Goal: Task Accomplishment & Management: Use online tool/utility

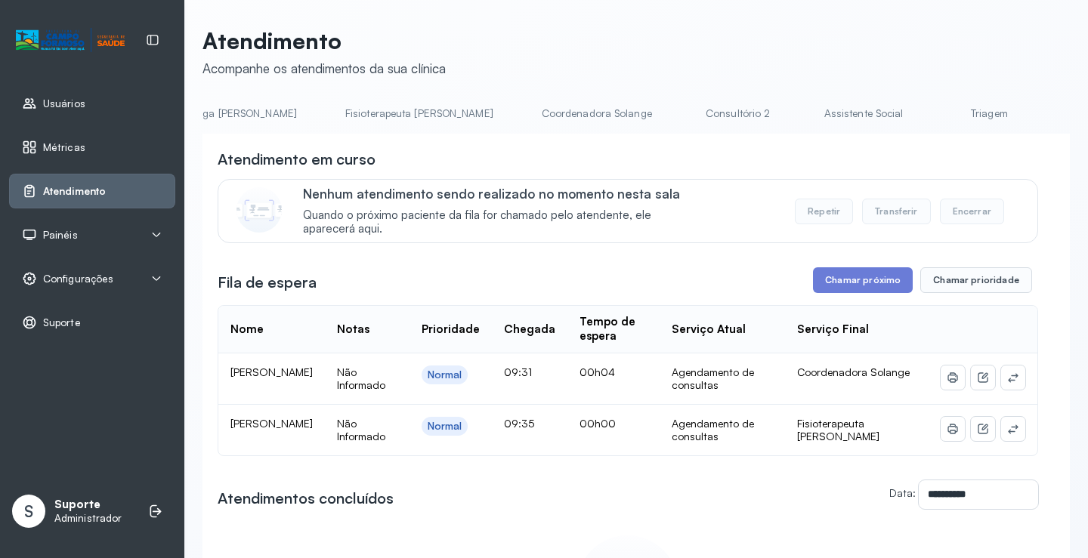
scroll to position [0, 816]
click at [922, 110] on link "Triagem" at bounding box center [975, 113] width 106 height 25
click at [930, 112] on link "Triagem" at bounding box center [983, 113] width 106 height 25
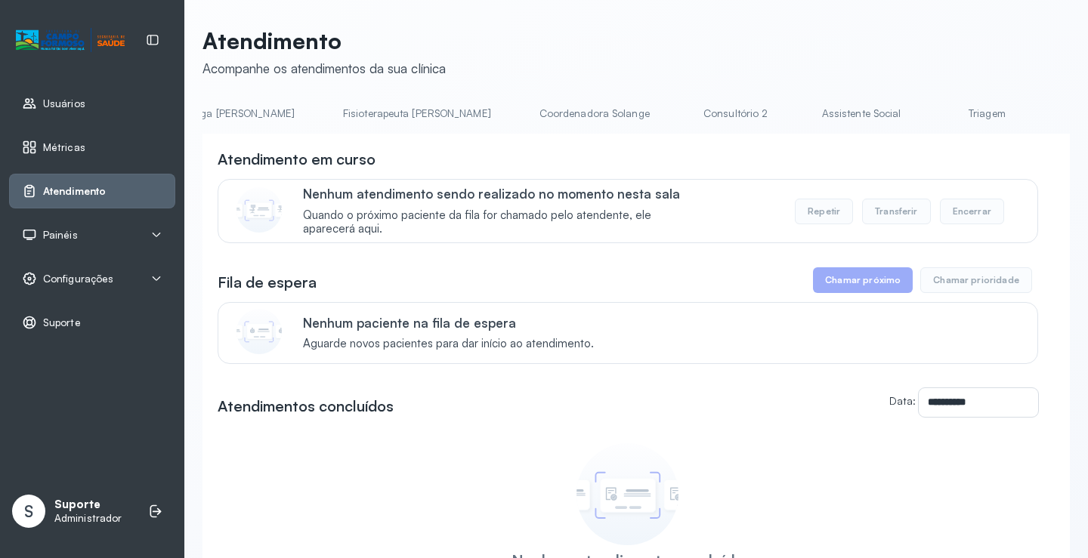
scroll to position [0, 817]
click at [921, 106] on link "Triagem" at bounding box center [974, 113] width 106 height 25
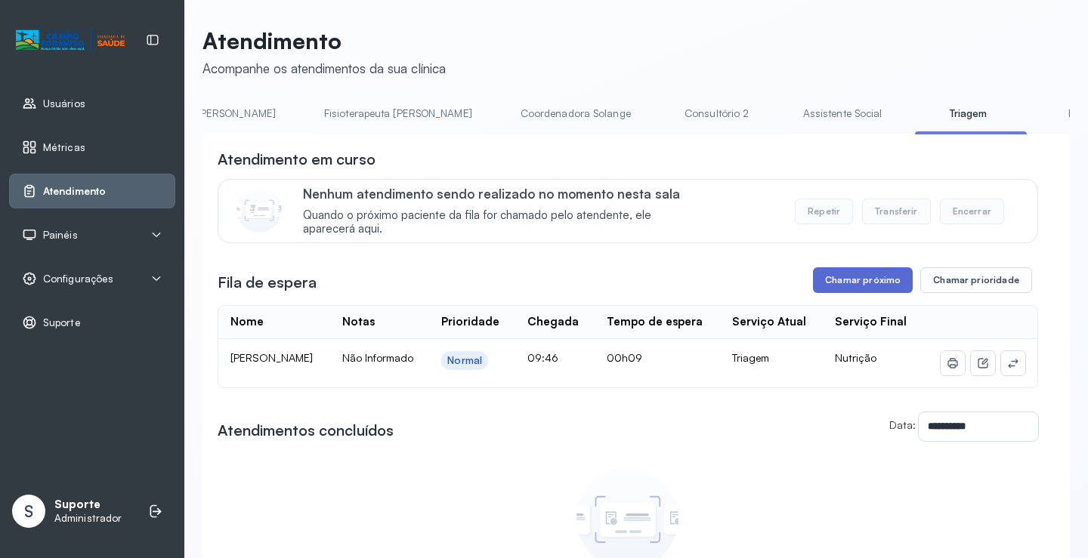
click at [845, 285] on button "Chamar próximo" at bounding box center [863, 280] width 100 height 26
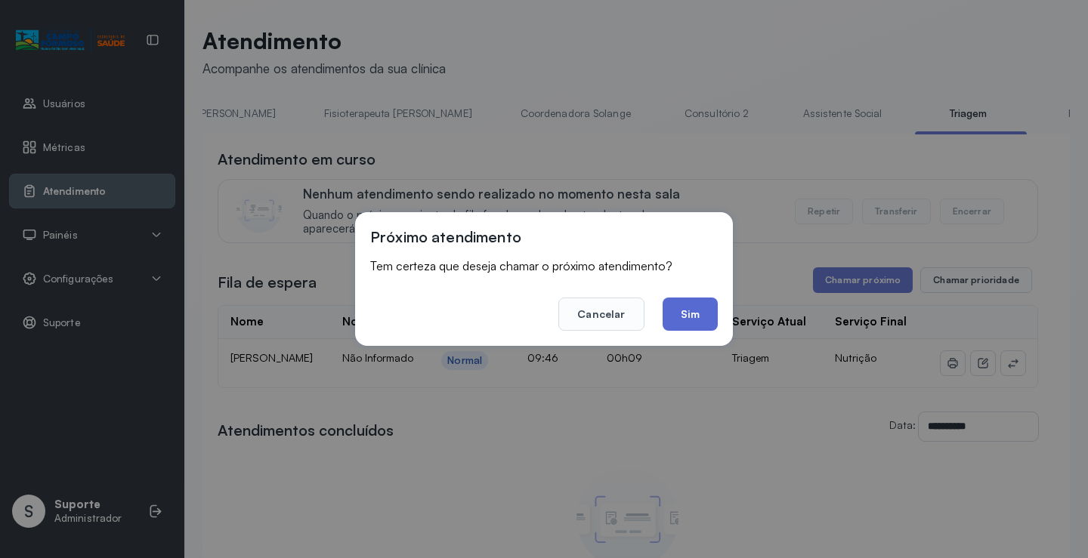
click at [681, 310] on button "Sim" at bounding box center [690, 314] width 55 height 33
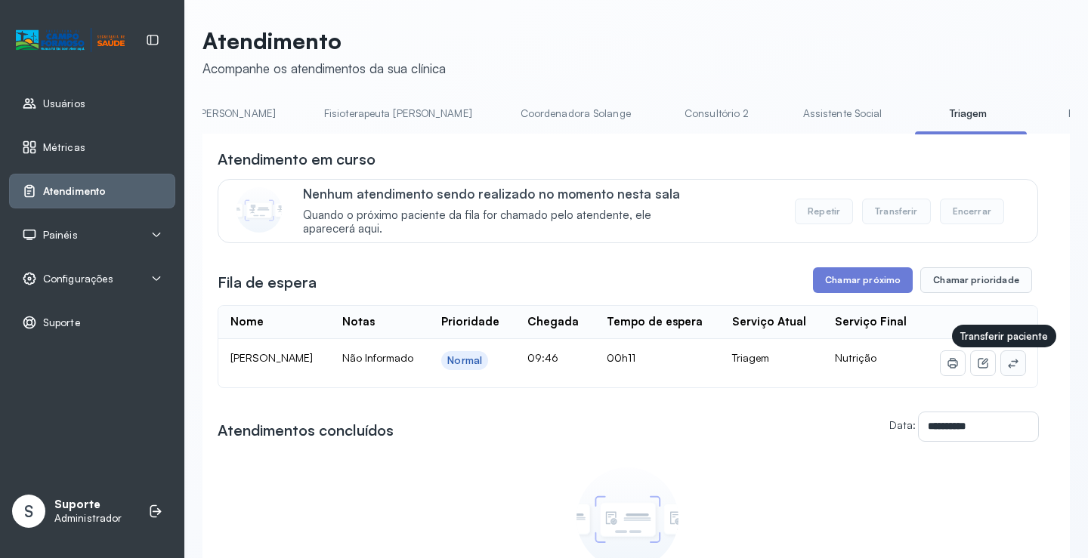
click at [1007, 360] on icon at bounding box center [1013, 363] width 12 height 12
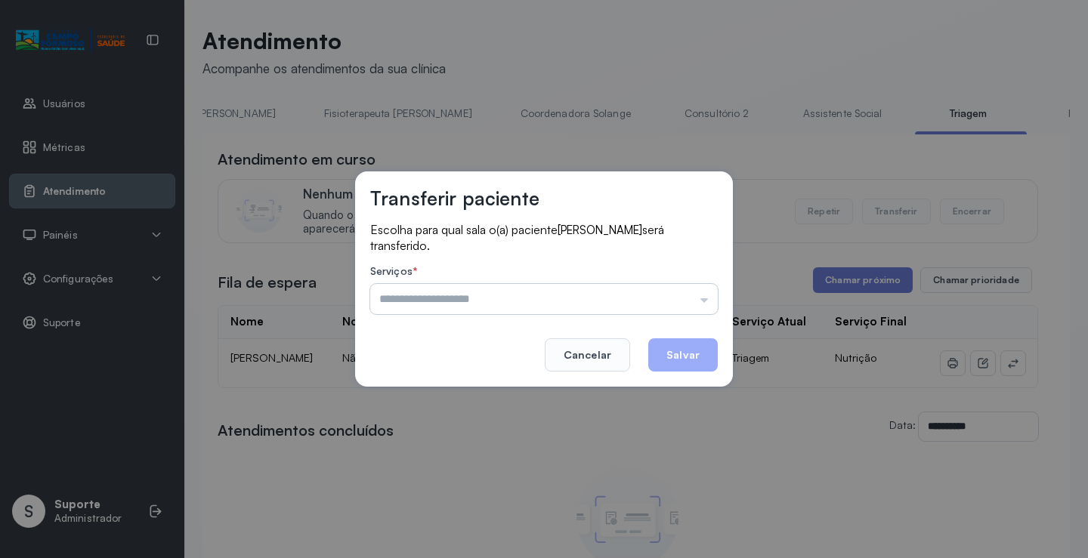
click at [489, 294] on input "text" at bounding box center [544, 299] width 348 height 30
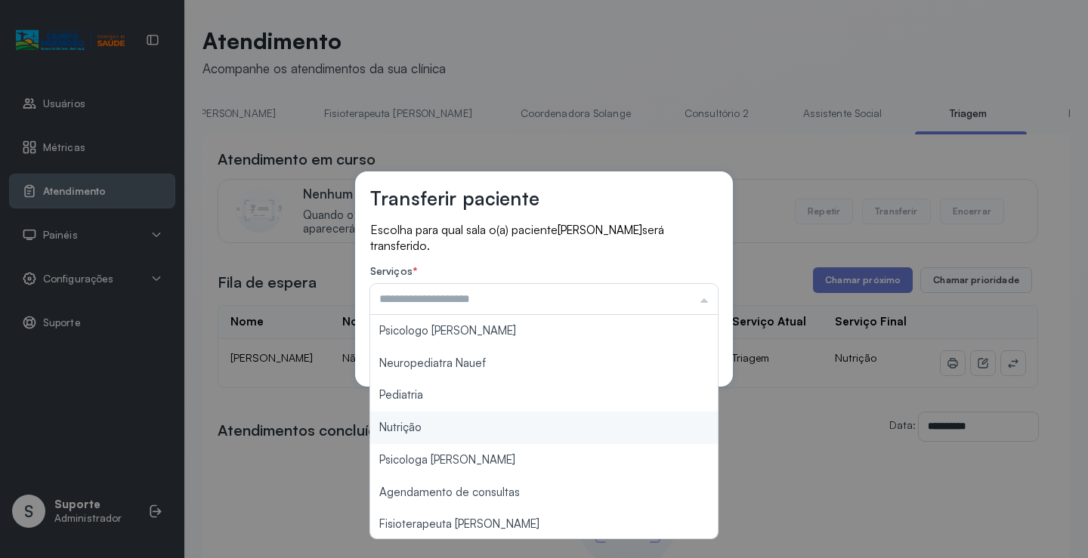
type input "********"
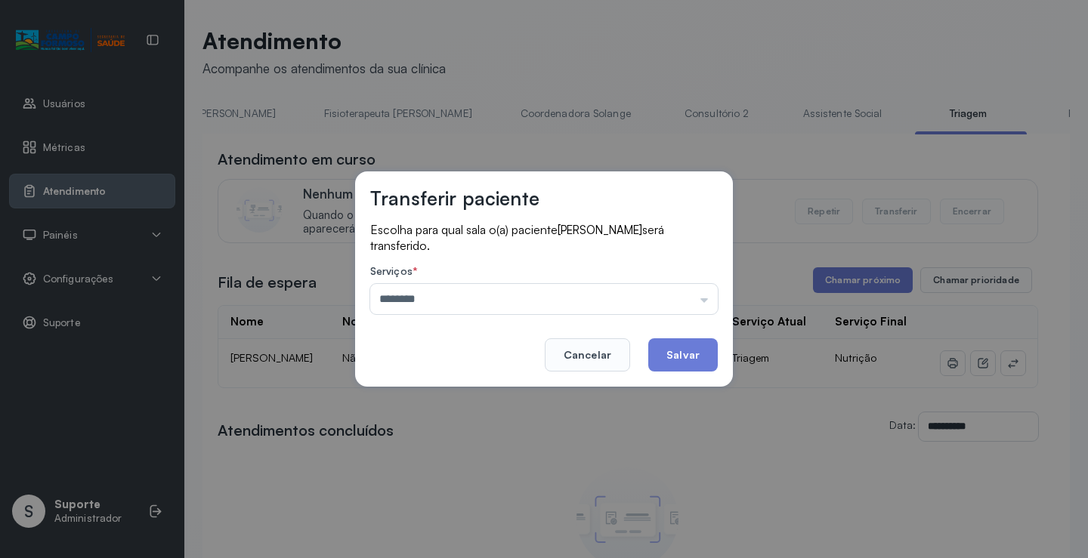
click at [426, 425] on div "Transferir paciente Escolha para qual sala o(a) paciente Layla Helloisa Vieira …" at bounding box center [544, 279] width 1088 height 558
click at [694, 357] on button "Salvar" at bounding box center [683, 354] width 70 height 33
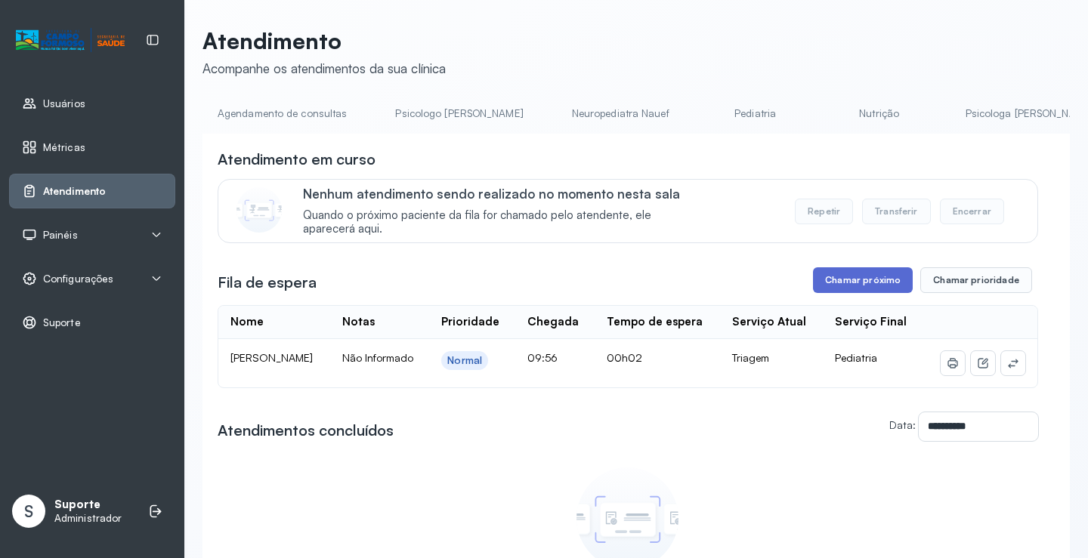
click at [835, 290] on button "Chamar próximo" at bounding box center [863, 280] width 100 height 26
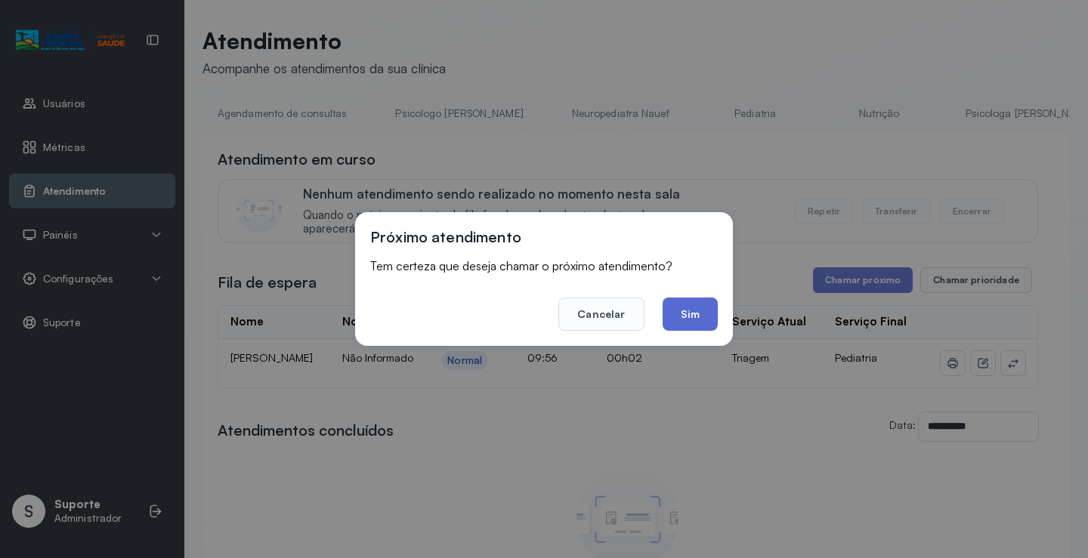
click at [692, 315] on button "Sim" at bounding box center [690, 314] width 55 height 33
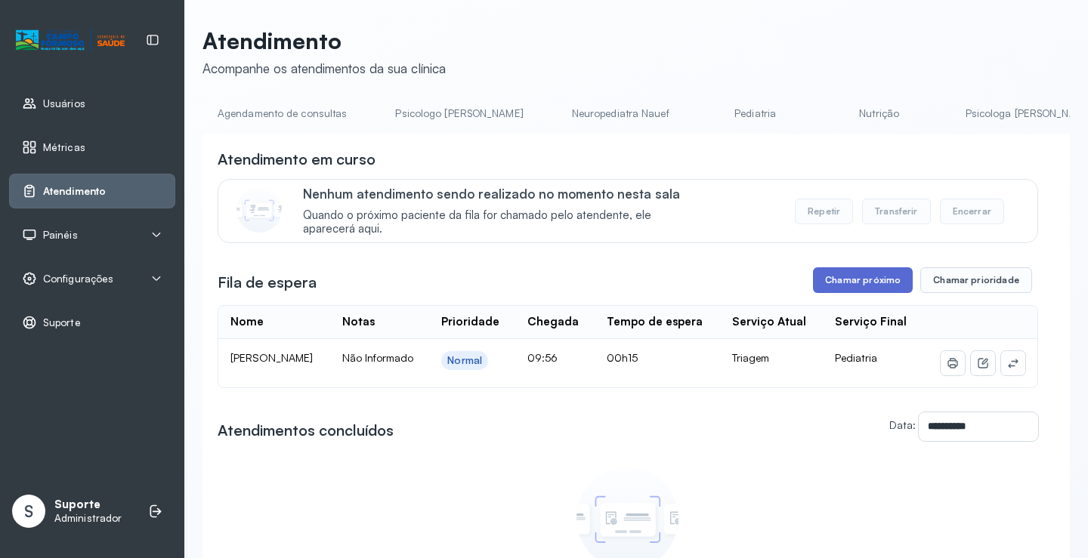
click at [872, 278] on button "Chamar próximo" at bounding box center [863, 280] width 100 height 26
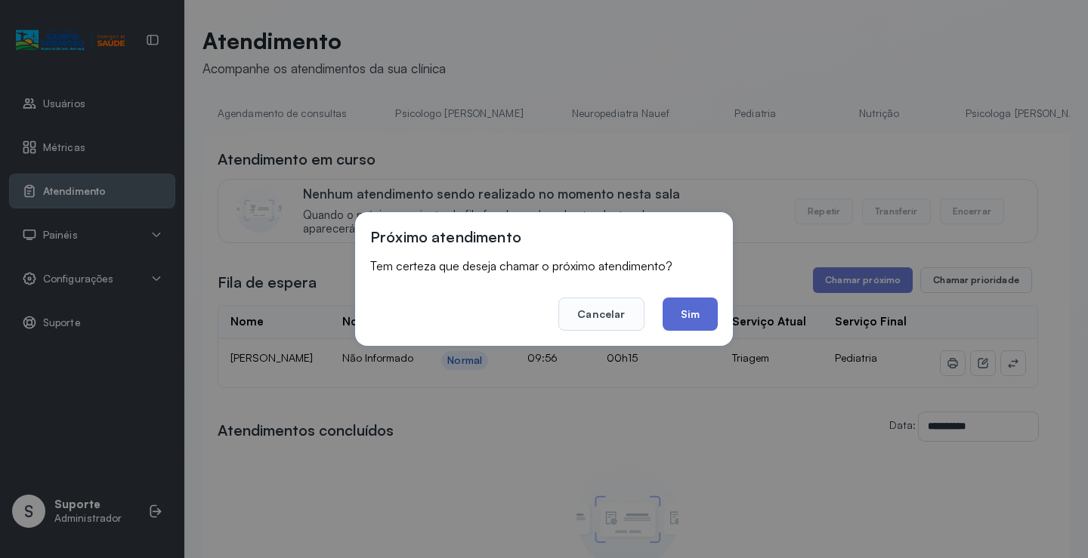
click at [678, 307] on button "Sim" at bounding box center [690, 314] width 55 height 33
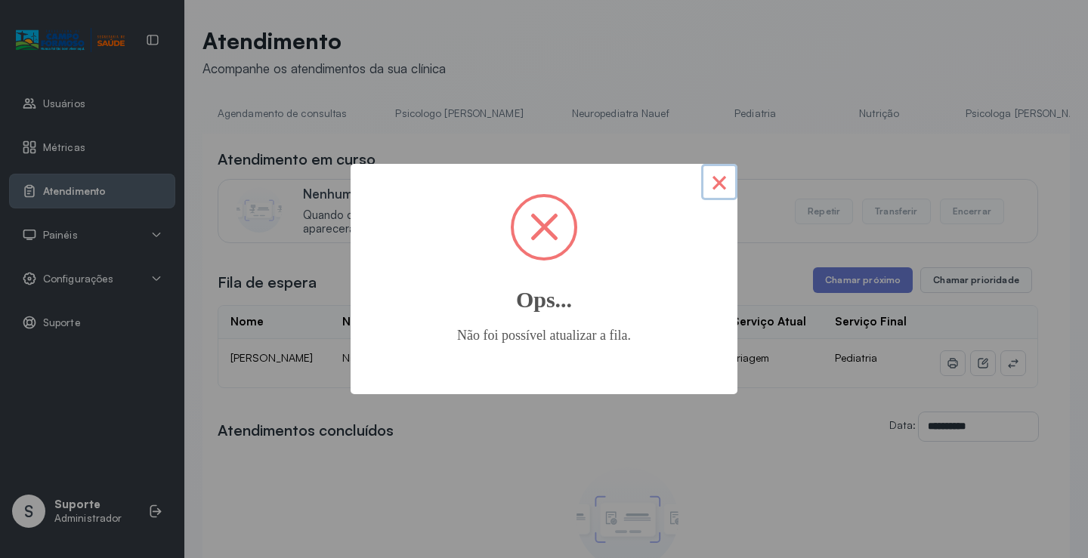
click at [715, 178] on button "×" at bounding box center [719, 182] width 36 height 36
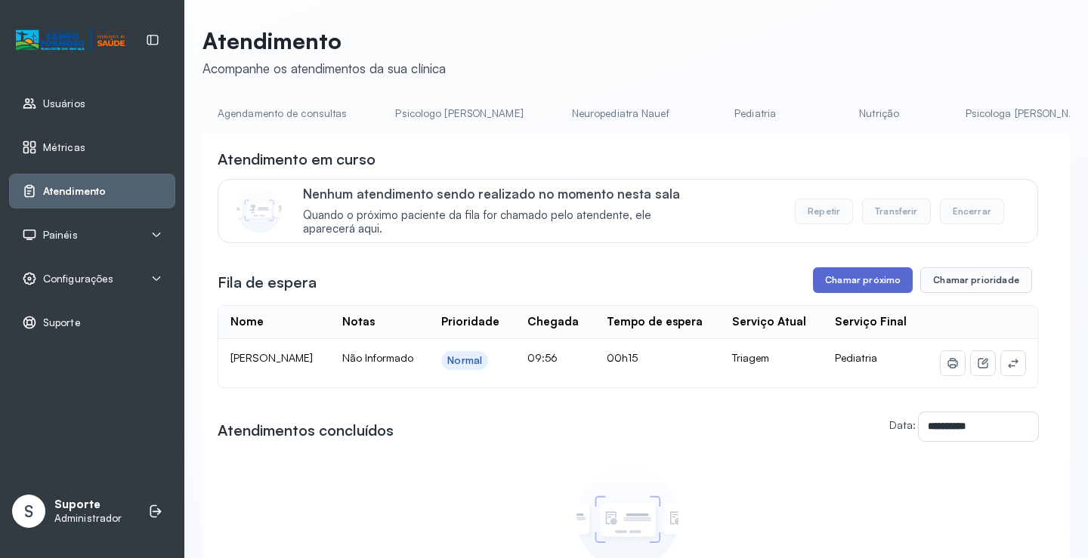
click at [850, 281] on button "Chamar próximo" at bounding box center [863, 280] width 100 height 26
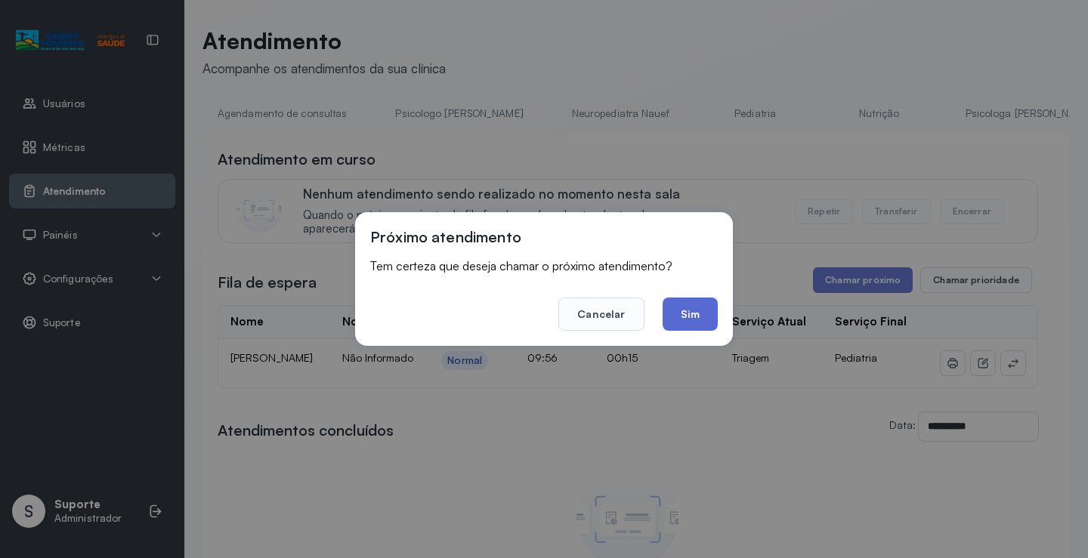
click at [695, 305] on button "Sim" at bounding box center [690, 314] width 55 height 33
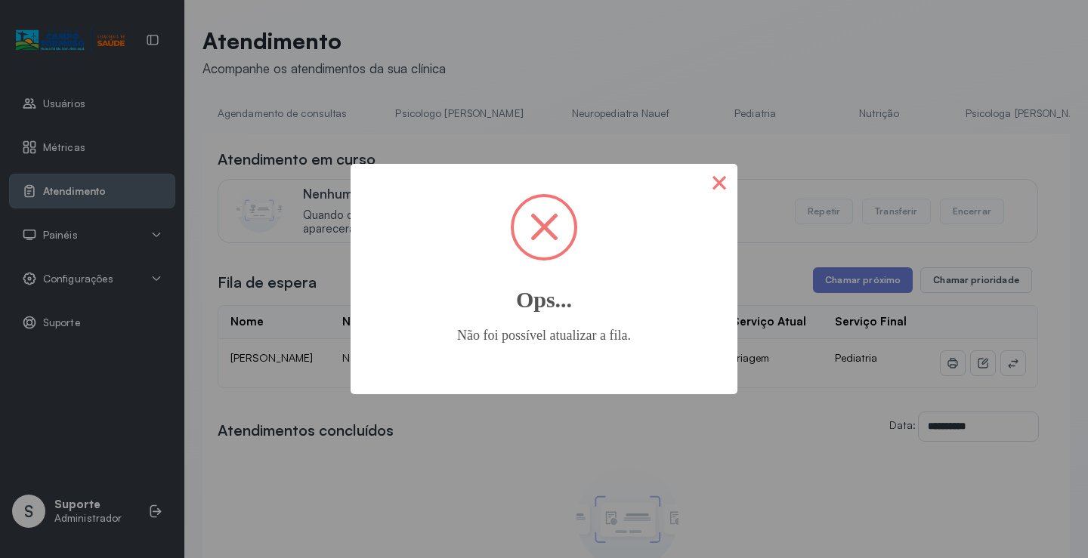
click at [718, 174] on button "×" at bounding box center [719, 182] width 36 height 36
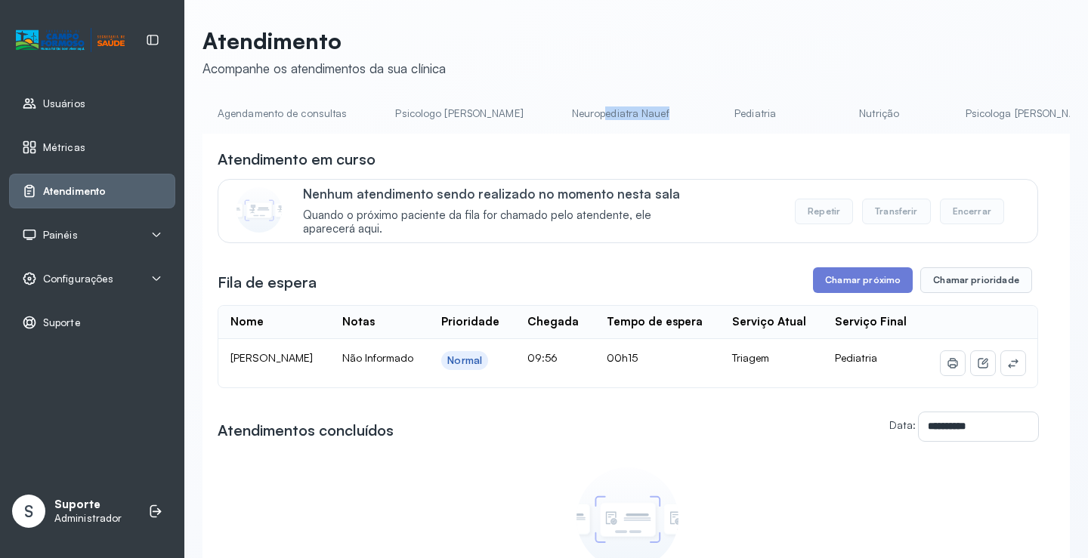
drag, startPoint x: 548, startPoint y: 134, endPoint x: 662, endPoint y: 119, distance: 115.0
click at [662, 119] on ul "Agendamento de consultas Psicologo Pedro Neuropediatra Nauef Pediatria Nutrição…" at bounding box center [635, 118] width 867 height 34
click at [610, 170] on div "Atendimento em curso" at bounding box center [628, 159] width 820 height 21
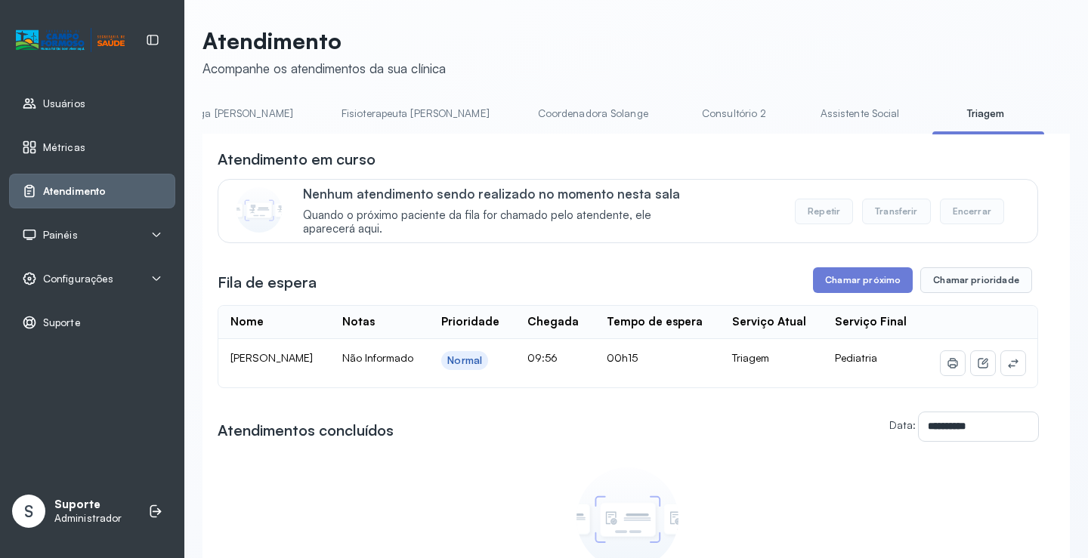
scroll to position [0, 816]
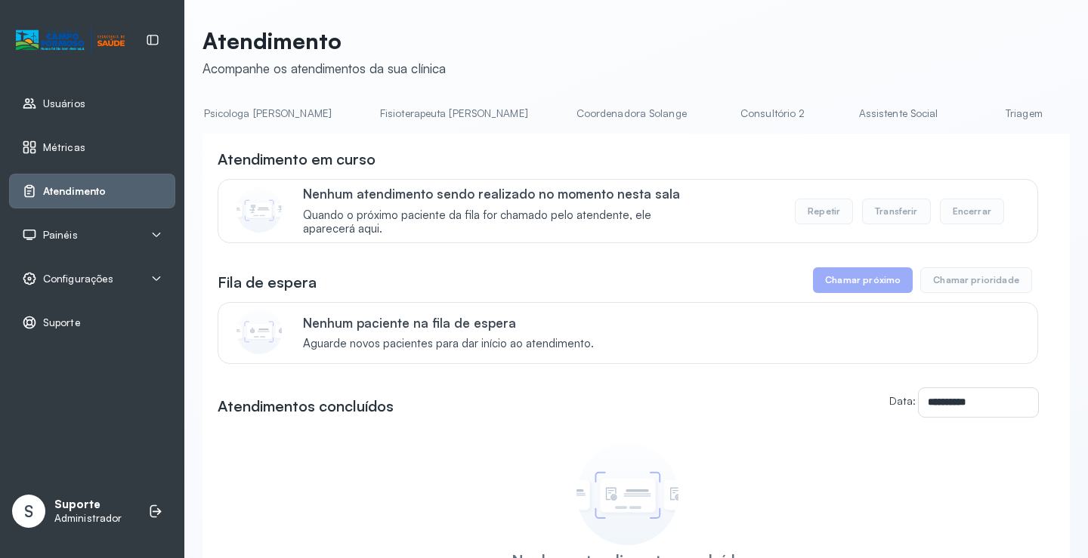
scroll to position [0, 820]
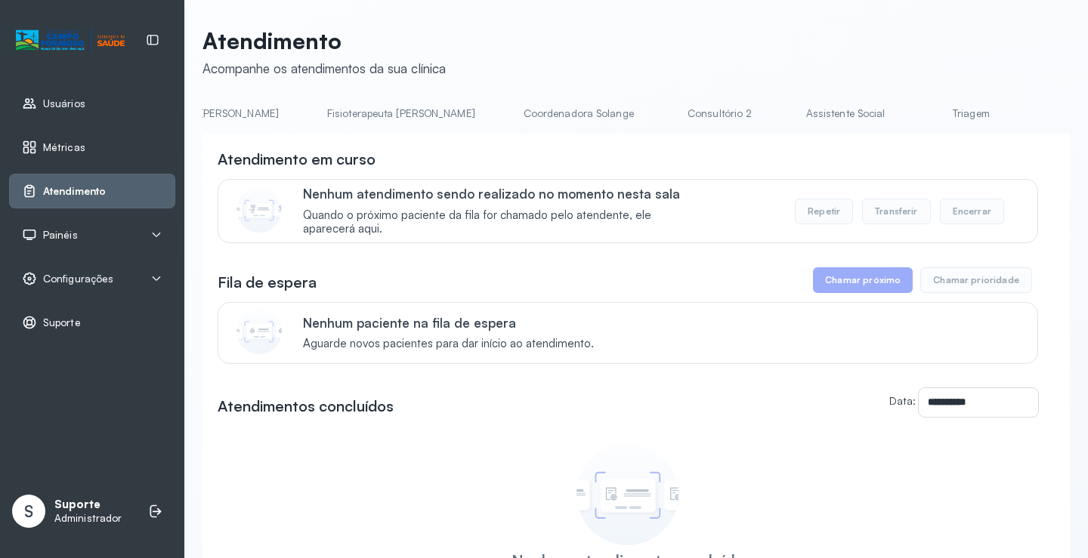
click at [918, 110] on link "Triagem" at bounding box center [971, 113] width 106 height 25
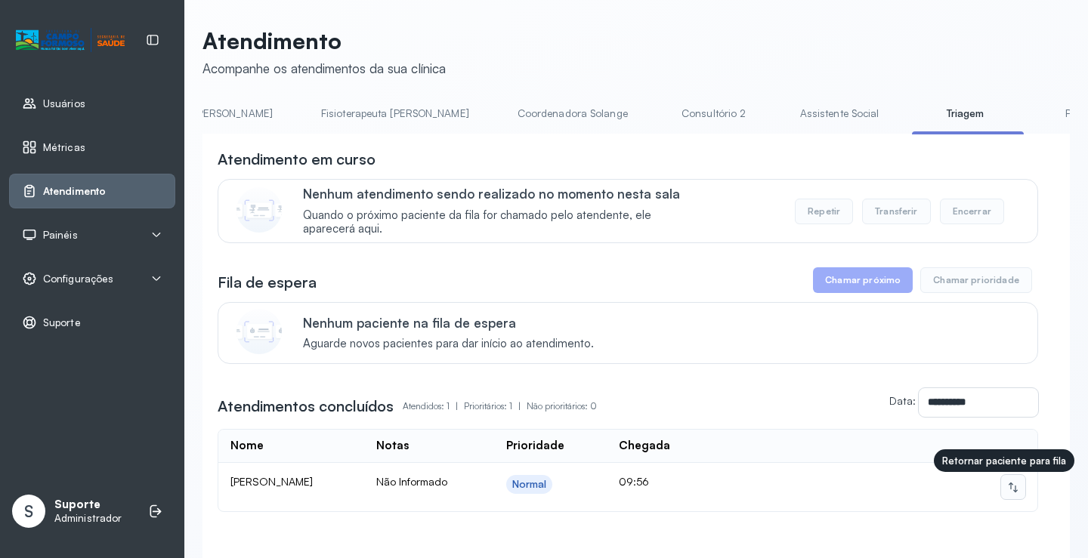
click at [1009, 489] on icon at bounding box center [1013, 488] width 9 height 10
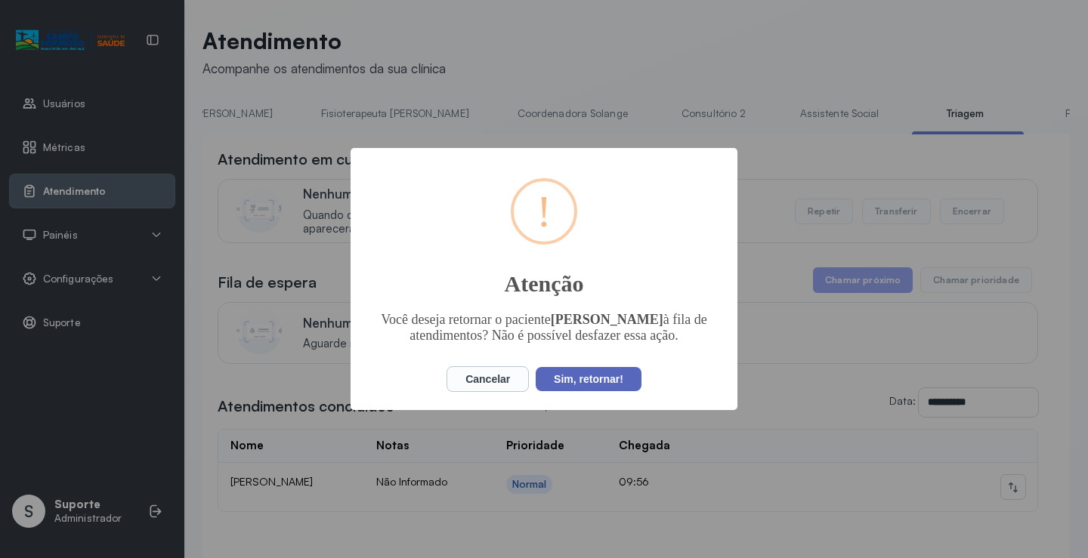
click at [607, 378] on button "Sim, retornar!" at bounding box center [589, 379] width 106 height 24
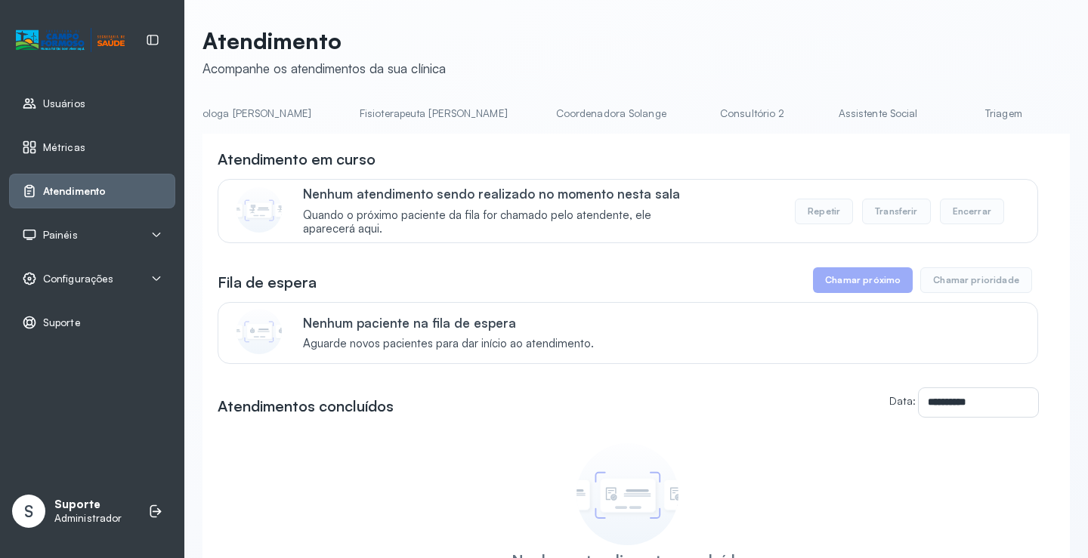
scroll to position [0, 817]
click at [921, 108] on link "Triagem" at bounding box center [974, 113] width 106 height 25
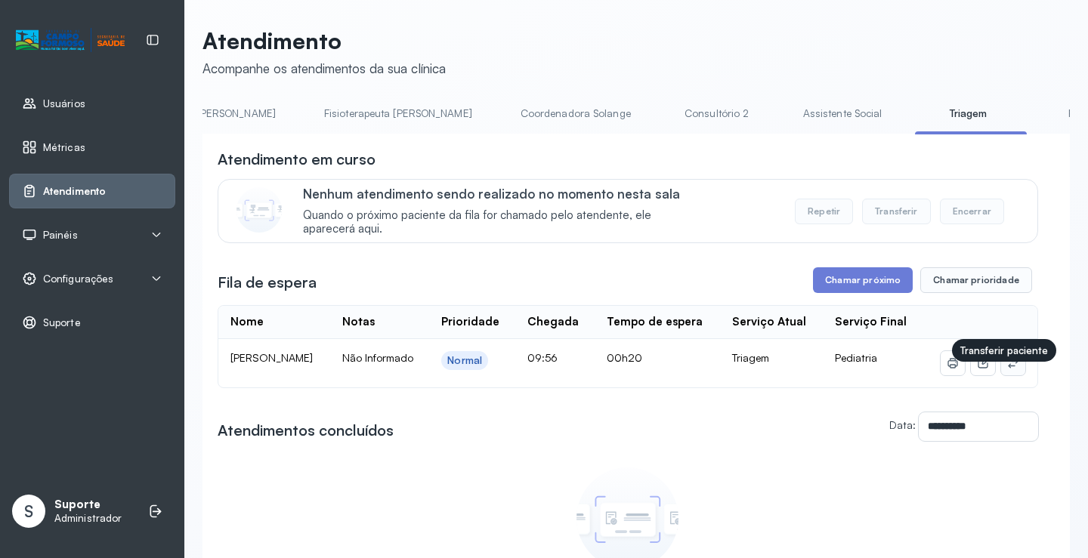
click at [1007, 369] on icon at bounding box center [1013, 363] width 12 height 12
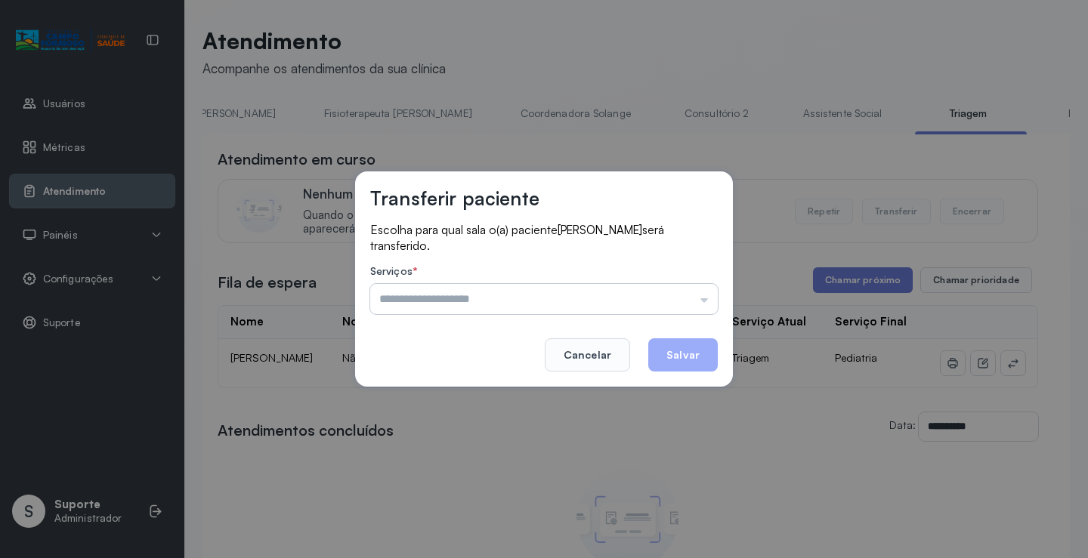
click at [513, 292] on input "text" at bounding box center [544, 299] width 348 height 30
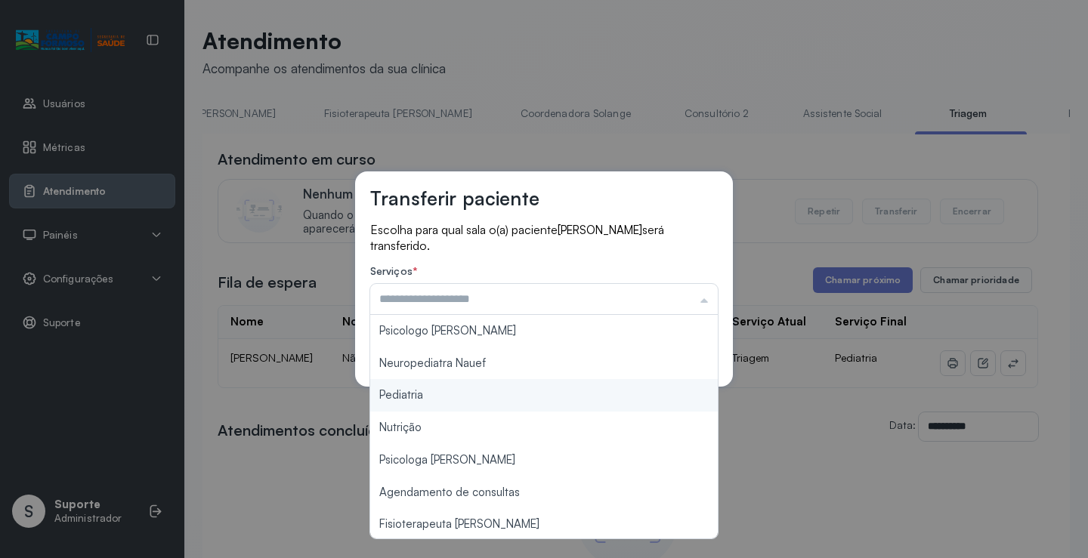
type input "*********"
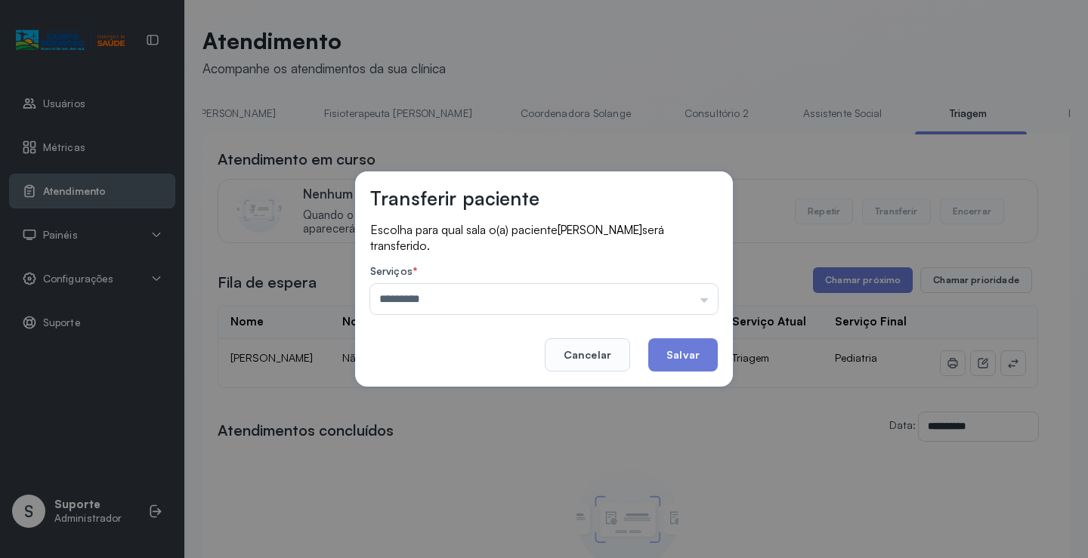
click at [440, 391] on div "Transferir paciente Escolha para qual sala o(a) paciente Anthony Gabriel Matos …" at bounding box center [544, 279] width 1088 height 558
click at [681, 348] on button "Salvar" at bounding box center [683, 354] width 70 height 33
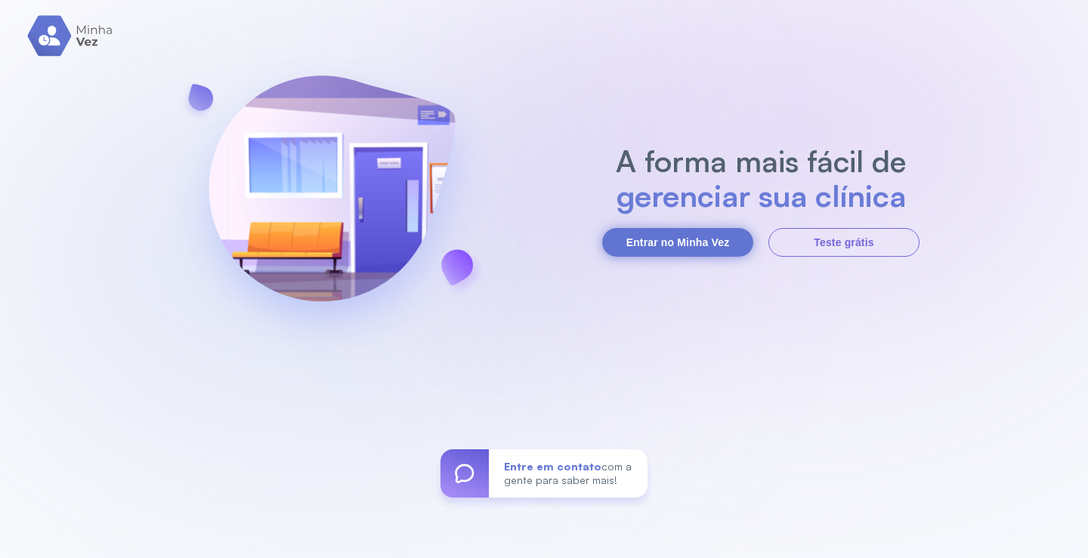
click at [650, 239] on button "Entrar no Minha Vez" at bounding box center [677, 242] width 151 height 29
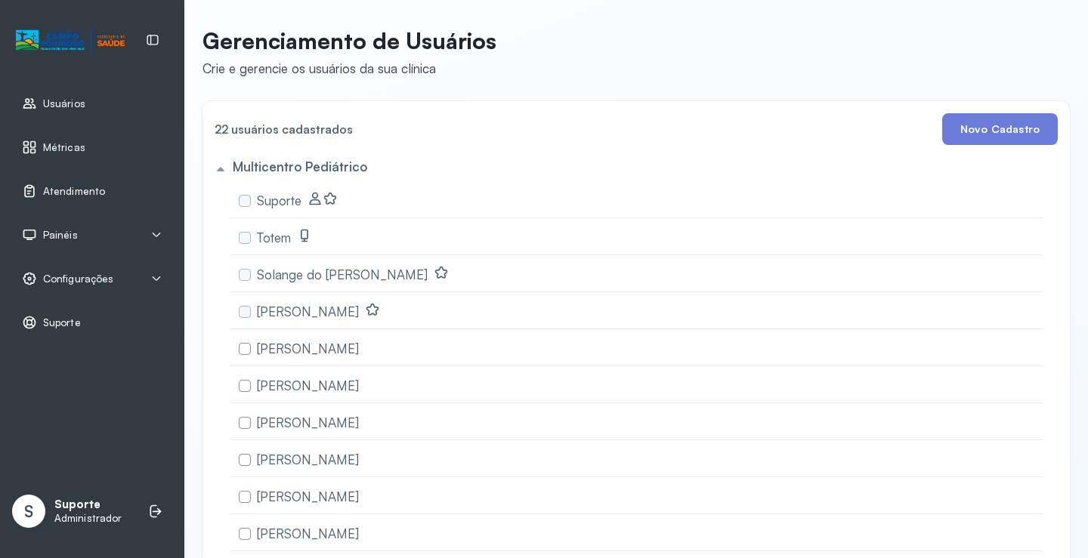
click at [63, 189] on span "Atendimento" at bounding box center [74, 191] width 62 height 13
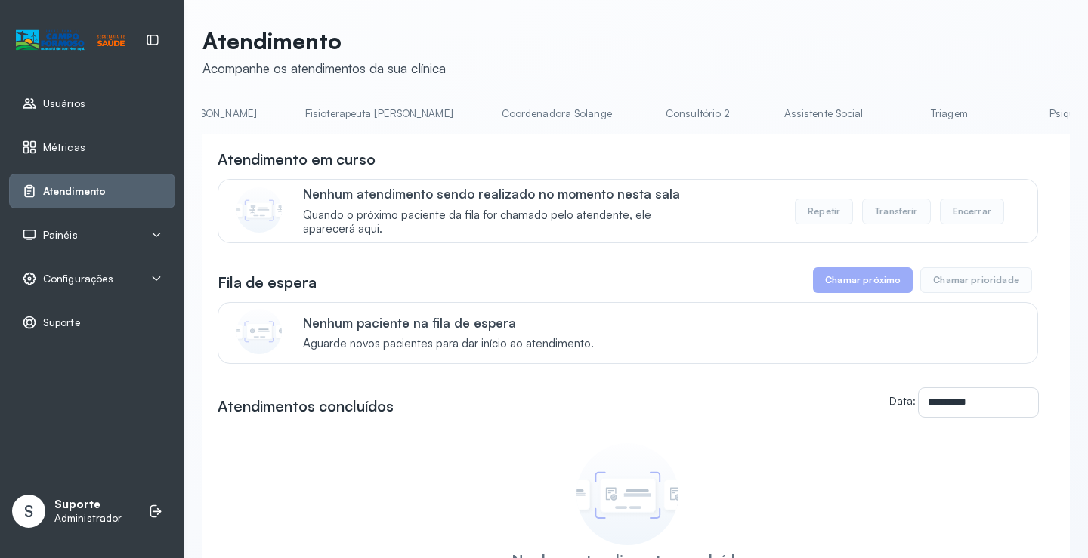
scroll to position [0, 789]
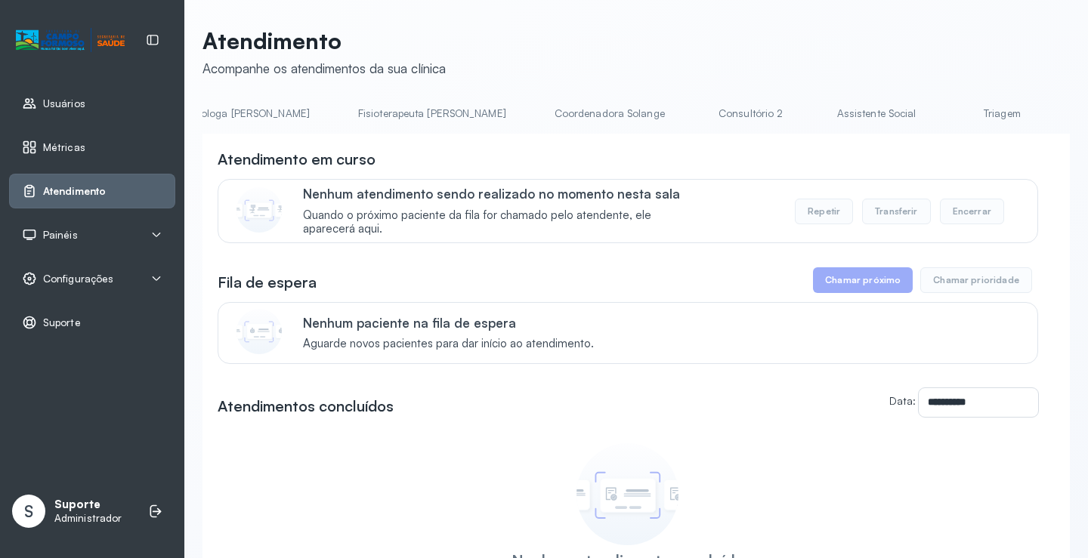
click at [949, 107] on link "Triagem" at bounding box center [1002, 113] width 106 height 25
click at [950, 111] on link "Triagem" at bounding box center [1003, 113] width 106 height 25
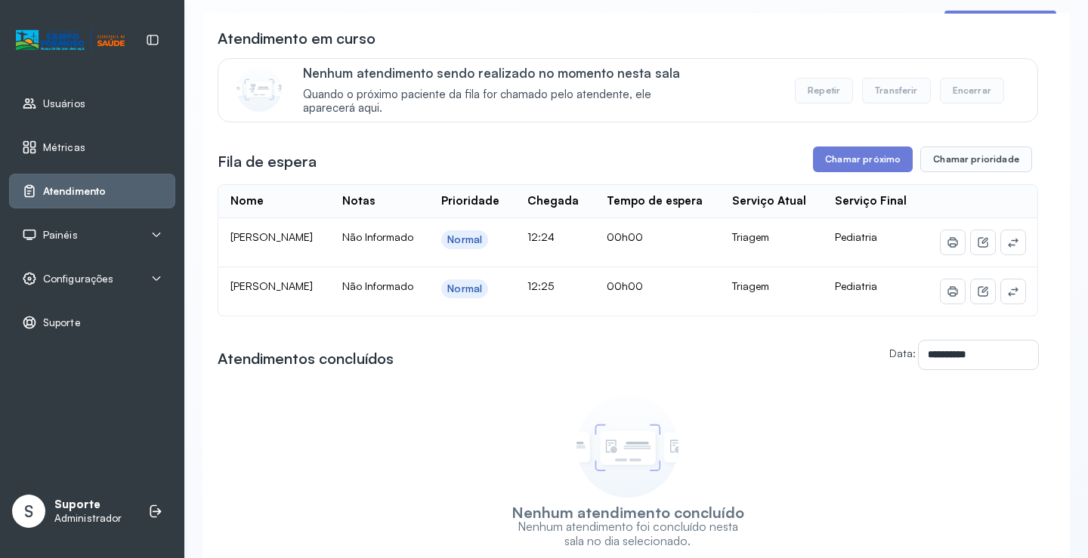
scroll to position [0, 0]
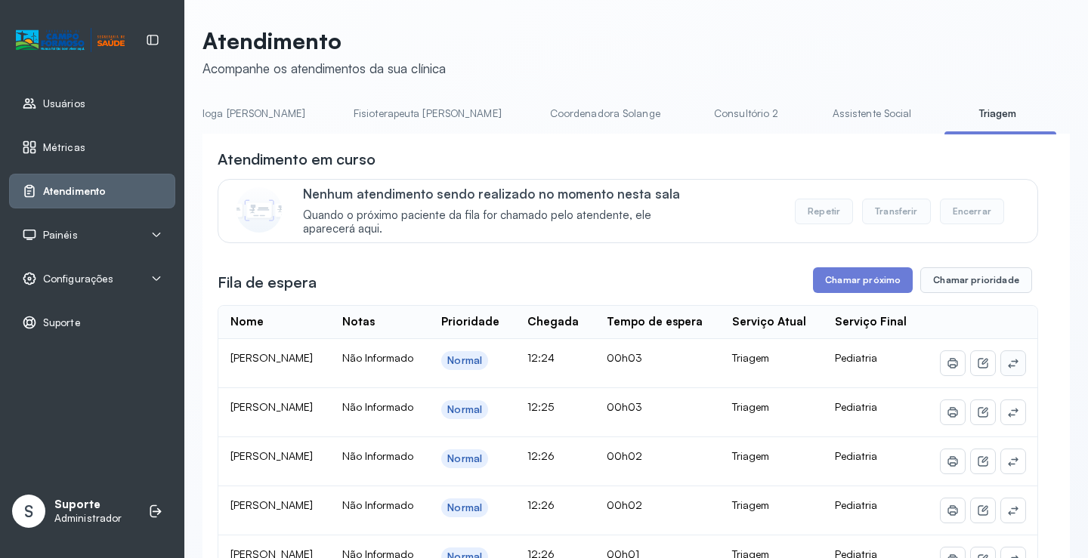
click at [1007, 369] on icon at bounding box center [1013, 363] width 12 height 12
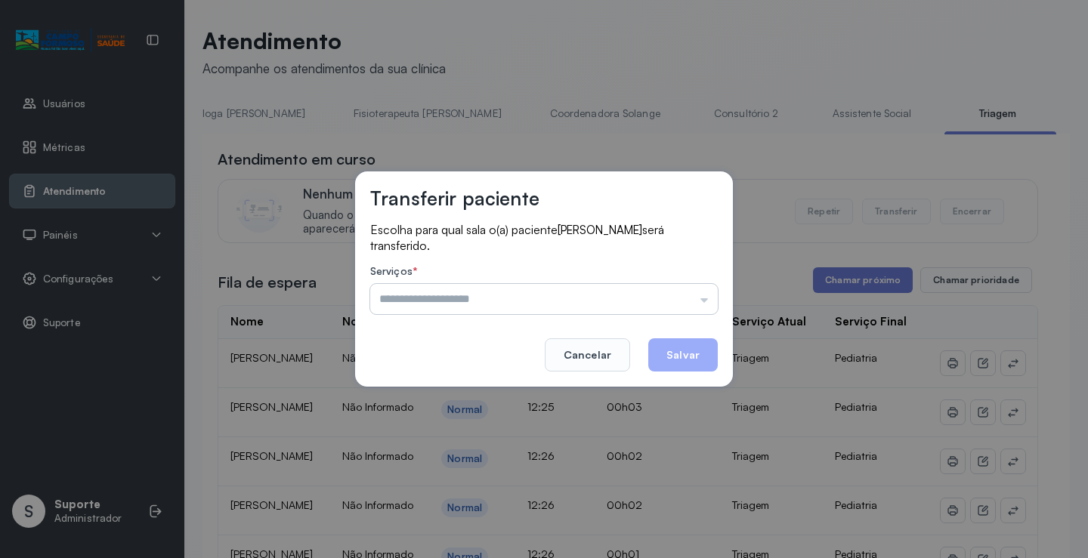
click at [566, 292] on input "text" at bounding box center [544, 299] width 348 height 30
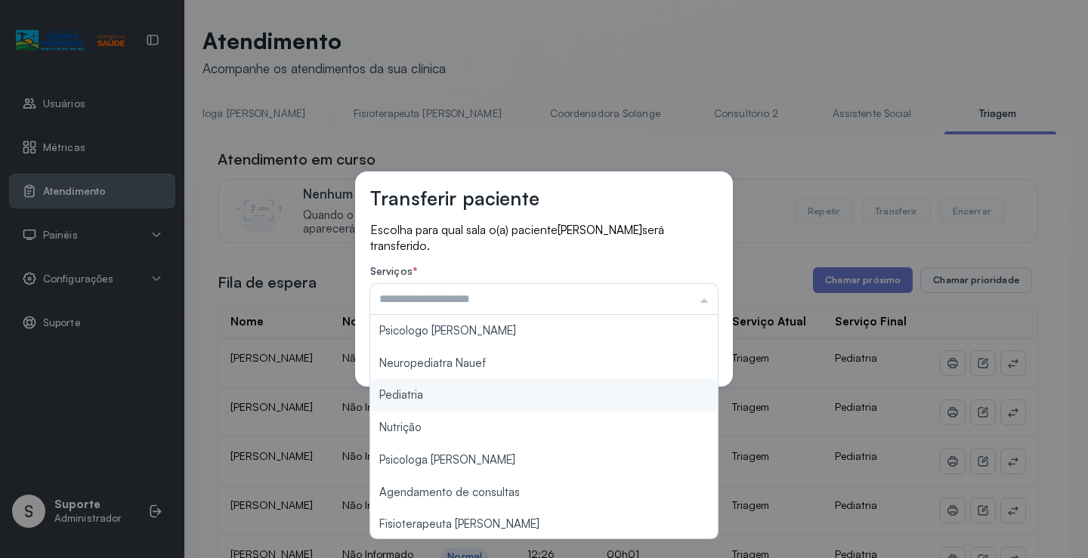
type input "*********"
click at [447, 387] on div "Transferir paciente Escolha para qual sala o(a) paciente STELLA MARIA SANTOS VI…" at bounding box center [544, 278] width 378 height 215
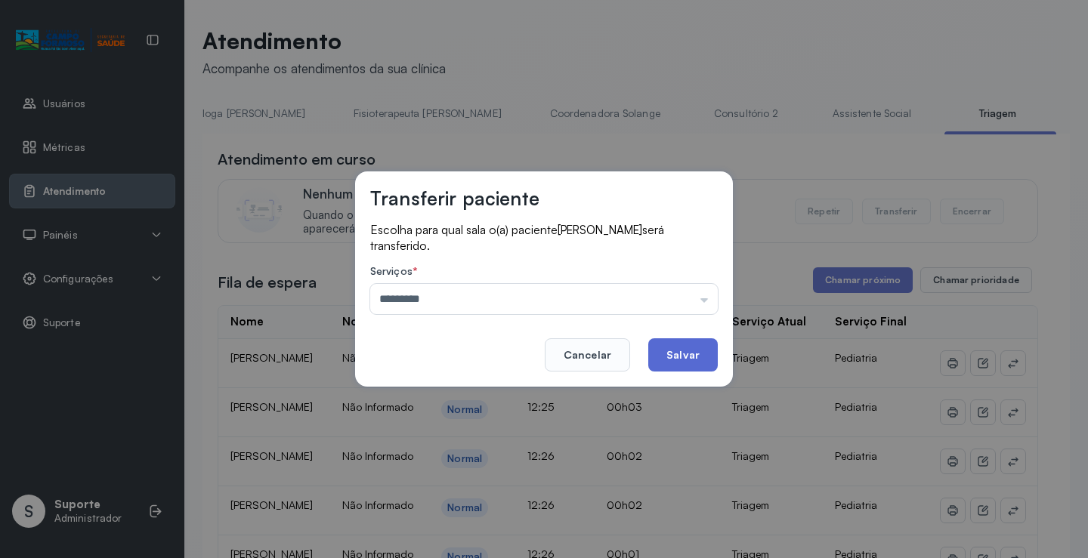
click at [686, 347] on button "Salvar" at bounding box center [683, 354] width 70 height 33
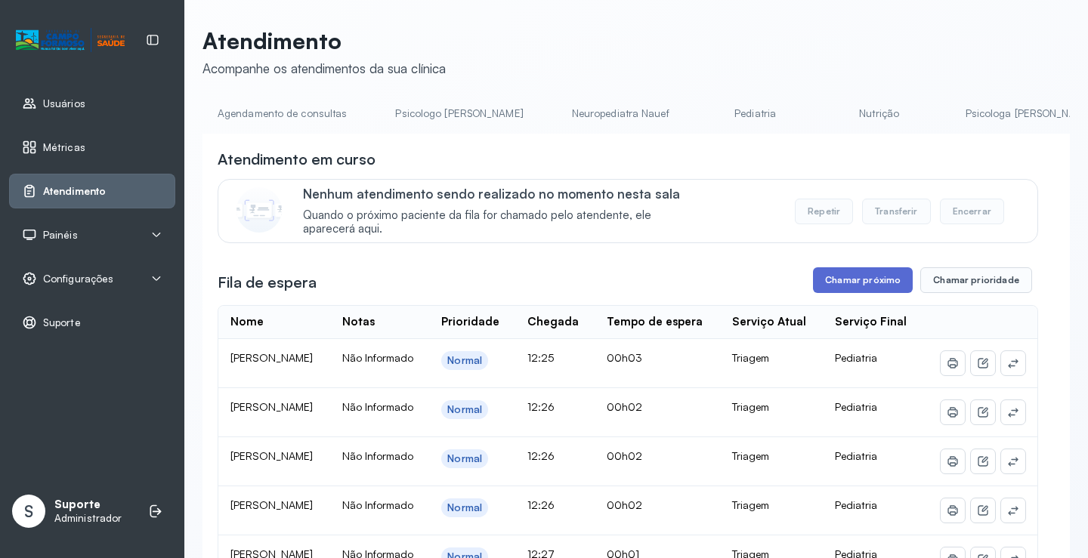
click at [826, 283] on button "Chamar próximo" at bounding box center [863, 280] width 100 height 26
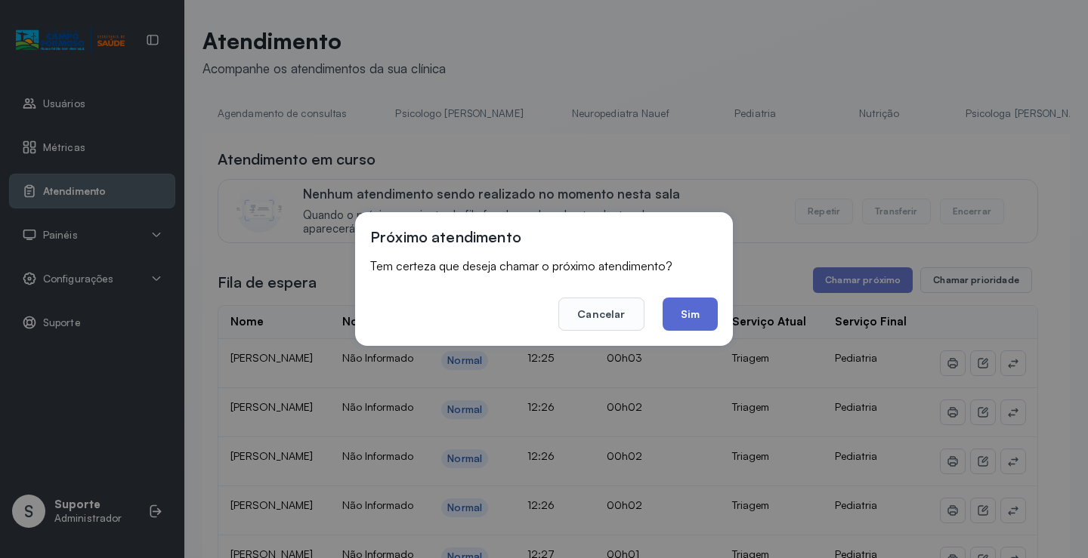
click at [693, 304] on button "Sim" at bounding box center [690, 314] width 55 height 33
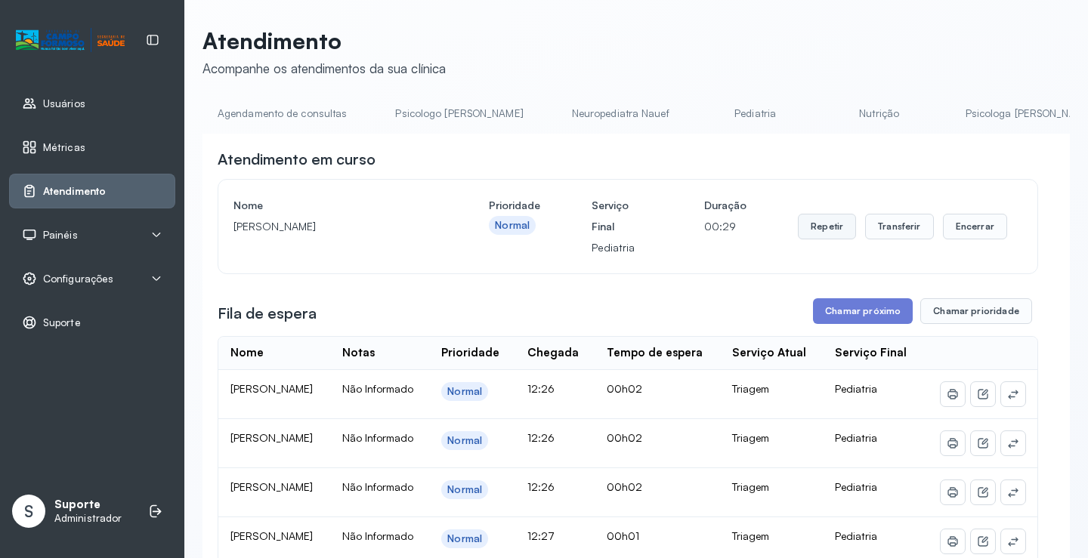
click at [826, 232] on button "Repetir" at bounding box center [827, 227] width 58 height 26
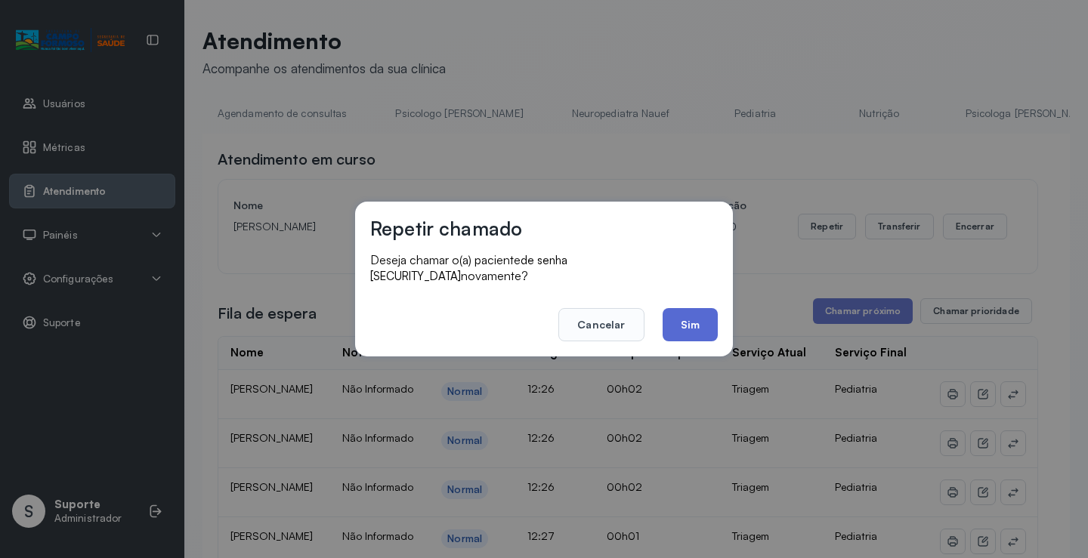
click at [670, 316] on button "Sim" at bounding box center [690, 324] width 55 height 33
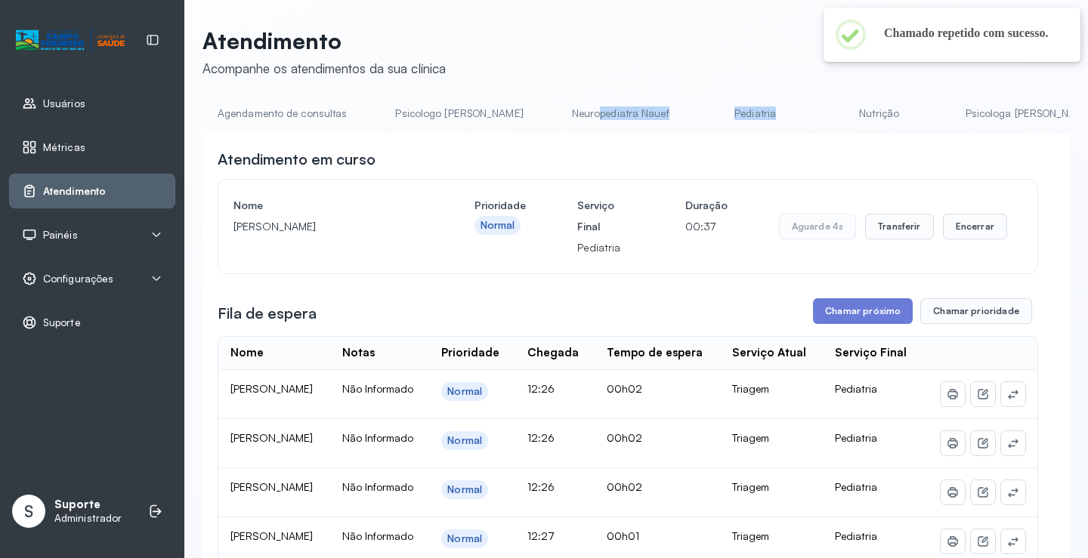
drag, startPoint x: 545, startPoint y: 131, endPoint x: 754, endPoint y: 131, distance: 208.5
click at [754, 131] on ul "Agendamento de consultas Psicologo Pedro Neuropediatra Nauef Pediatria Nutrição…" at bounding box center [635, 118] width 867 height 34
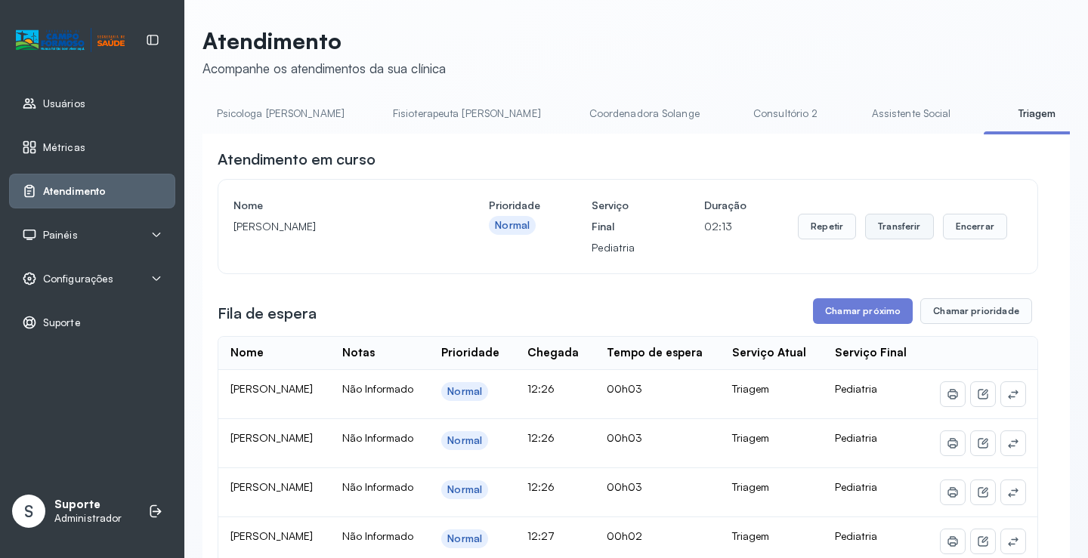
click at [883, 226] on button "Transferir" at bounding box center [899, 227] width 69 height 26
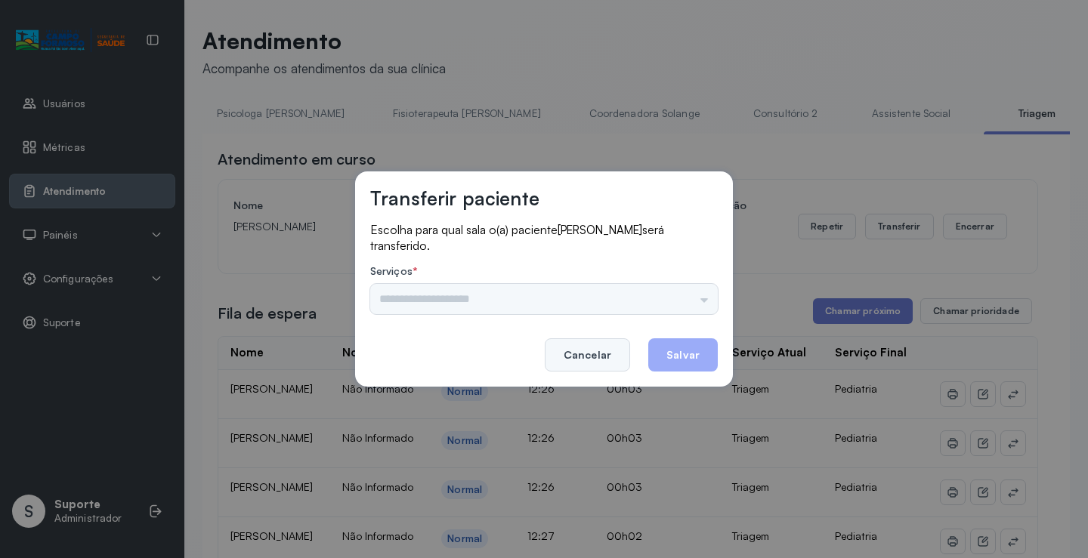
click at [573, 349] on button "Cancelar" at bounding box center [587, 354] width 85 height 33
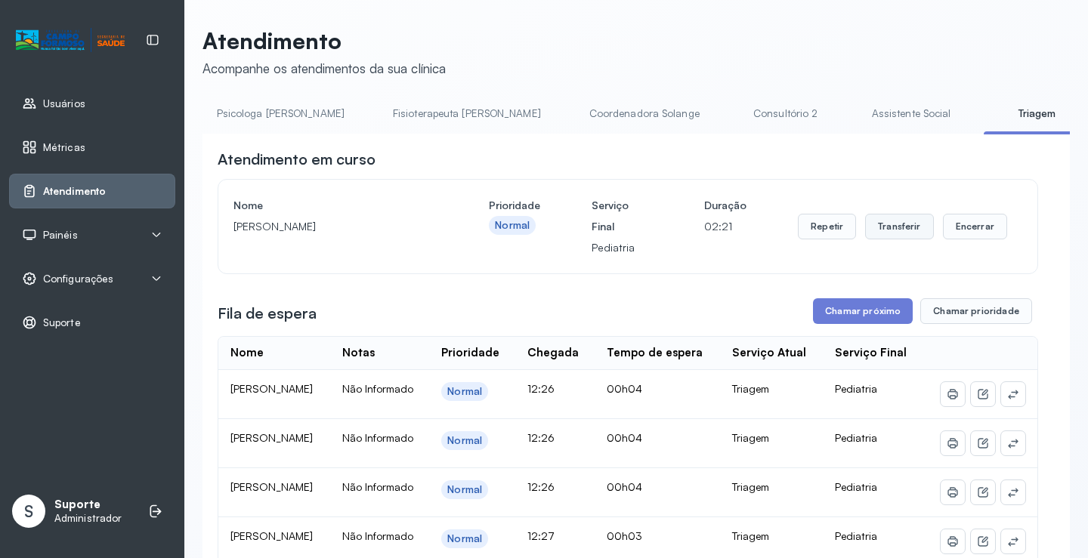
click at [889, 224] on button "Transferir" at bounding box center [899, 227] width 69 height 26
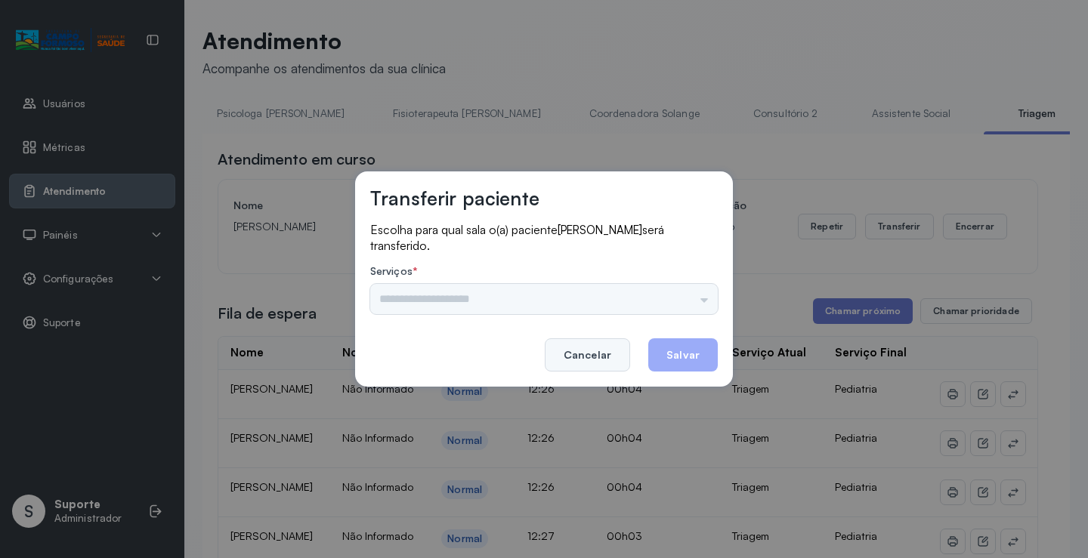
click at [601, 349] on button "Cancelar" at bounding box center [587, 354] width 85 height 33
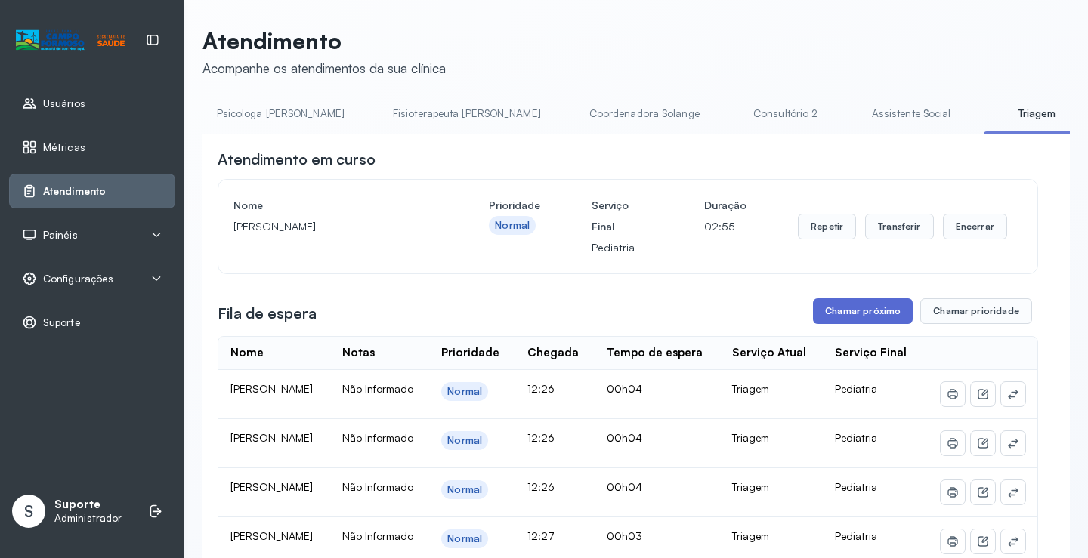
click at [878, 310] on button "Chamar próximo" at bounding box center [863, 311] width 100 height 26
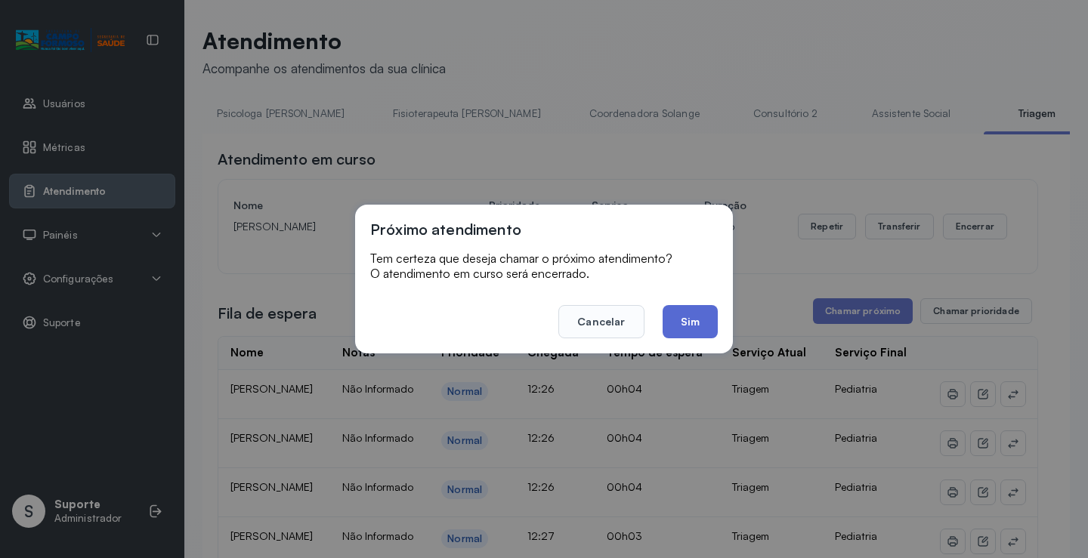
click at [674, 318] on button "Sim" at bounding box center [690, 321] width 55 height 33
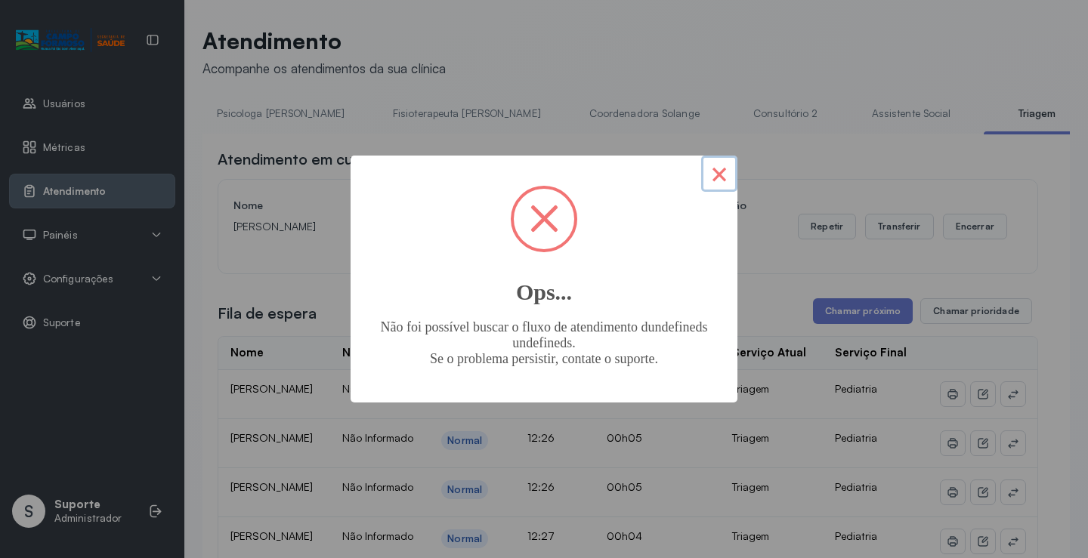
click at [725, 177] on button "×" at bounding box center [719, 174] width 36 height 36
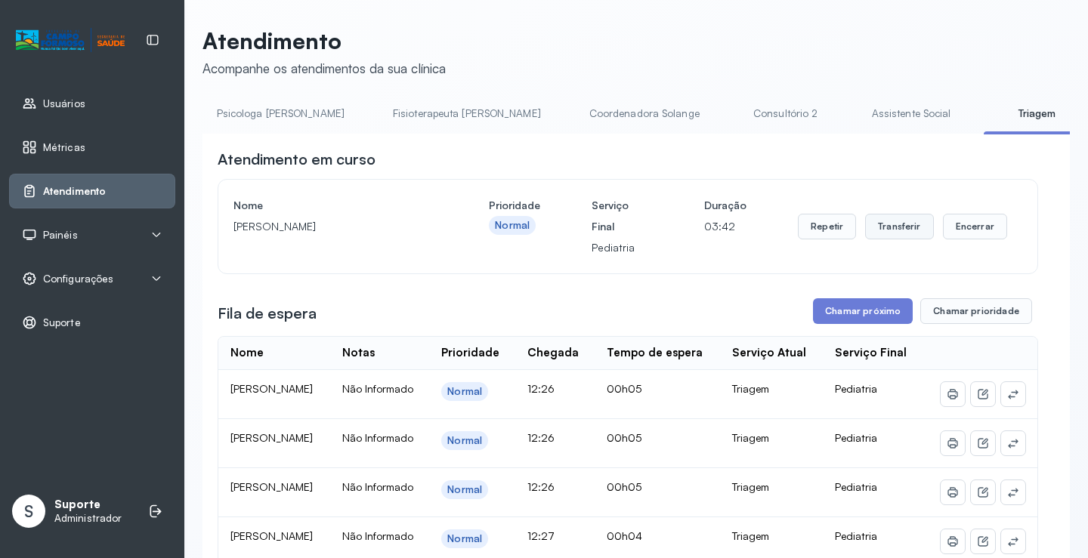
click at [892, 224] on button "Transferir" at bounding box center [899, 227] width 69 height 26
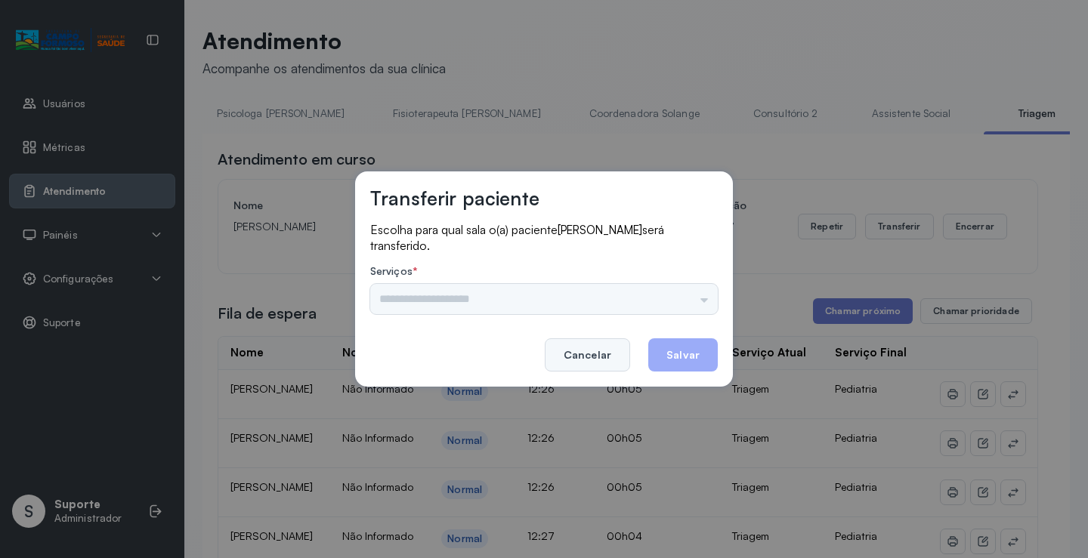
click at [604, 351] on button "Cancelar" at bounding box center [587, 354] width 85 height 33
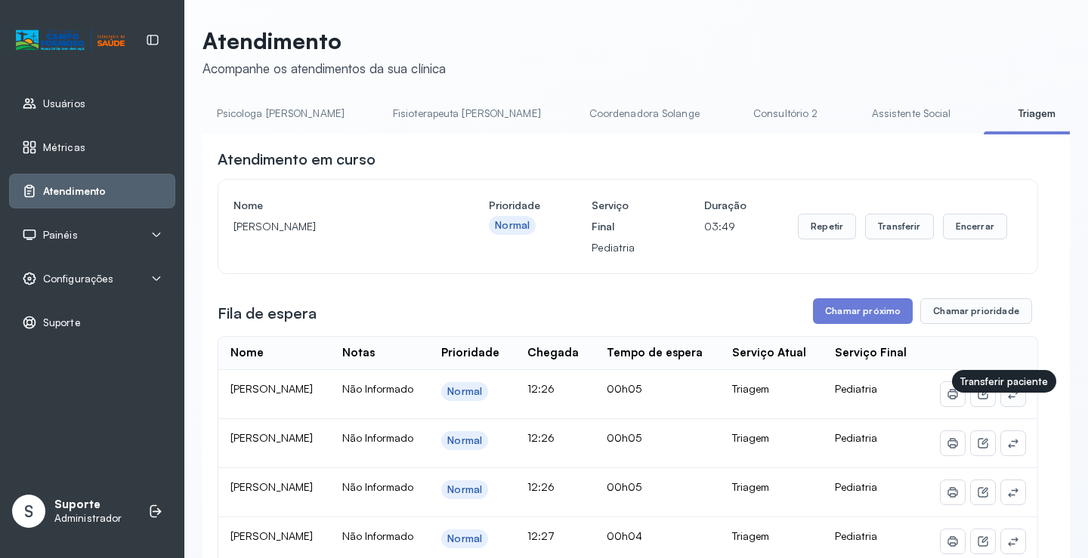
click at [1007, 400] on icon at bounding box center [1013, 394] width 12 height 12
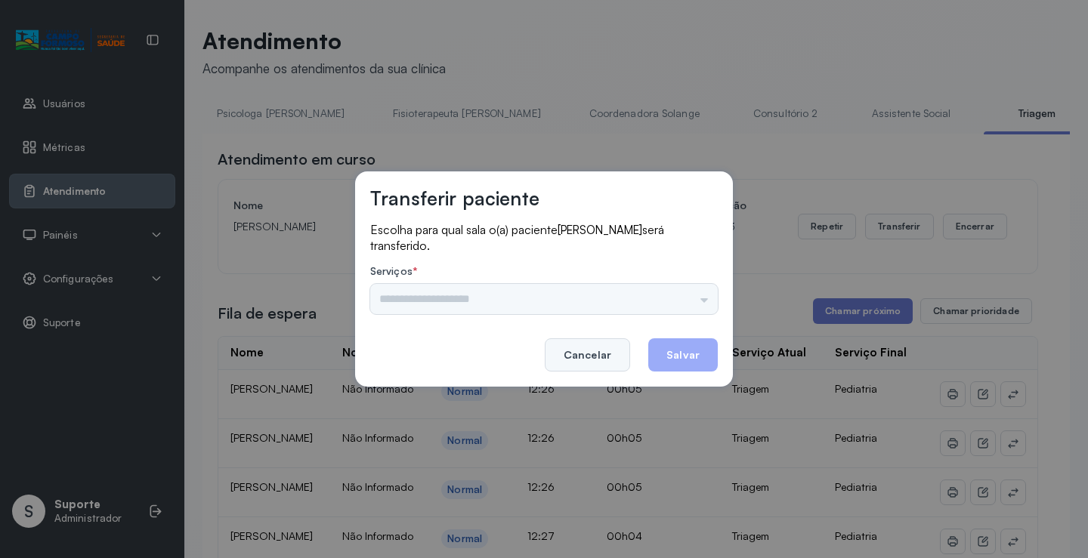
click at [576, 342] on button "Cancelar" at bounding box center [587, 354] width 85 height 33
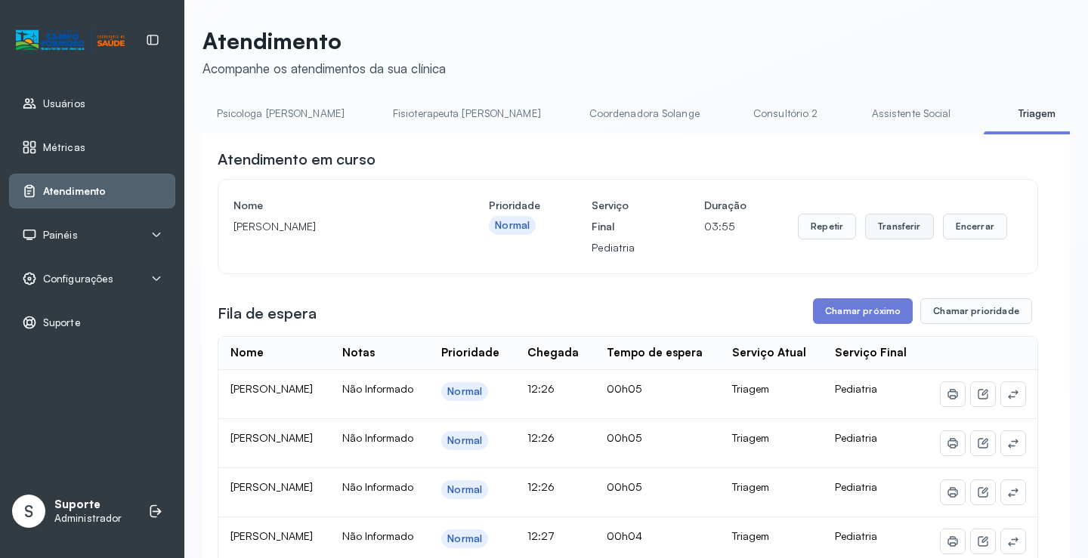
click at [901, 221] on button "Transferir" at bounding box center [899, 227] width 69 height 26
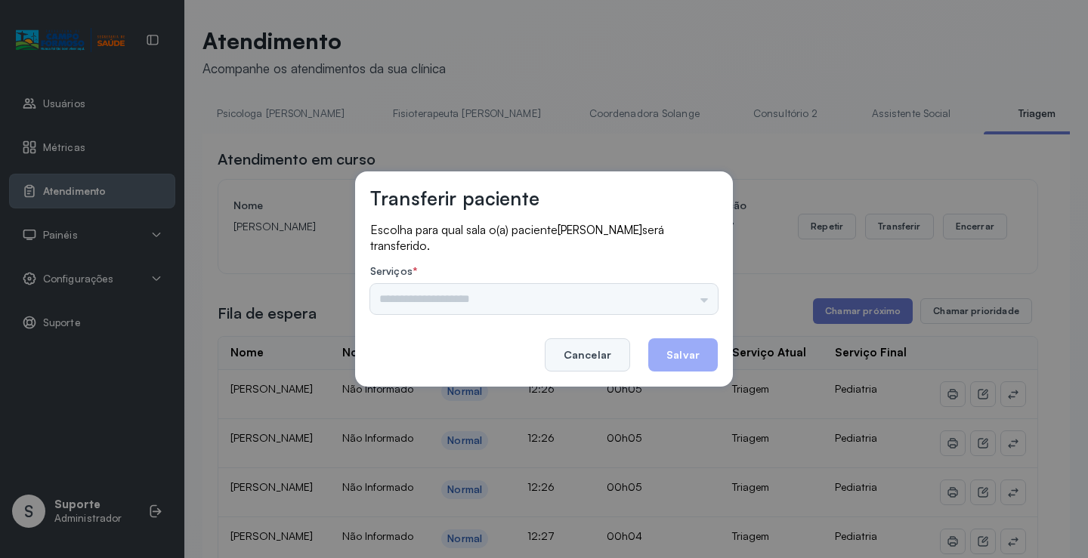
click at [580, 352] on button "Cancelar" at bounding box center [587, 354] width 85 height 33
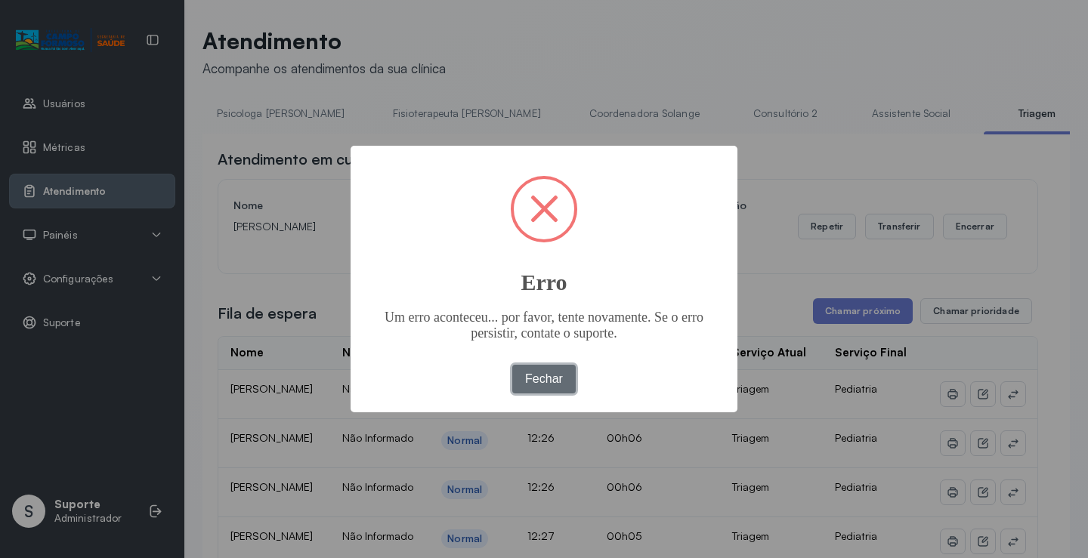
click at [546, 383] on button "Fechar" at bounding box center [544, 379] width 64 height 29
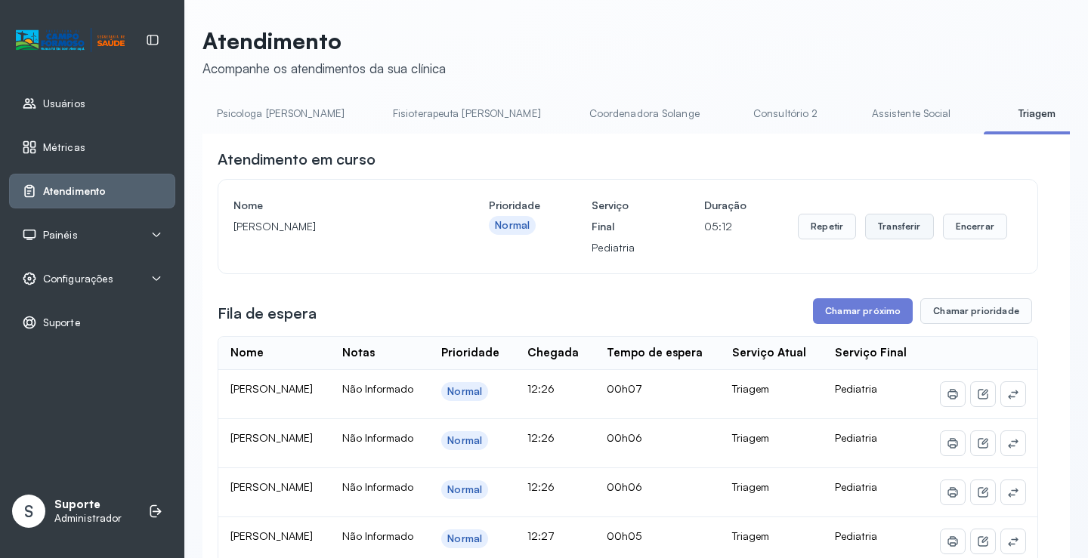
click at [881, 227] on button "Transferir" at bounding box center [899, 227] width 69 height 26
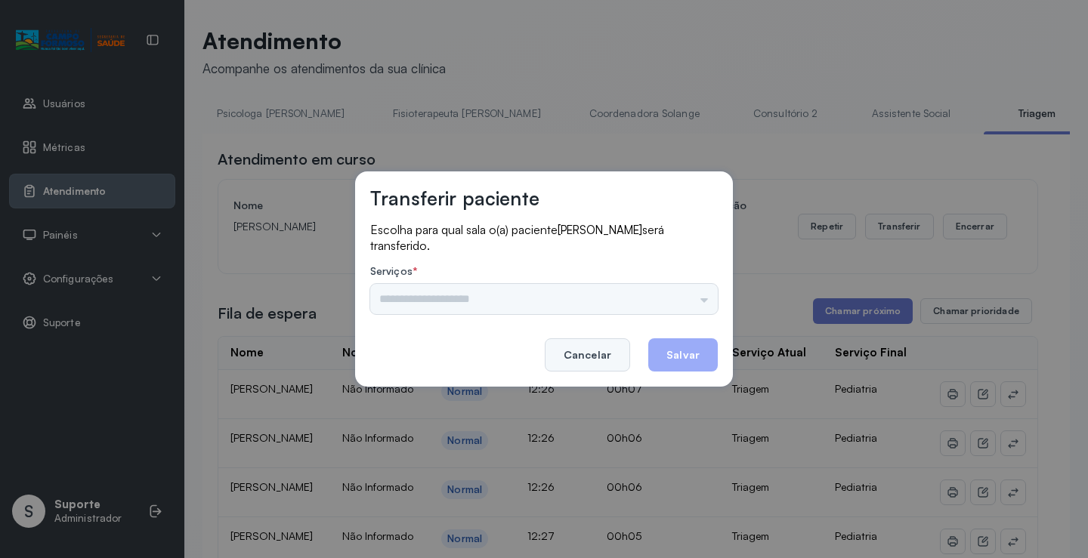
click at [586, 354] on button "Cancelar" at bounding box center [587, 354] width 85 height 33
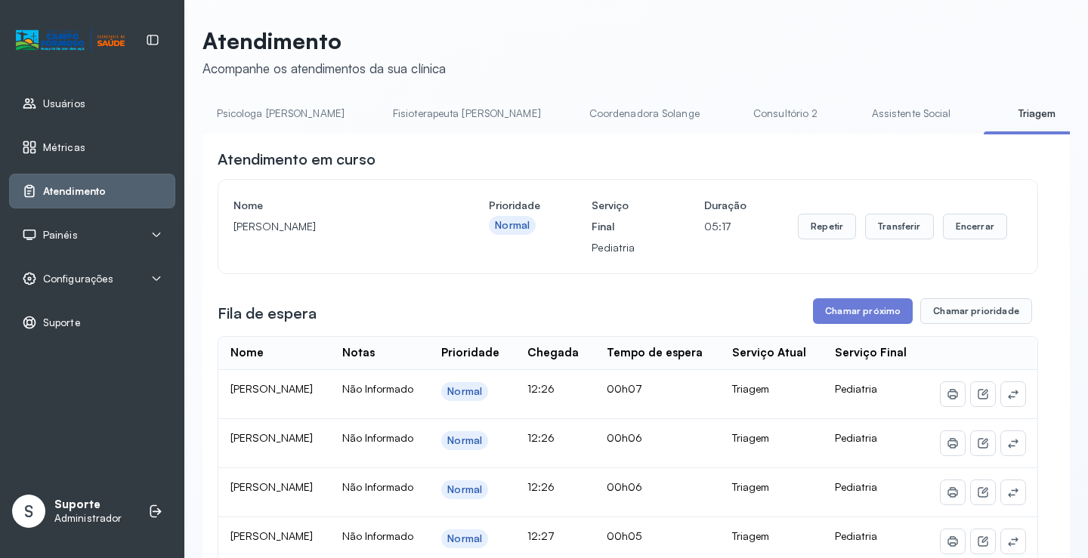
click at [888, 228] on button "Transferir" at bounding box center [899, 227] width 69 height 26
click button "Fechar"
click button "Cancelar"
click at [879, 225] on button "Transferir" at bounding box center [899, 227] width 69 height 26
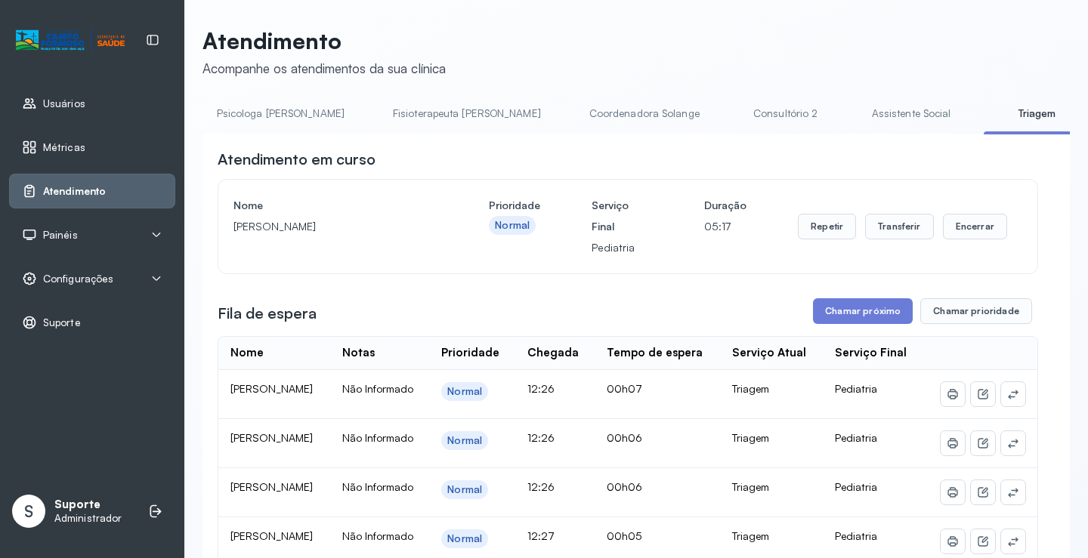
click button "Fechar"
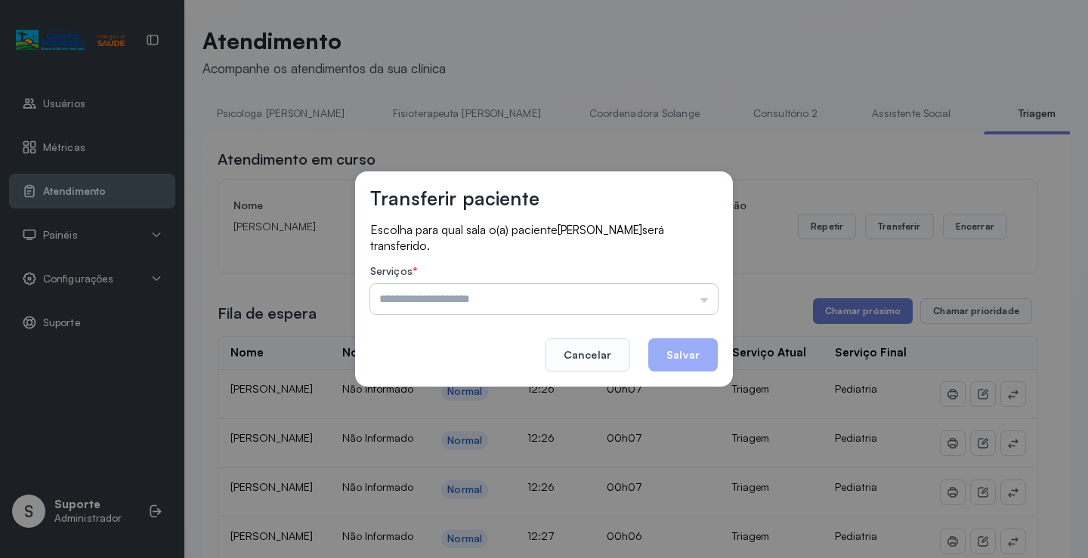
click at [453, 290] on input "text" at bounding box center [544, 299] width 348 height 30
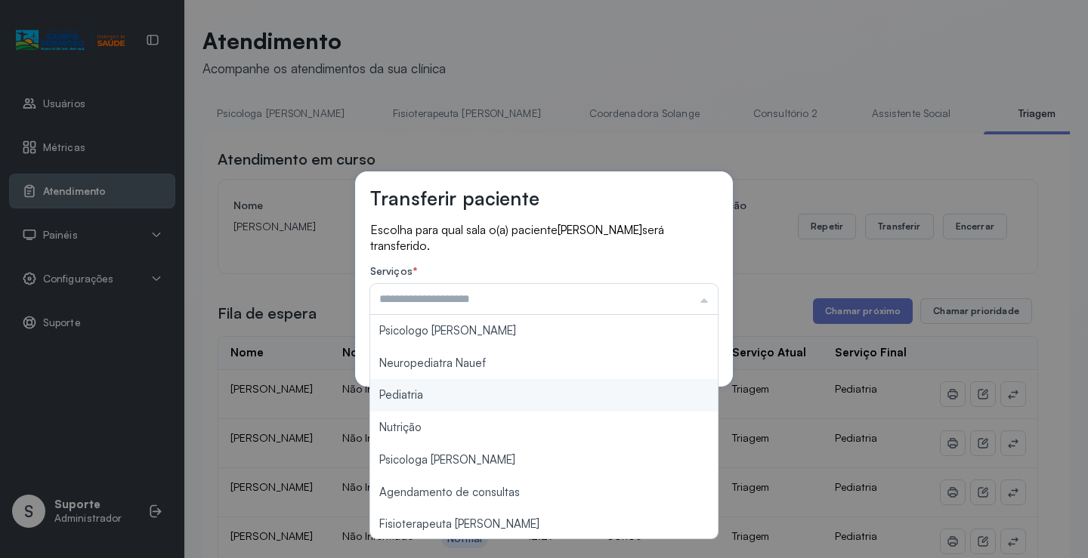
type input "*********"
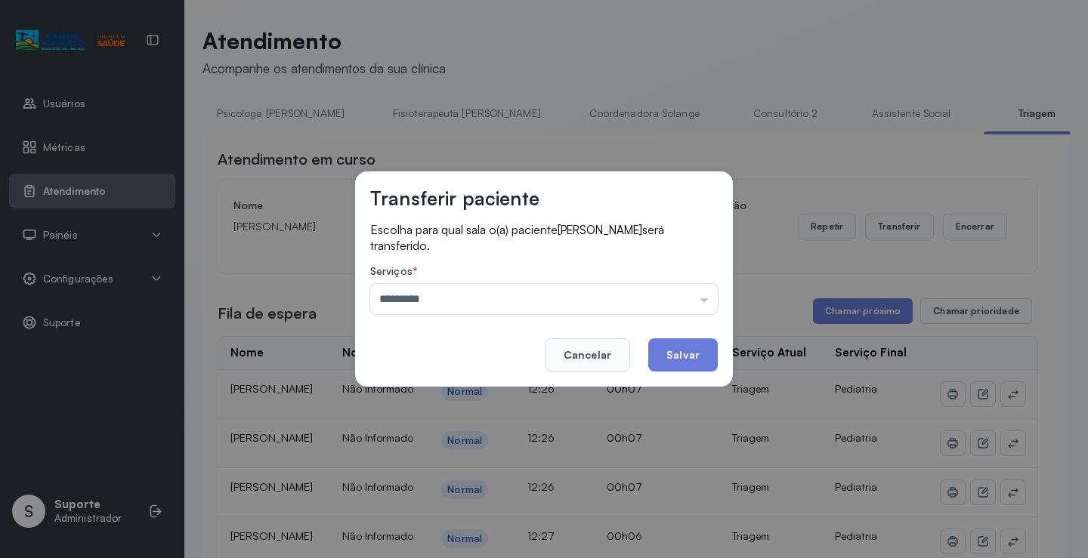
click at [427, 394] on div "Transferir paciente Escolha para qual sala o(a) paciente BEATRIZ LEAL DE CARVAL…" at bounding box center [544, 279] width 1088 height 558
click at [673, 351] on button "Salvar" at bounding box center [683, 354] width 70 height 33
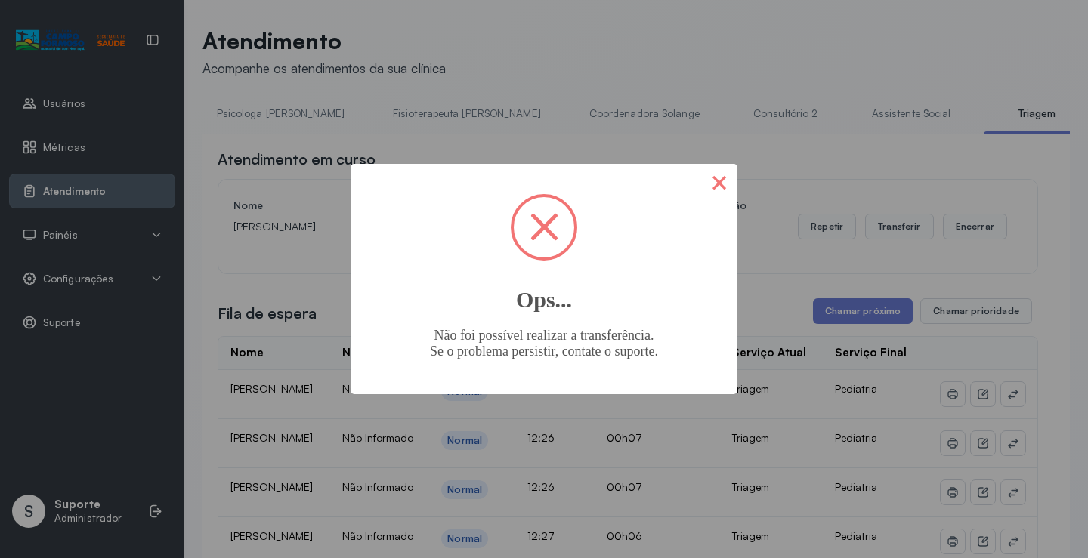
click at [719, 187] on button "×" at bounding box center [719, 182] width 36 height 36
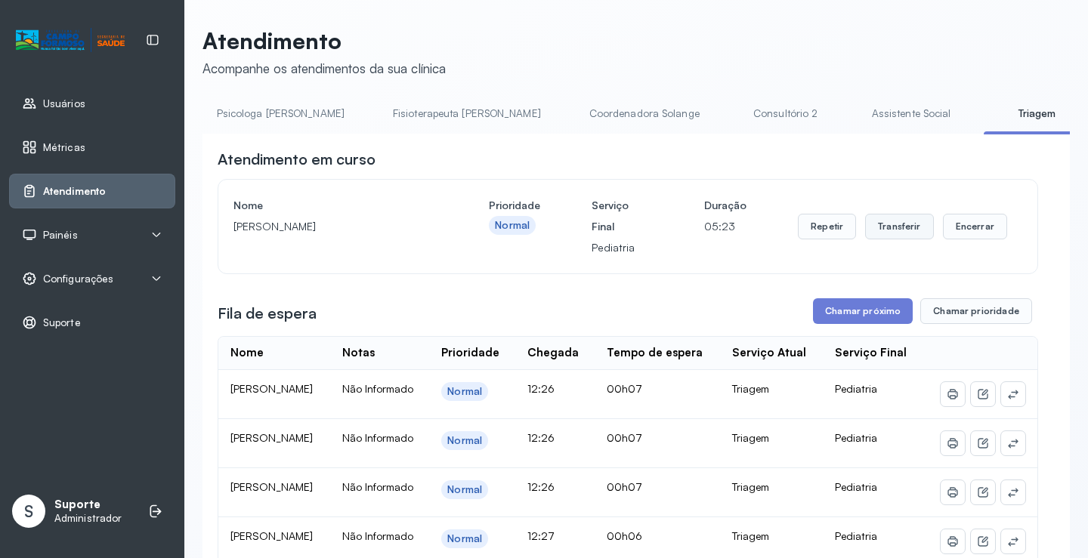
click at [876, 226] on button "Transferir" at bounding box center [899, 227] width 69 height 26
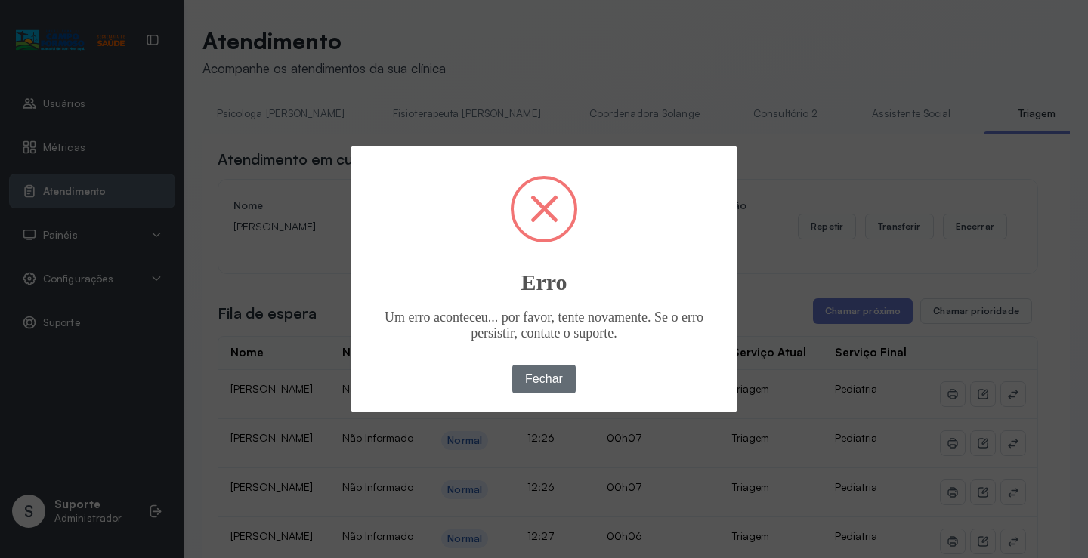
click at [527, 372] on button "Fechar" at bounding box center [544, 379] width 64 height 29
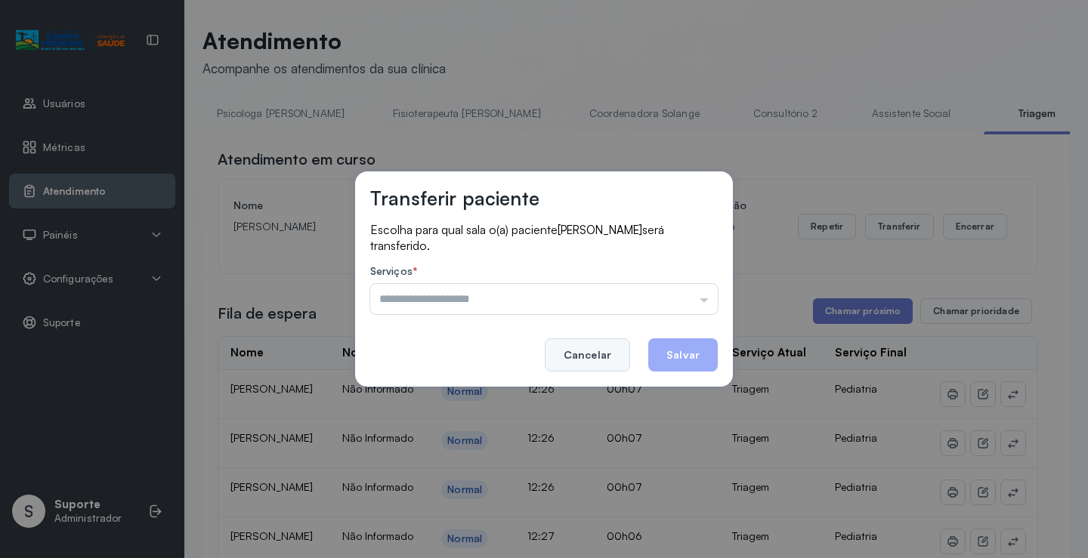
click at [601, 359] on button "Cancelar" at bounding box center [587, 354] width 85 height 33
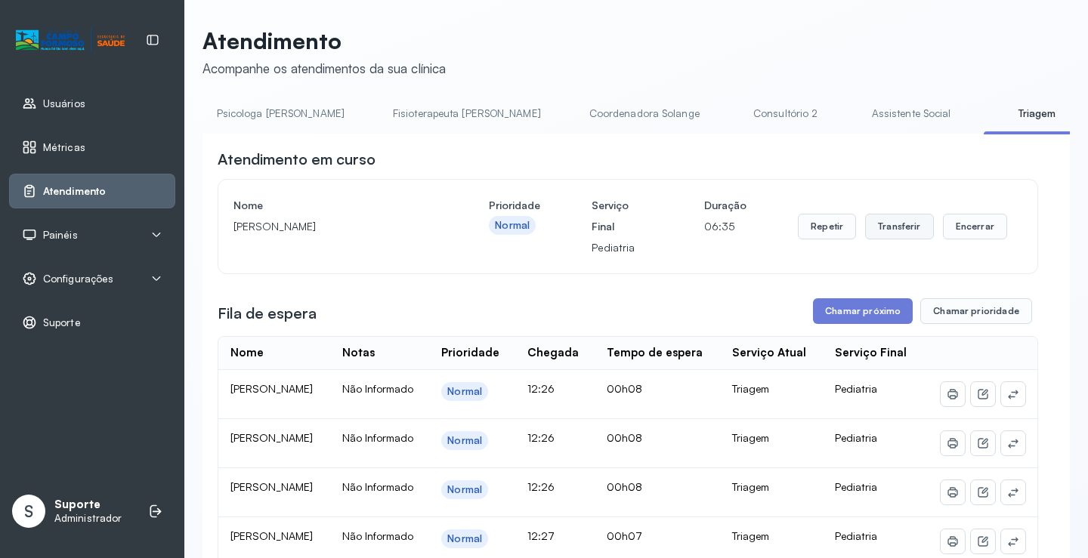
click at [895, 225] on button "Transferir" at bounding box center [899, 227] width 69 height 26
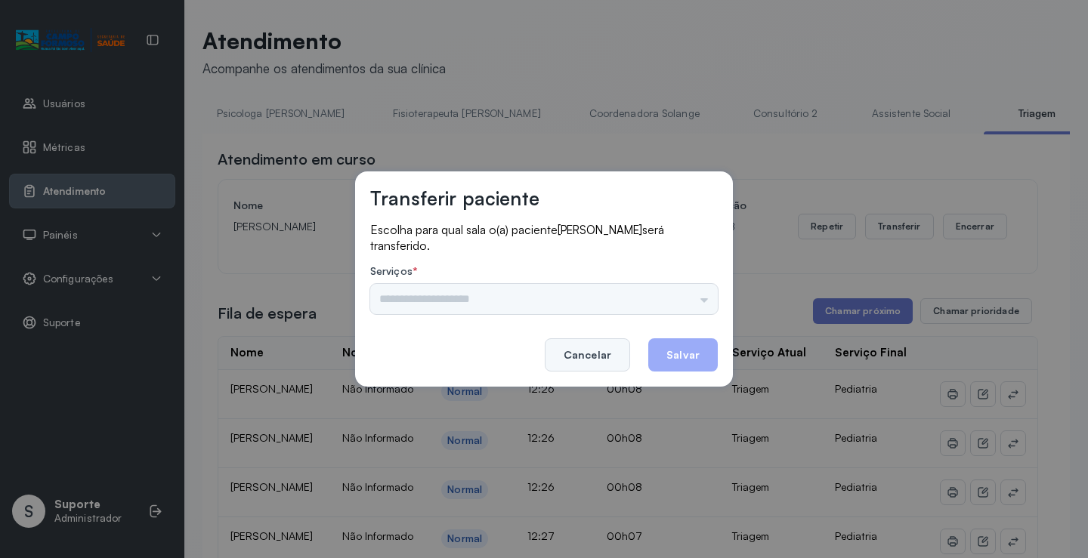
click at [583, 348] on button "Cancelar" at bounding box center [587, 354] width 85 height 33
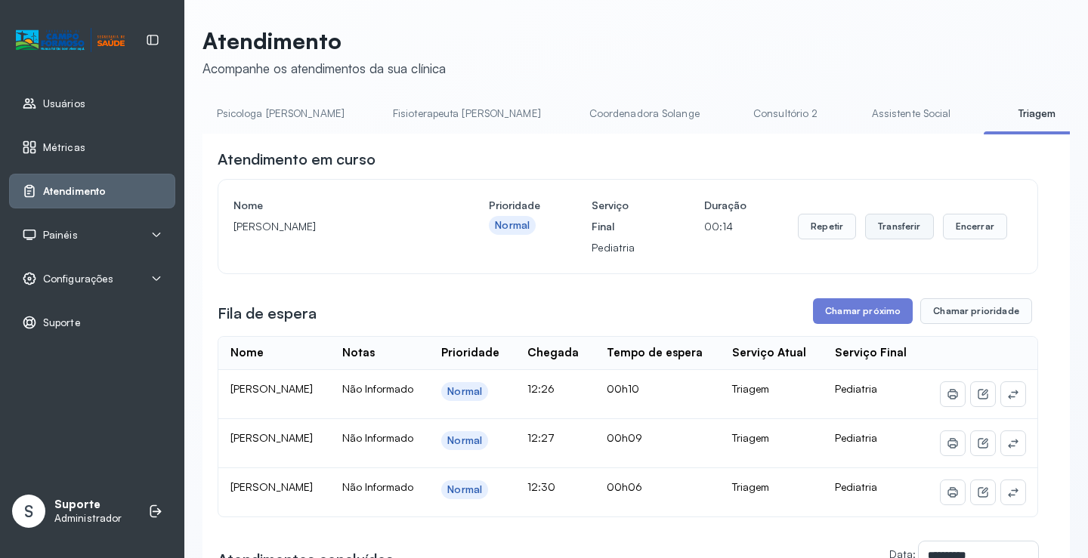
click at [891, 231] on button "Transferir" at bounding box center [899, 227] width 69 height 26
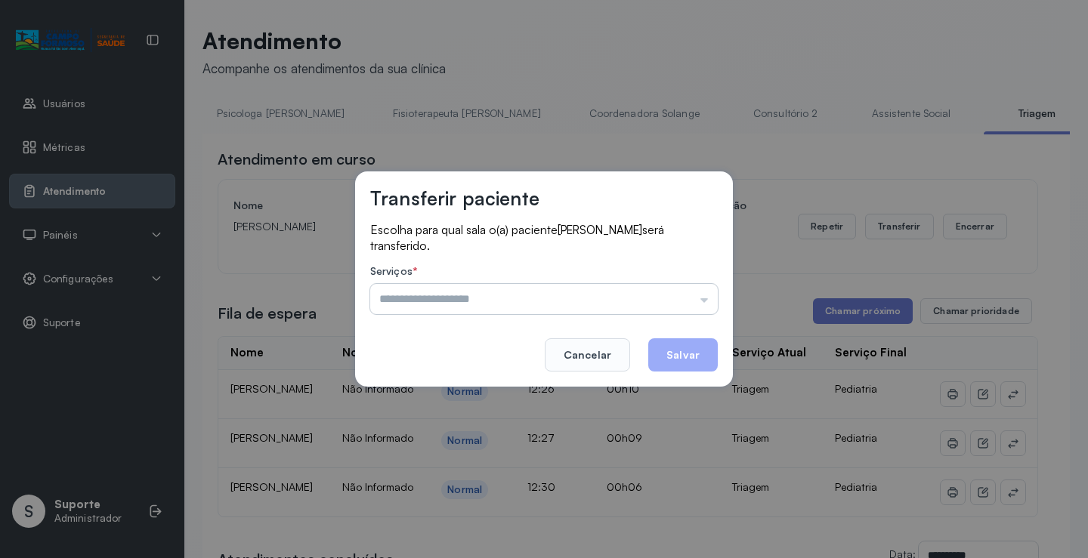
click at [490, 295] on input "text" at bounding box center [544, 299] width 348 height 30
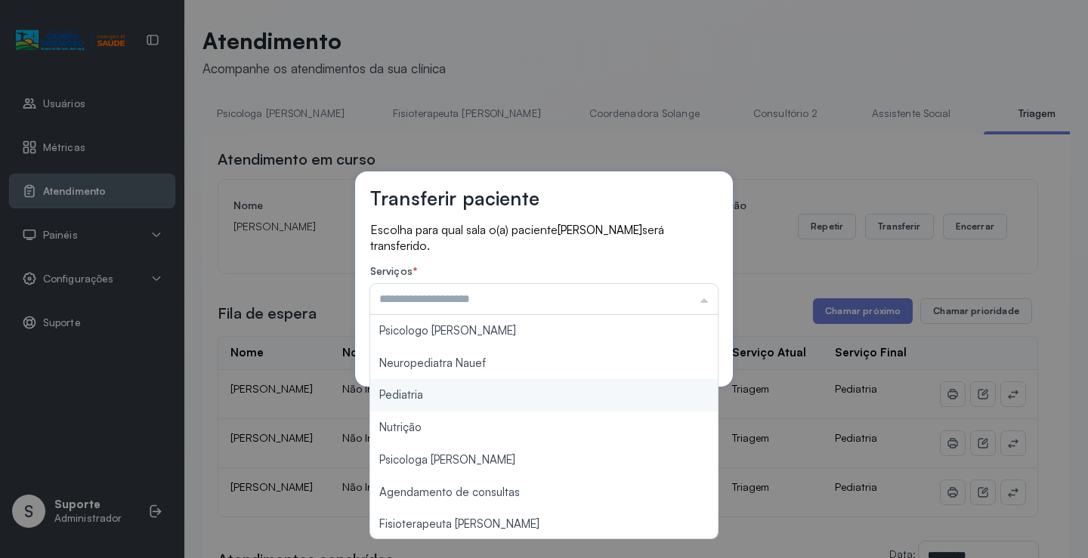
type input "*********"
click at [418, 390] on div "Transferir paciente Escolha para qual sala o(a) paciente ESTHER AGATHA DA SILVA…" at bounding box center [544, 279] width 1088 height 558
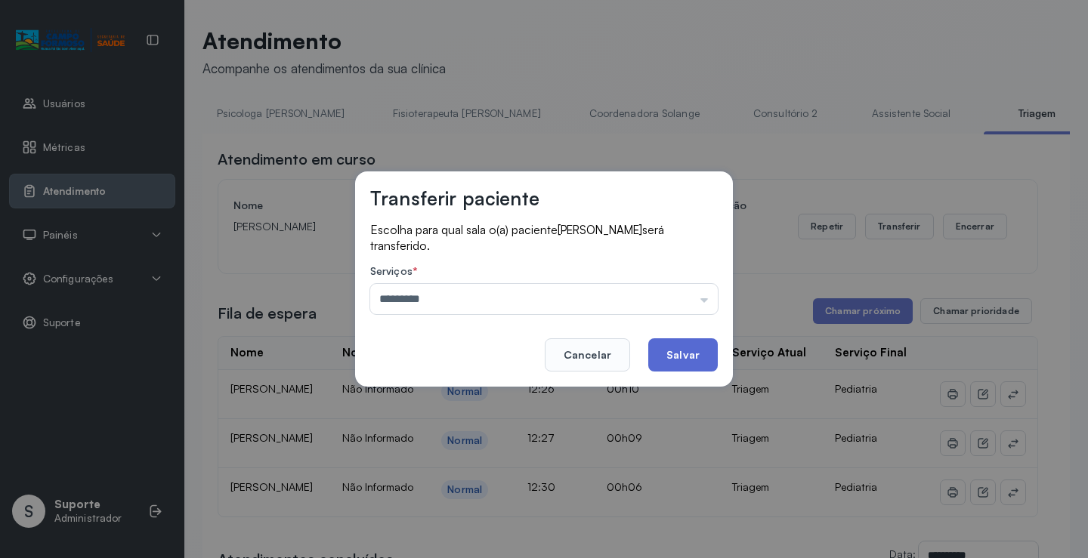
click at [654, 351] on button "Salvar" at bounding box center [683, 354] width 70 height 33
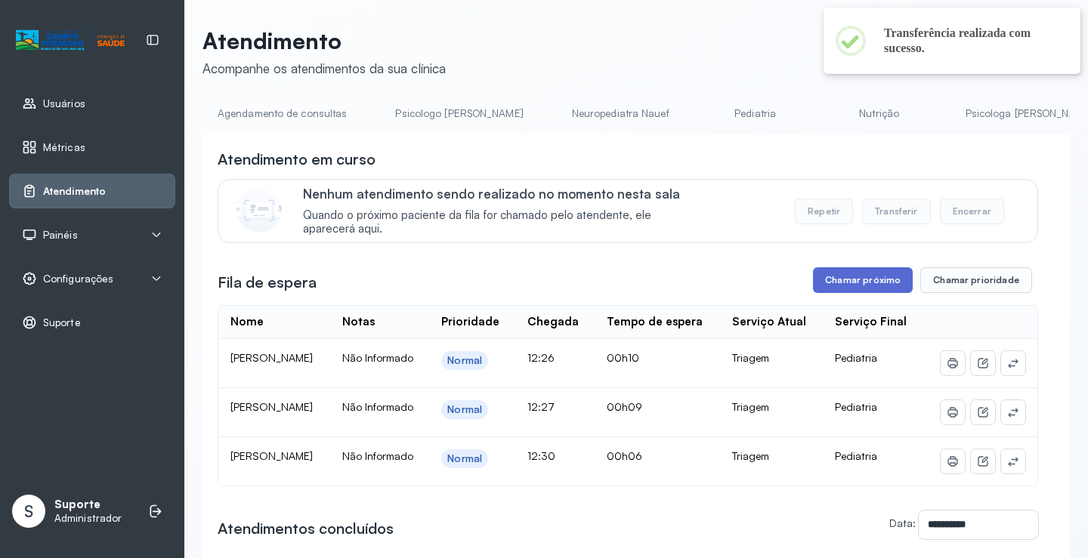
click at [845, 286] on button "Chamar próximo" at bounding box center [863, 280] width 100 height 26
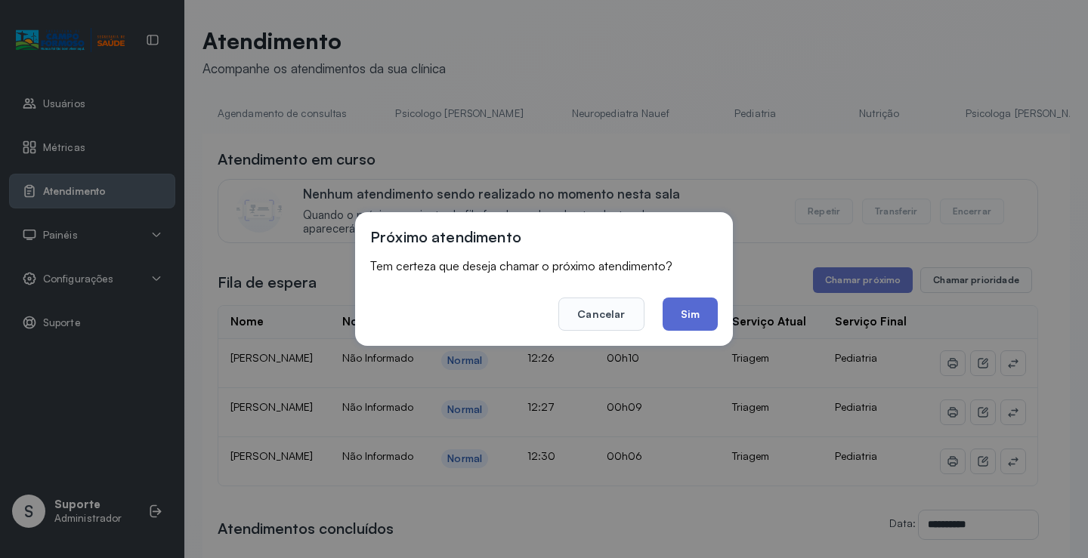
click at [702, 316] on button "Sim" at bounding box center [690, 314] width 55 height 33
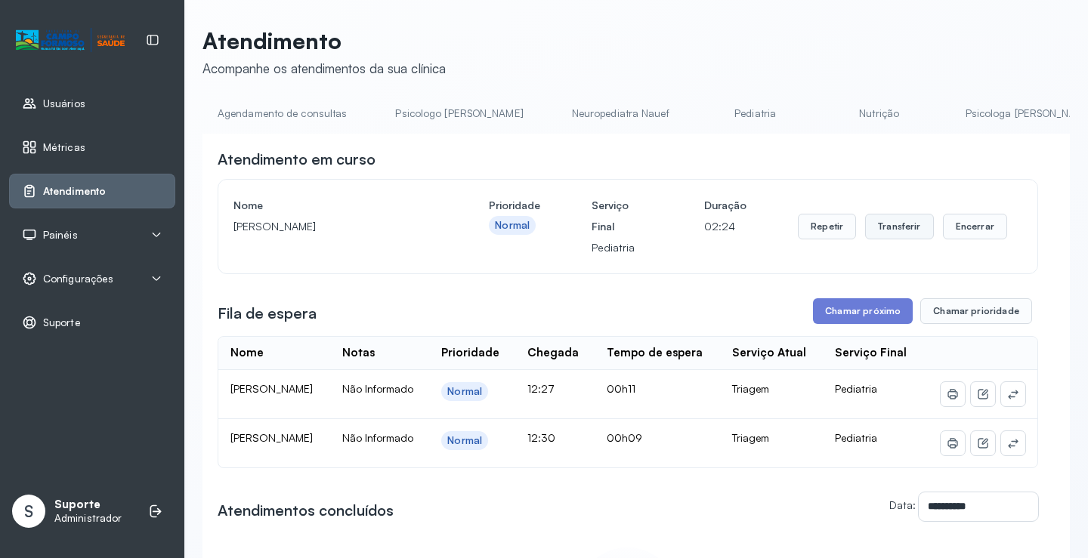
click at [888, 233] on button "Transferir" at bounding box center [899, 227] width 69 height 26
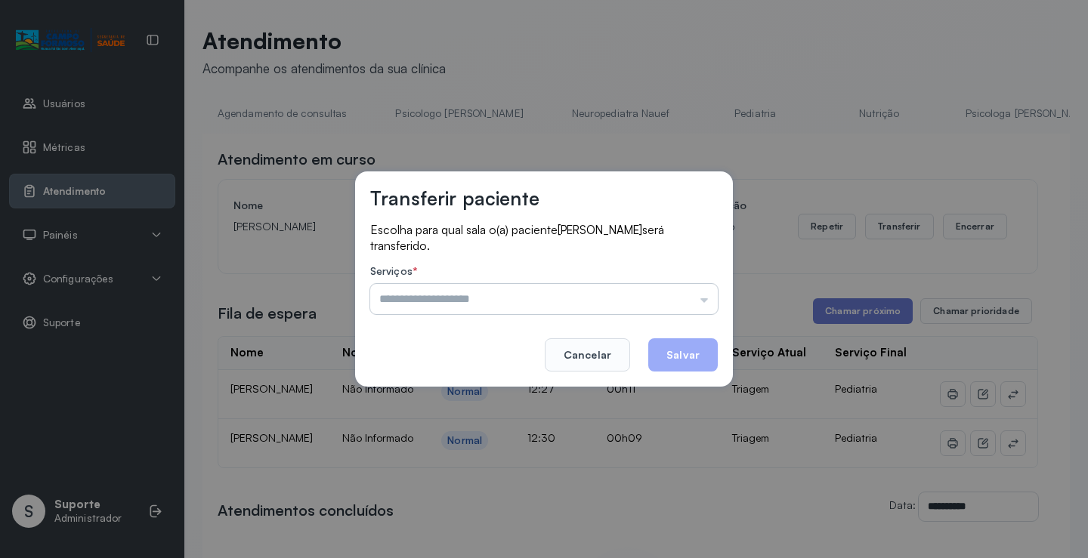
click at [530, 295] on input "text" at bounding box center [544, 299] width 348 height 30
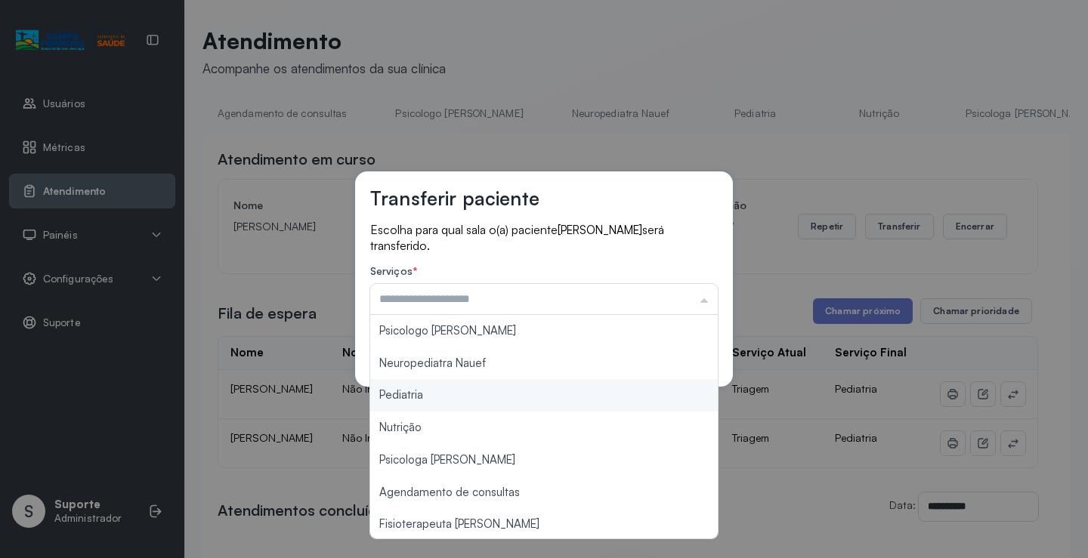
type input "*********"
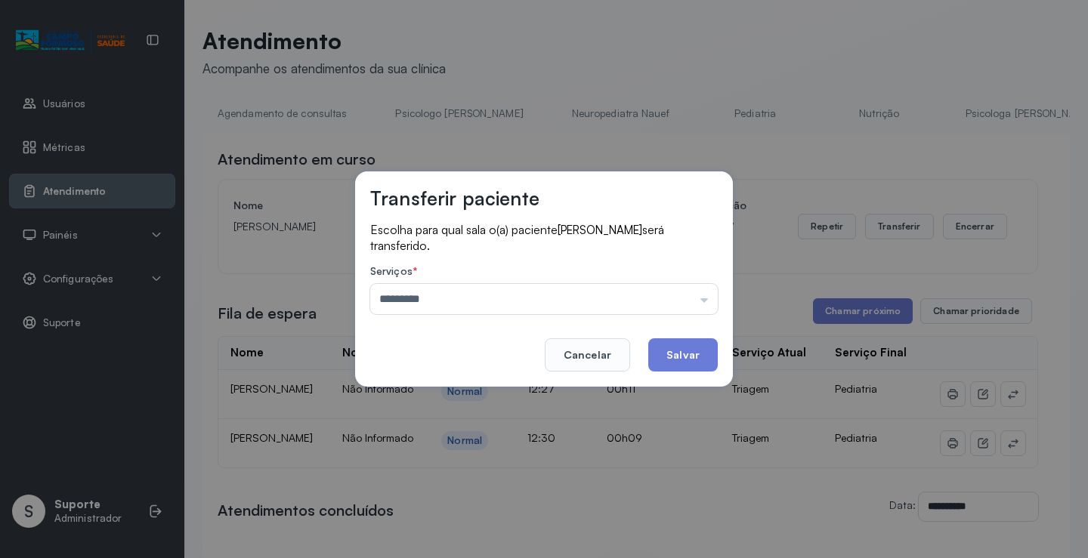
click at [428, 395] on div "Transferir paciente Escolha para qual sala o(a) paciente LUAN EDUARDO SOUSA DA …" at bounding box center [544, 279] width 1088 height 558
click at [665, 360] on button "Salvar" at bounding box center [683, 354] width 70 height 33
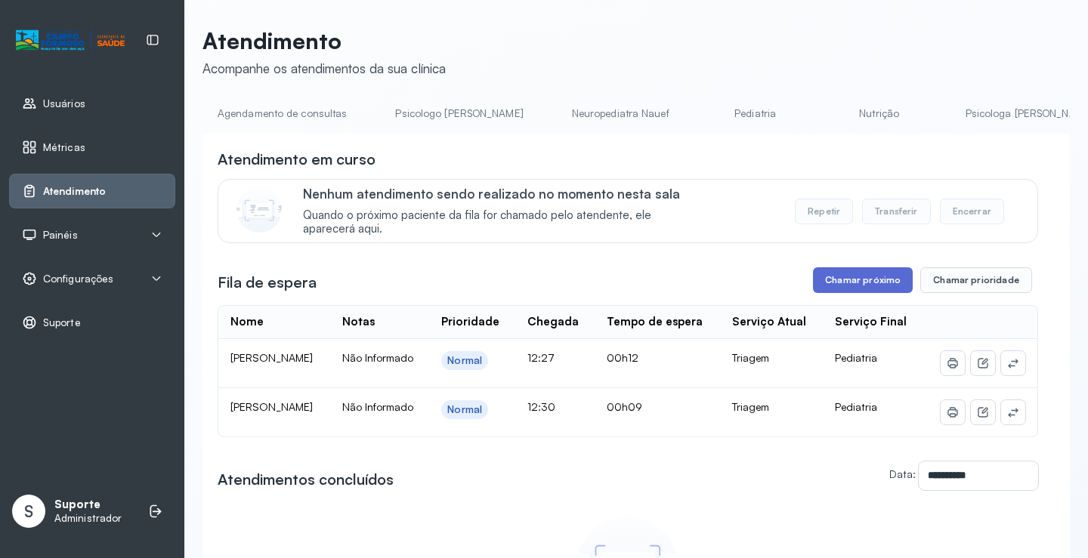
click at [854, 289] on button "Chamar próximo" at bounding box center [863, 280] width 100 height 26
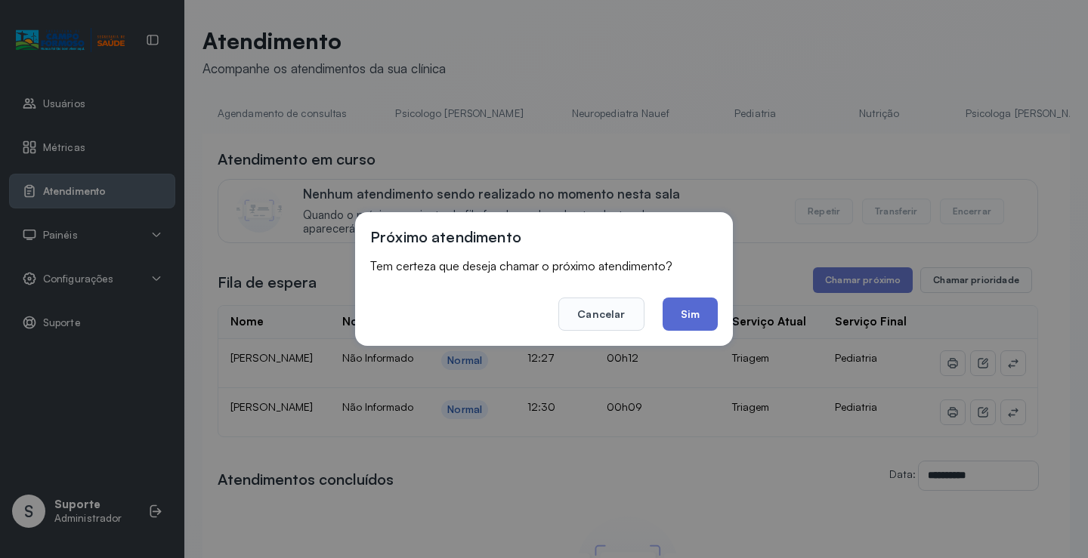
click at [700, 306] on button "Sim" at bounding box center [690, 314] width 55 height 33
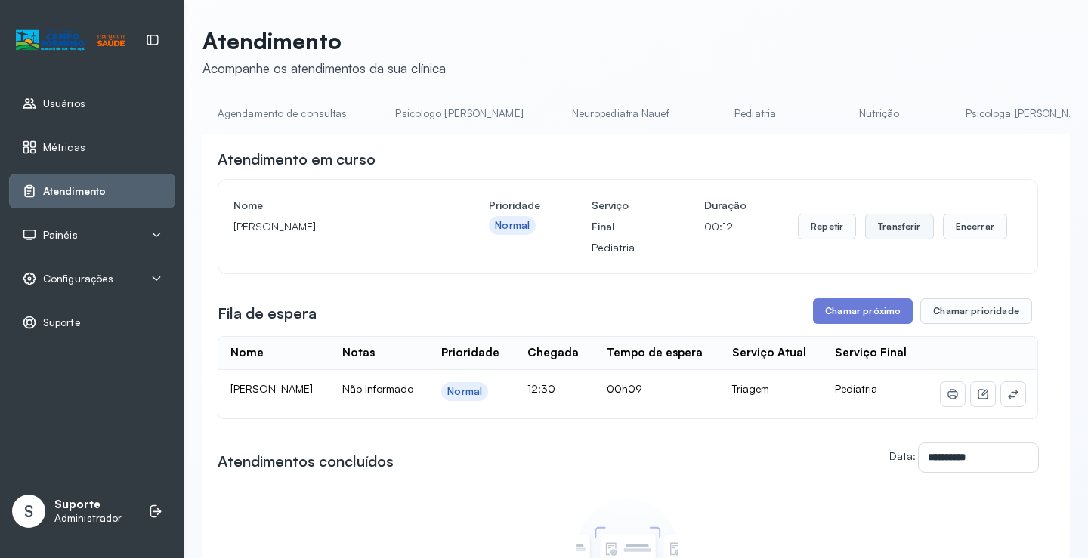
click at [902, 225] on button "Transferir" at bounding box center [899, 227] width 69 height 26
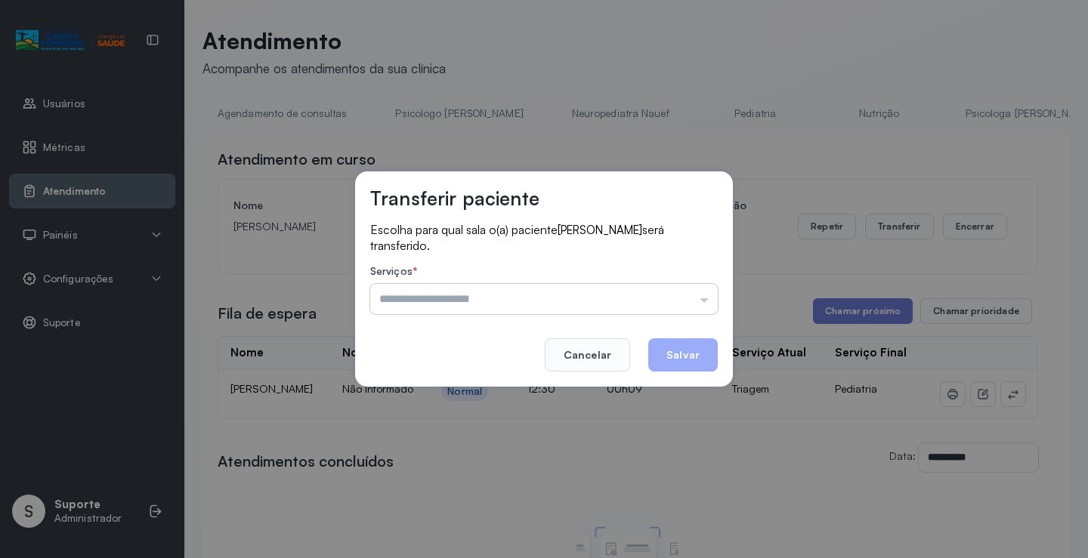
click at [564, 288] on input "text" at bounding box center [544, 299] width 348 height 30
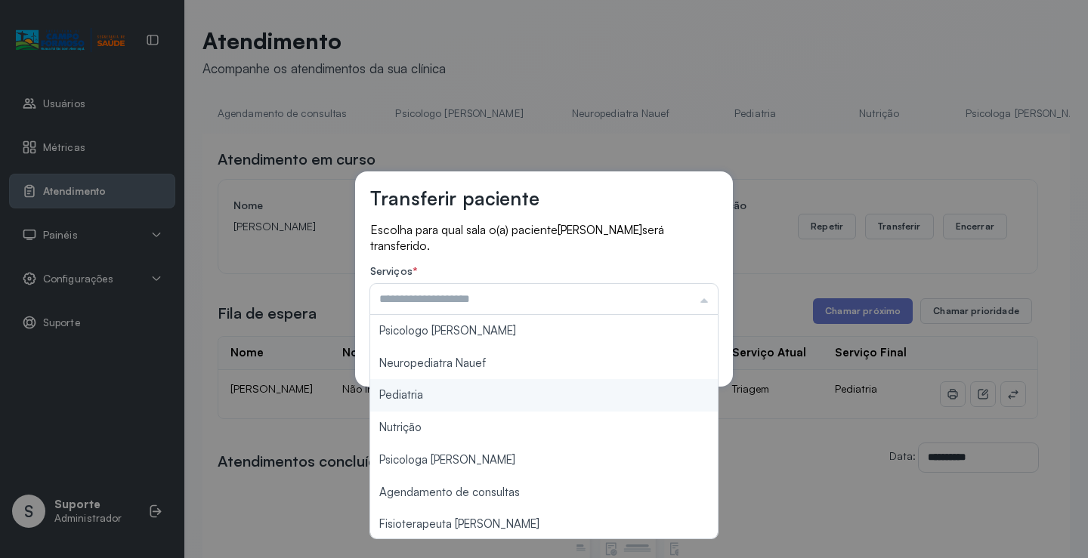
type input "*********"
click at [437, 387] on div "Transferir paciente Escolha para qual sala o(a) paciente TALLES DIAS DA SILVA s…" at bounding box center [544, 279] width 1088 height 558
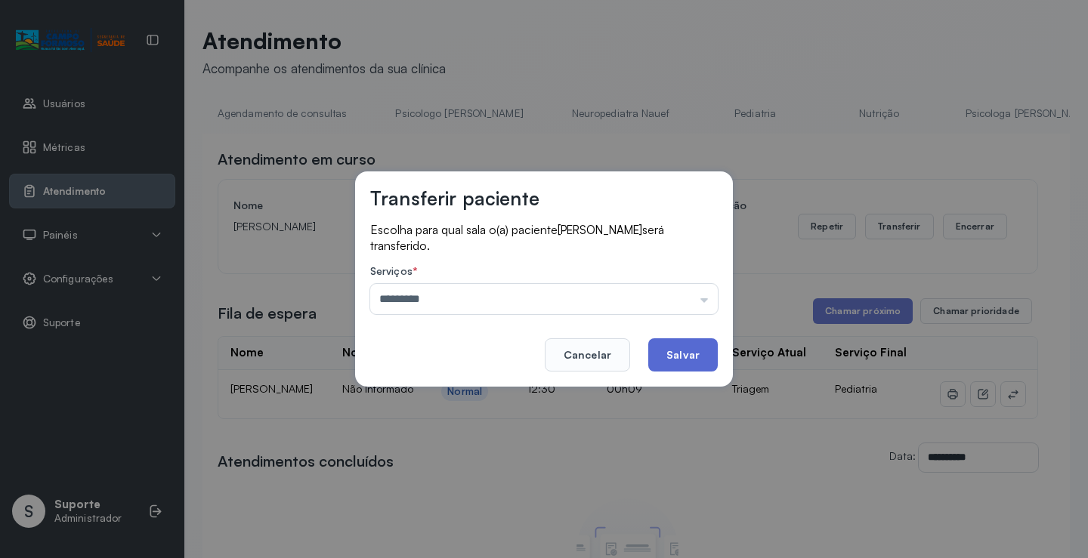
click at [671, 350] on button "Salvar" at bounding box center [683, 354] width 70 height 33
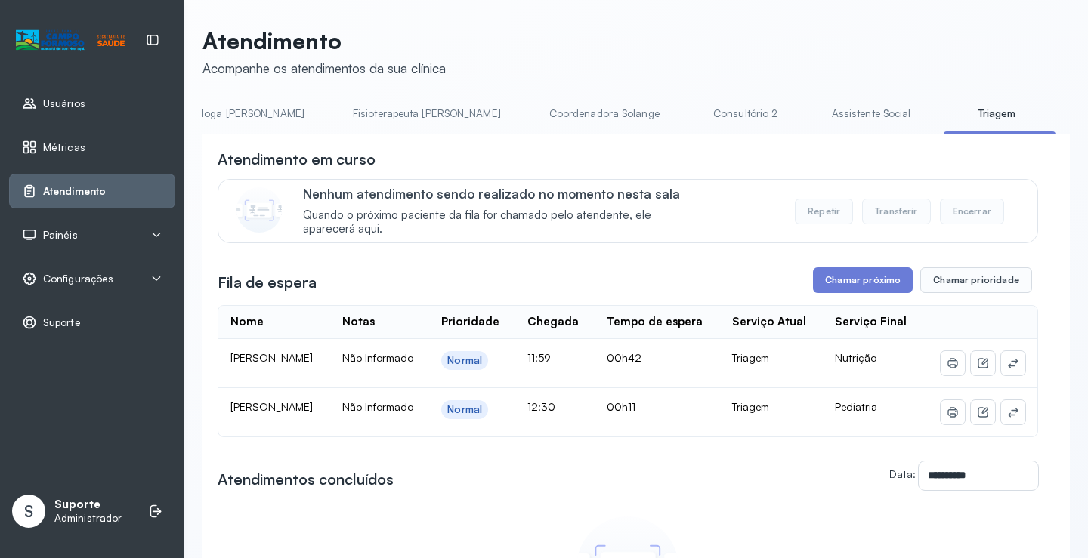
scroll to position [0, 792]
click at [865, 281] on button "Chamar próximo" at bounding box center [863, 280] width 100 height 26
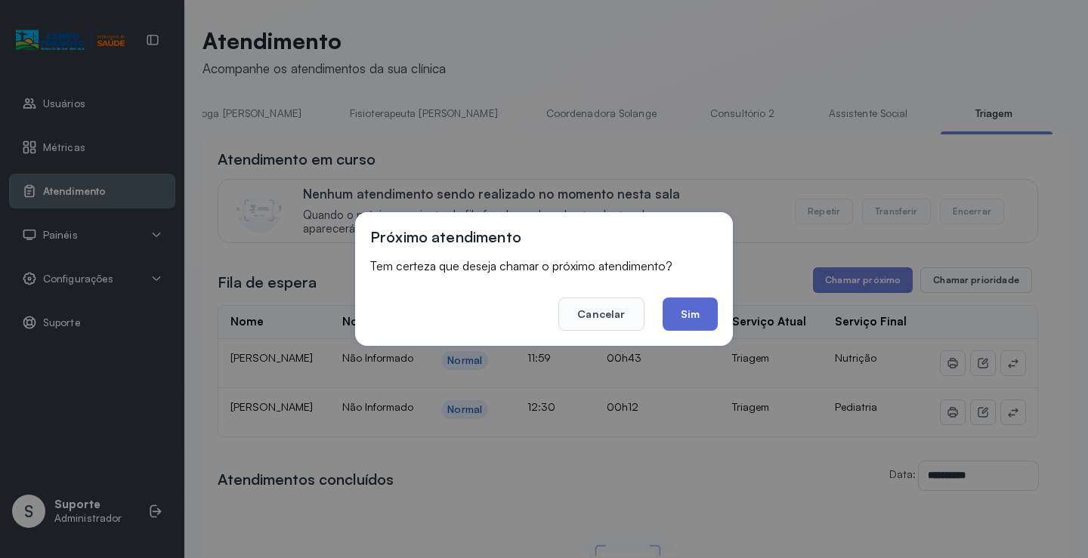
click at [697, 310] on button "Sim" at bounding box center [690, 314] width 55 height 33
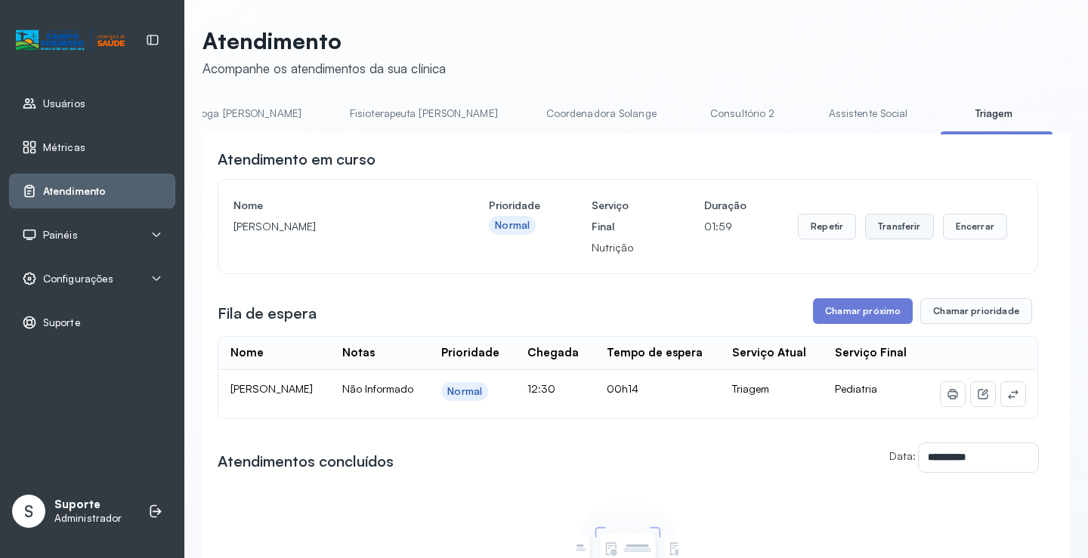
click at [895, 230] on button "Transferir" at bounding box center [899, 227] width 69 height 26
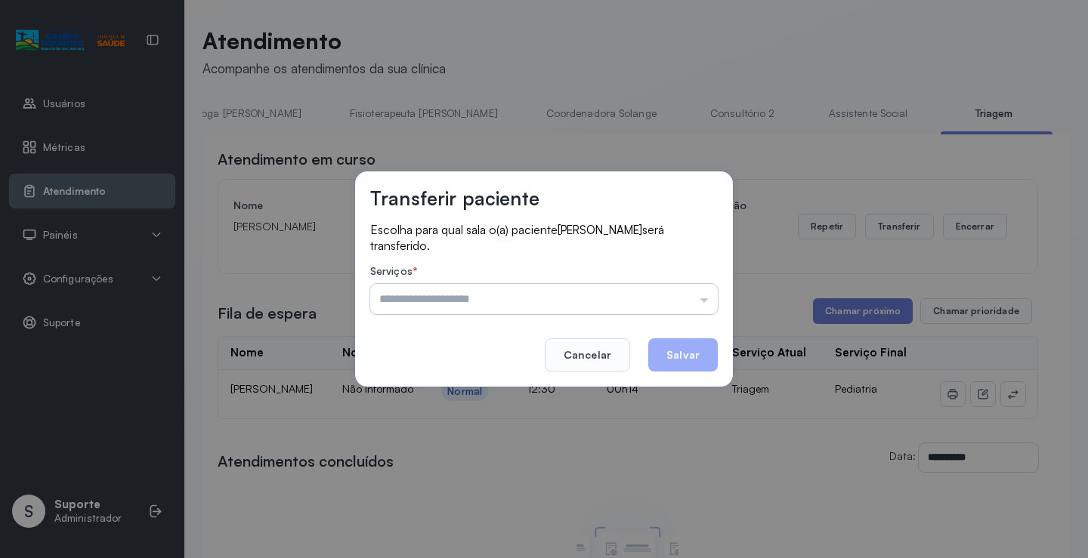
click at [557, 292] on input "text" at bounding box center [544, 299] width 348 height 30
type input "********"
click at [439, 417] on div "Transferir paciente Escolha para qual sala o(a) paciente Antônio Lucas Souza Fe…" at bounding box center [544, 279] width 1088 height 558
click at [699, 357] on button "Salvar" at bounding box center [683, 354] width 70 height 33
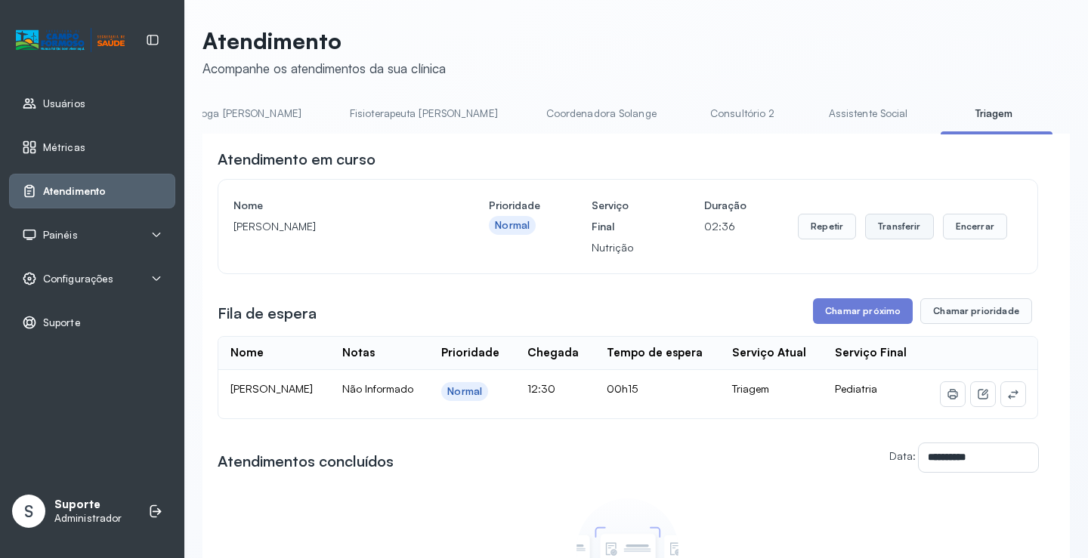
click at [884, 228] on button "Transferir" at bounding box center [899, 227] width 69 height 26
click at [878, 225] on button "Transferir" at bounding box center [899, 227] width 69 height 26
click at [881, 224] on button "Transferir" at bounding box center [899, 227] width 69 height 26
click at [877, 229] on button "Transferir" at bounding box center [899, 227] width 69 height 26
click at [859, 306] on button "Chamar próximo" at bounding box center [863, 311] width 100 height 26
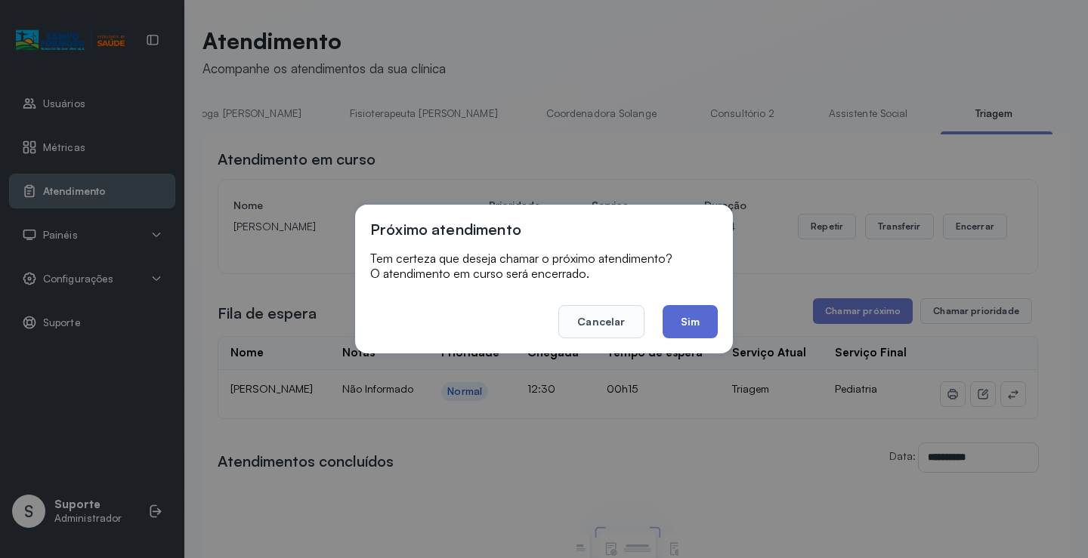
click at [692, 320] on button "Sim" at bounding box center [690, 321] width 55 height 33
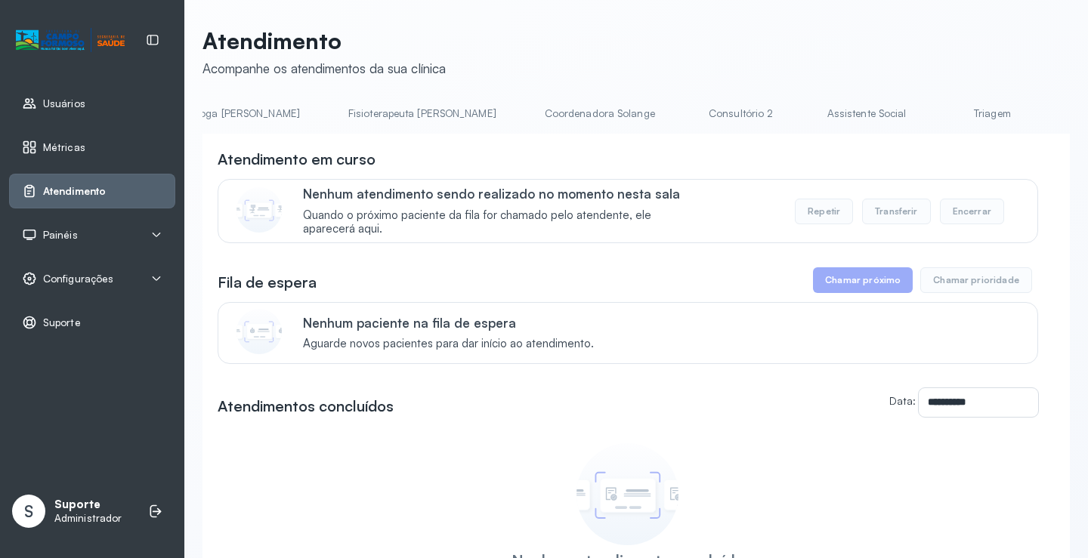
scroll to position [0, 797]
click at [941, 110] on link "Triagem" at bounding box center [994, 113] width 106 height 25
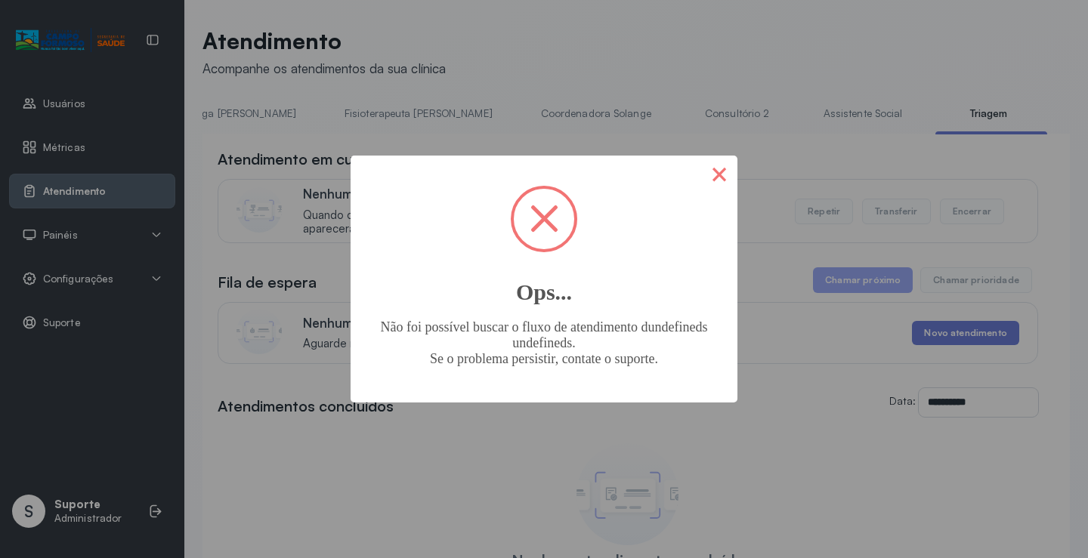
click at [712, 169] on button "×" at bounding box center [719, 174] width 36 height 36
click at [717, 179] on button "×" at bounding box center [719, 174] width 36 height 36
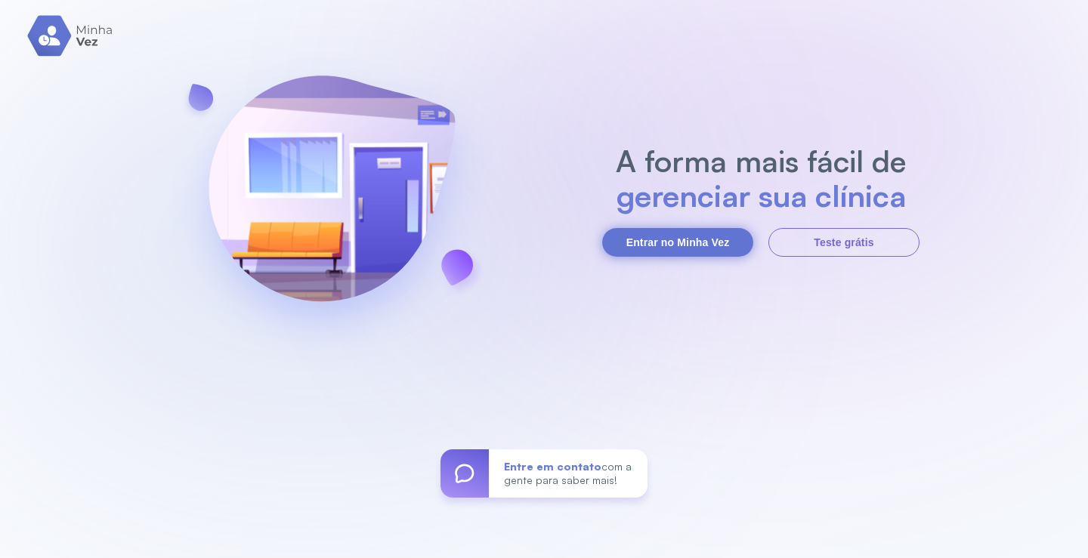
click at [689, 241] on button "Entrar no Minha Vez" at bounding box center [677, 242] width 151 height 29
click at [688, 236] on button "Entrar no Minha Vez" at bounding box center [677, 242] width 151 height 29
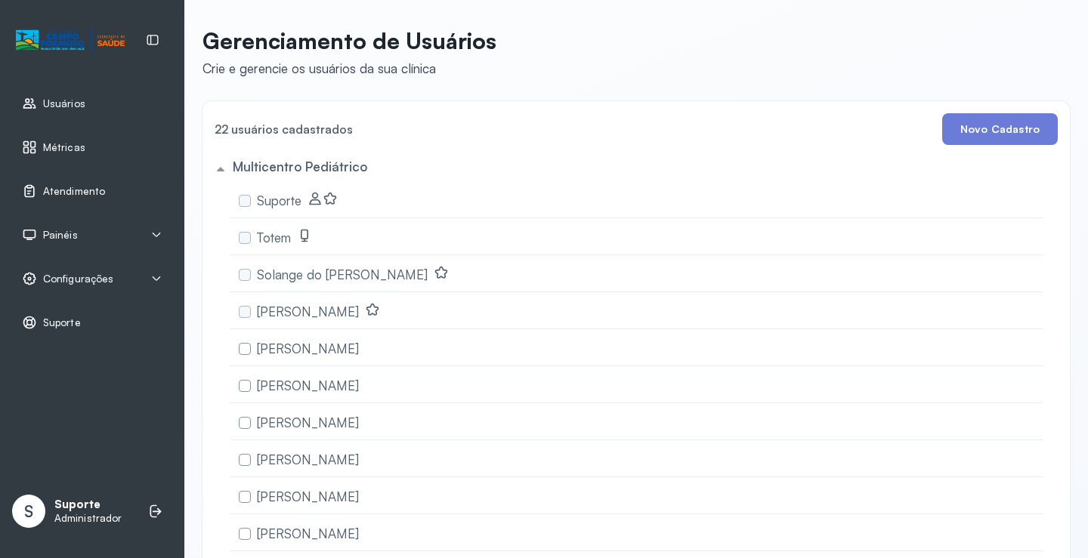
click at [90, 187] on span "Atendimento" at bounding box center [74, 191] width 62 height 13
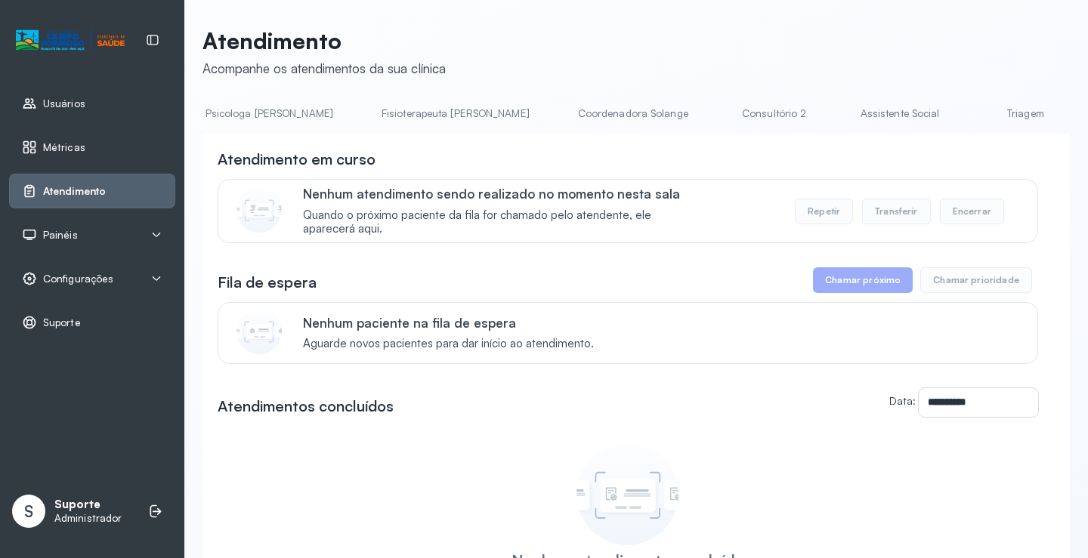
scroll to position [0, 771]
click at [967, 111] on link "Triagem" at bounding box center [1020, 113] width 106 height 25
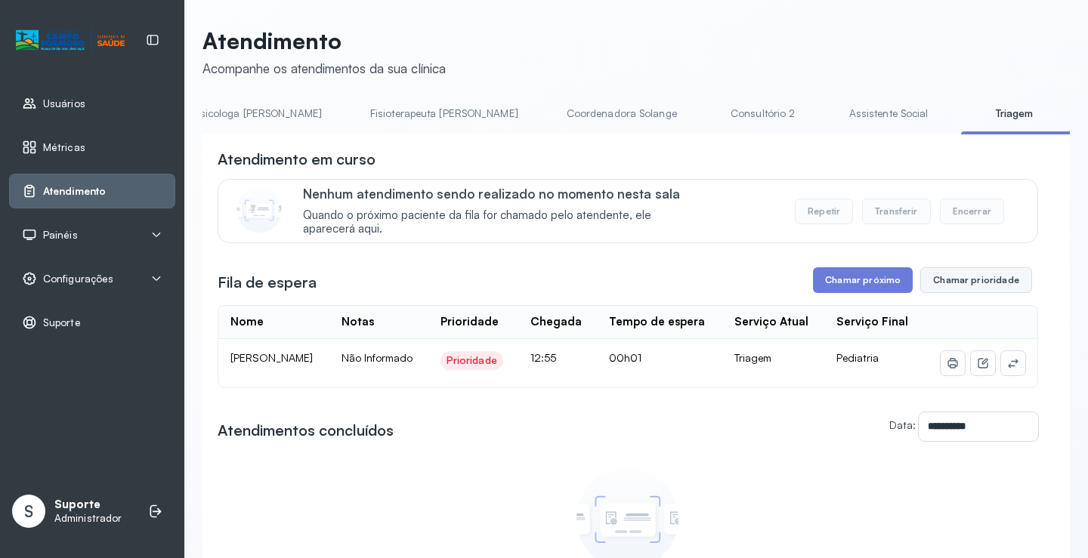
click at [975, 283] on button "Chamar prioridade" at bounding box center [976, 280] width 112 height 26
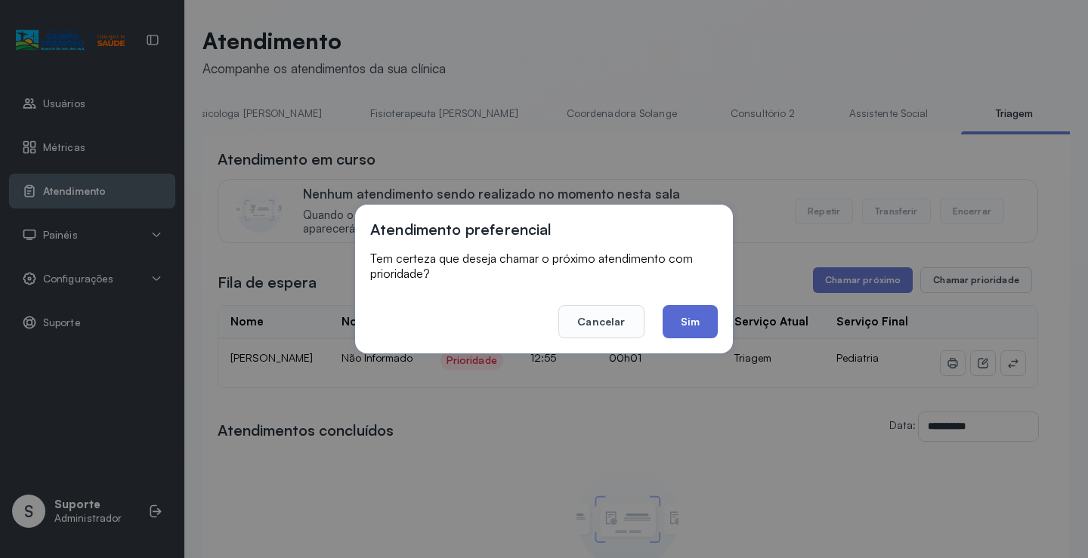
click at [694, 314] on button "Sim" at bounding box center [690, 321] width 55 height 33
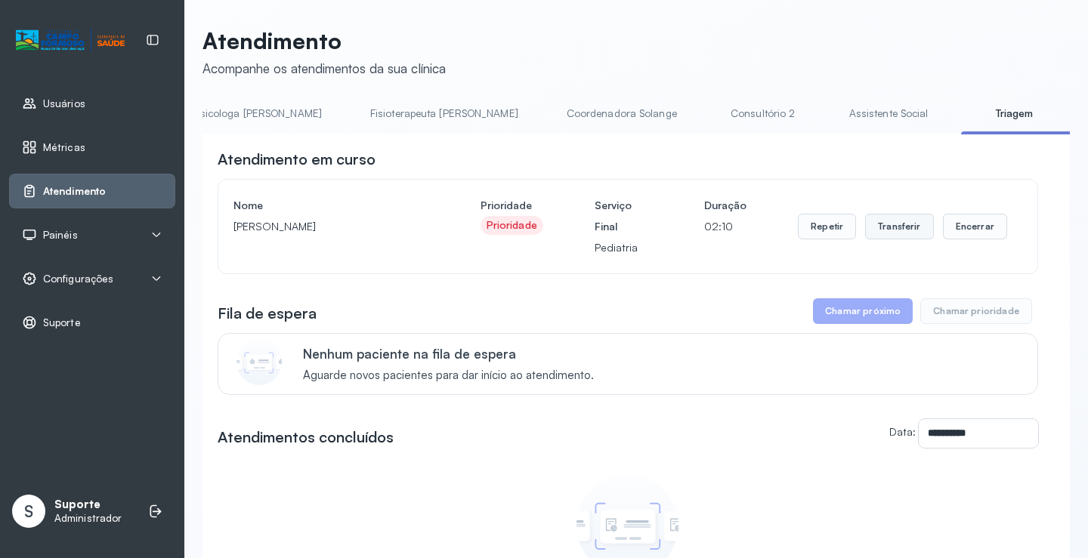
click at [883, 230] on button "Transferir" at bounding box center [899, 227] width 69 height 26
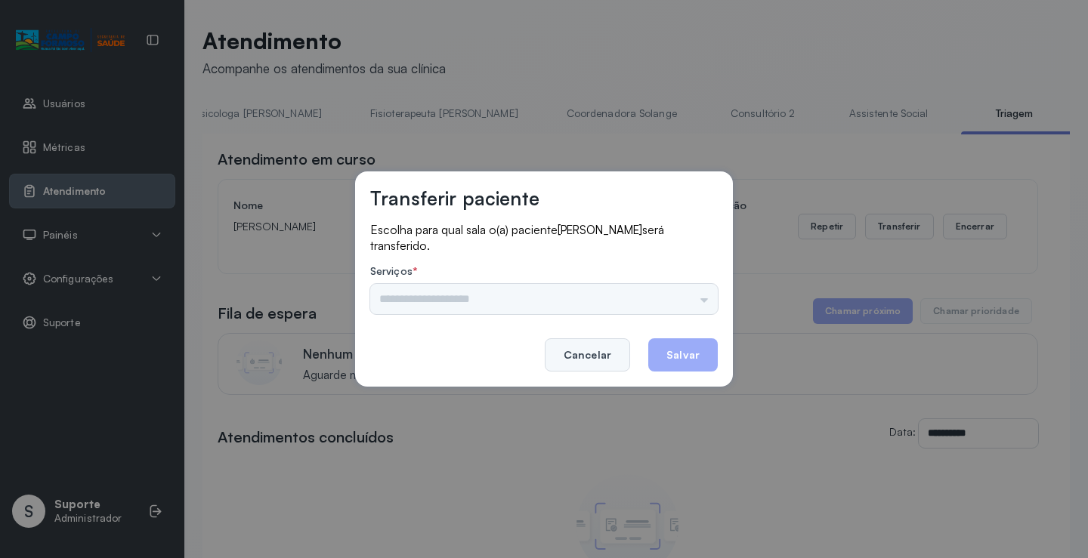
click at [596, 353] on button "Cancelar" at bounding box center [587, 354] width 85 height 33
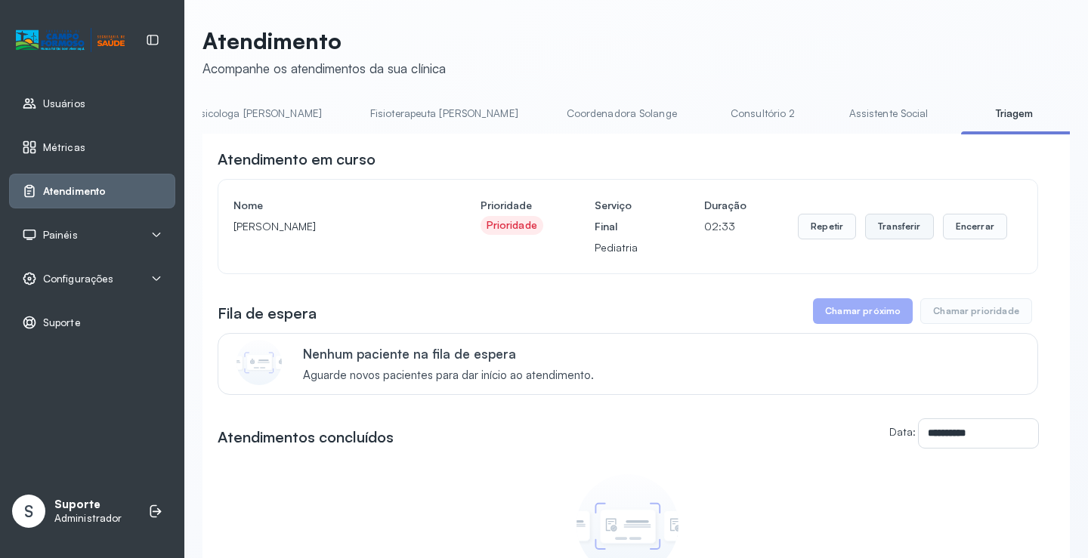
click at [875, 225] on button "Transferir" at bounding box center [899, 227] width 69 height 26
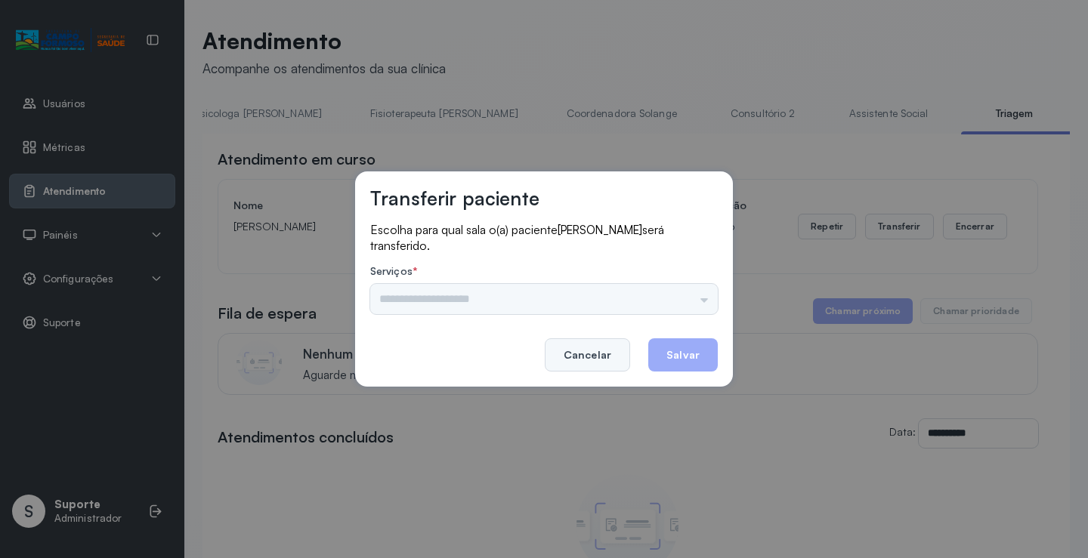
click at [594, 354] on button "Cancelar" at bounding box center [587, 354] width 85 height 33
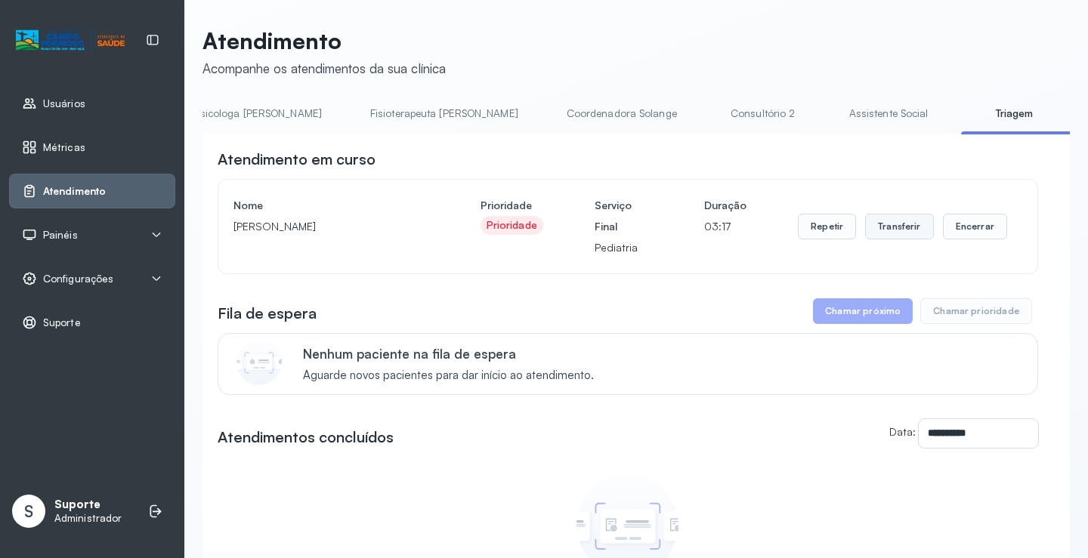
click at [891, 227] on button "Transferir" at bounding box center [899, 227] width 69 height 26
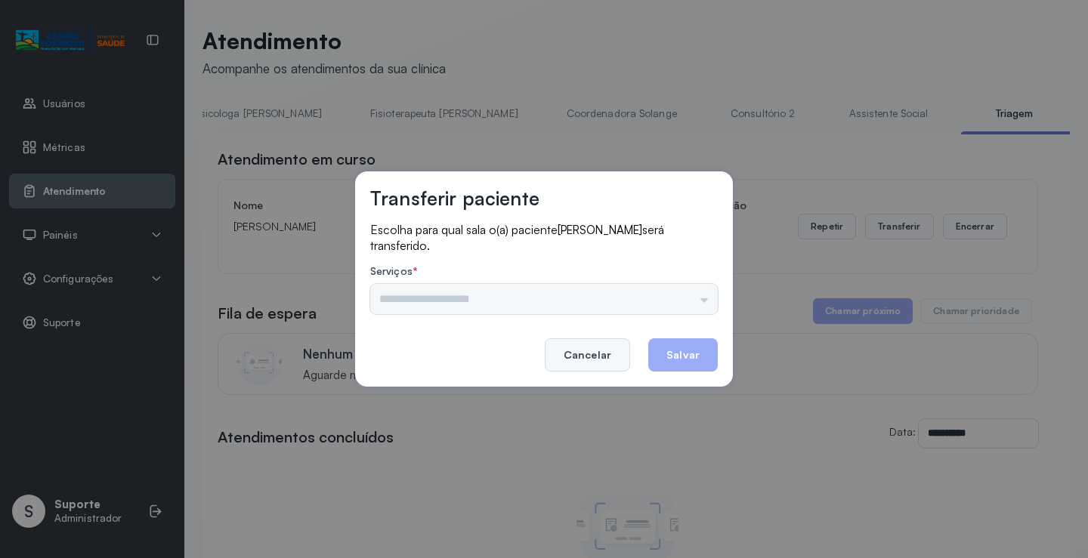
click at [575, 351] on button "Cancelar" at bounding box center [587, 354] width 85 height 33
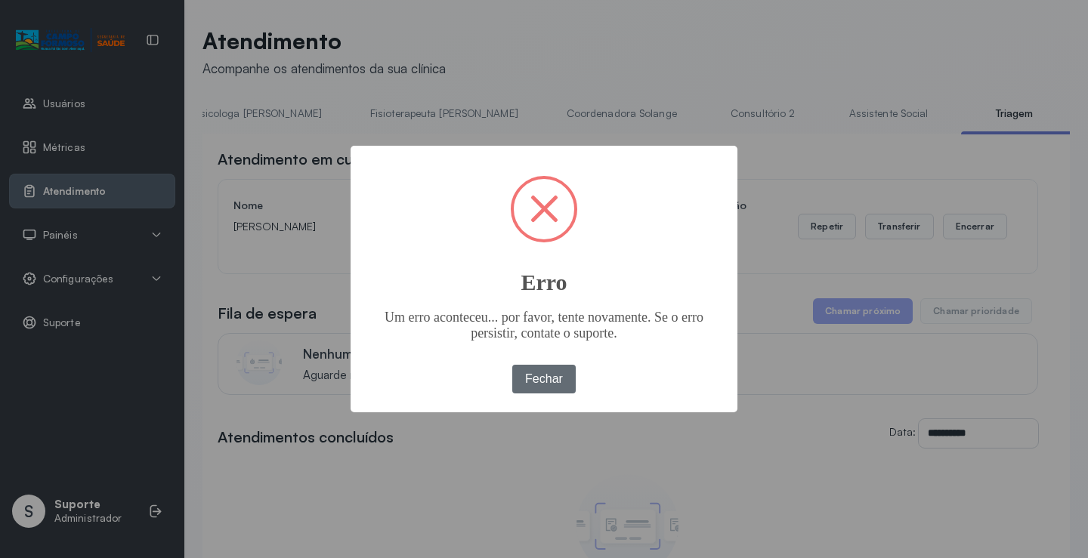
click at [548, 378] on button "Fechar" at bounding box center [544, 379] width 64 height 29
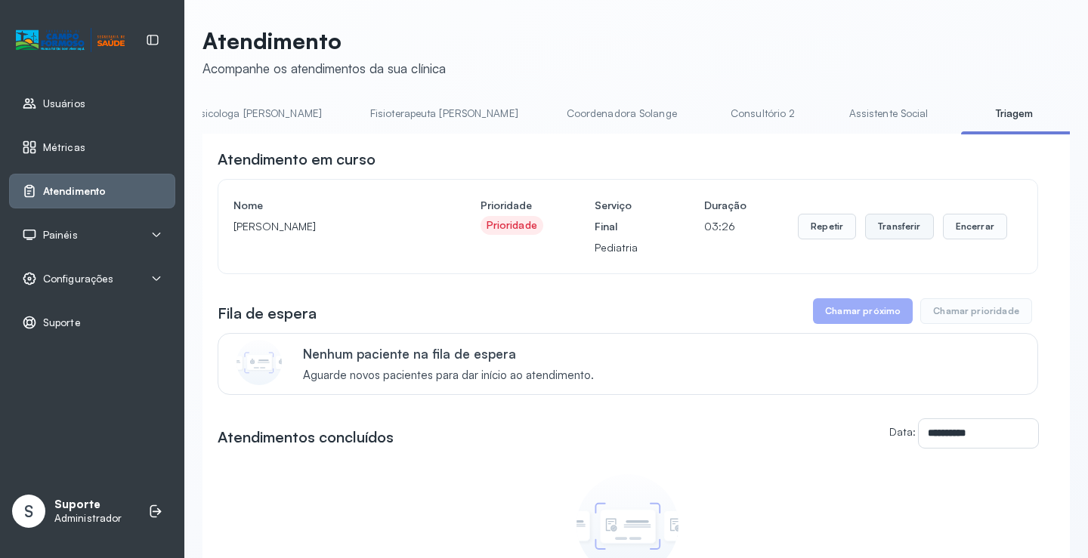
click at [891, 228] on button "Transferir" at bounding box center [899, 227] width 69 height 26
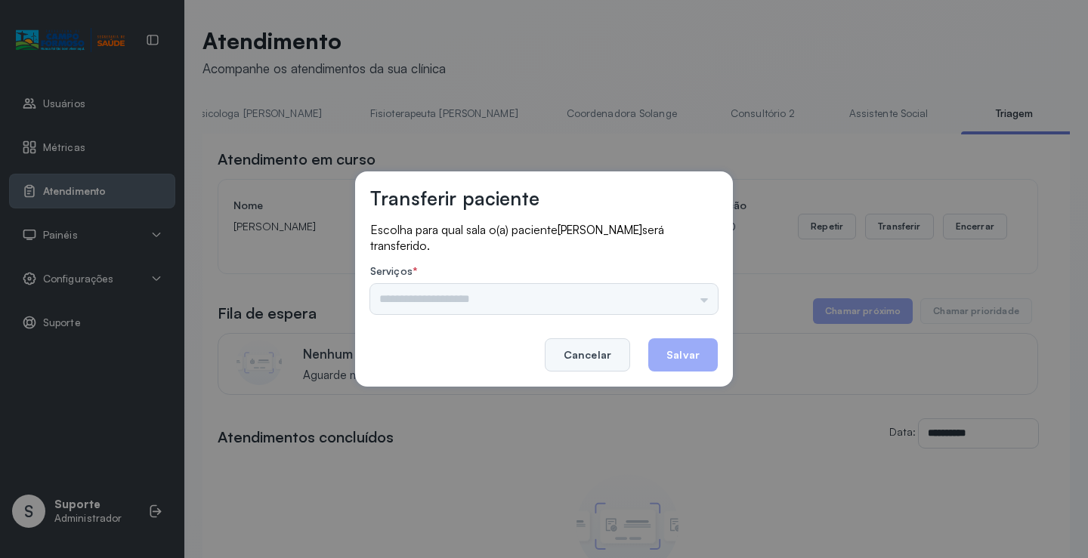
click at [592, 343] on button "Cancelar" at bounding box center [587, 354] width 85 height 33
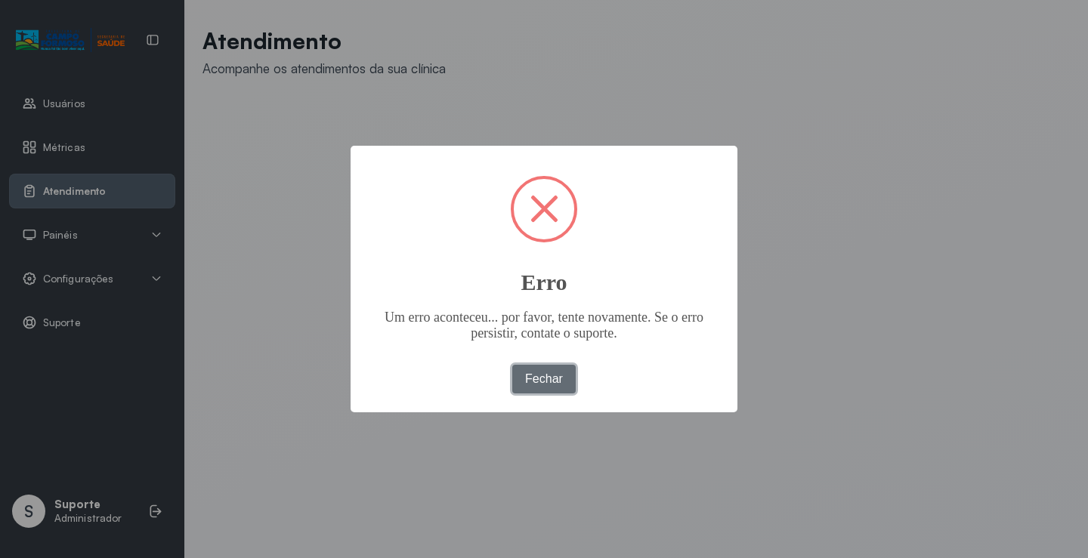
click at [535, 376] on button "Fechar" at bounding box center [544, 379] width 64 height 29
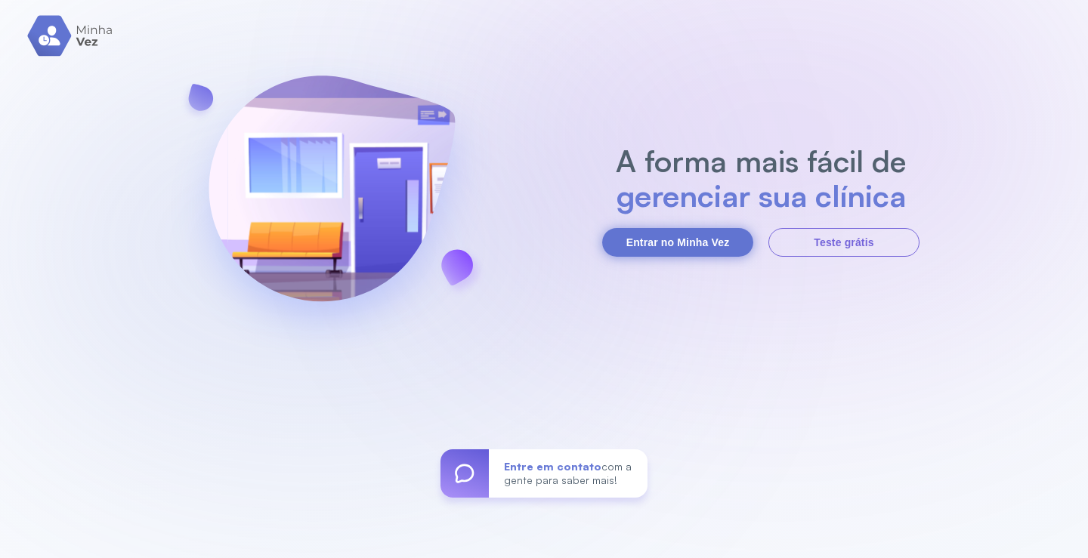
click at [711, 233] on button "Entrar no Minha Vez" at bounding box center [677, 242] width 151 height 29
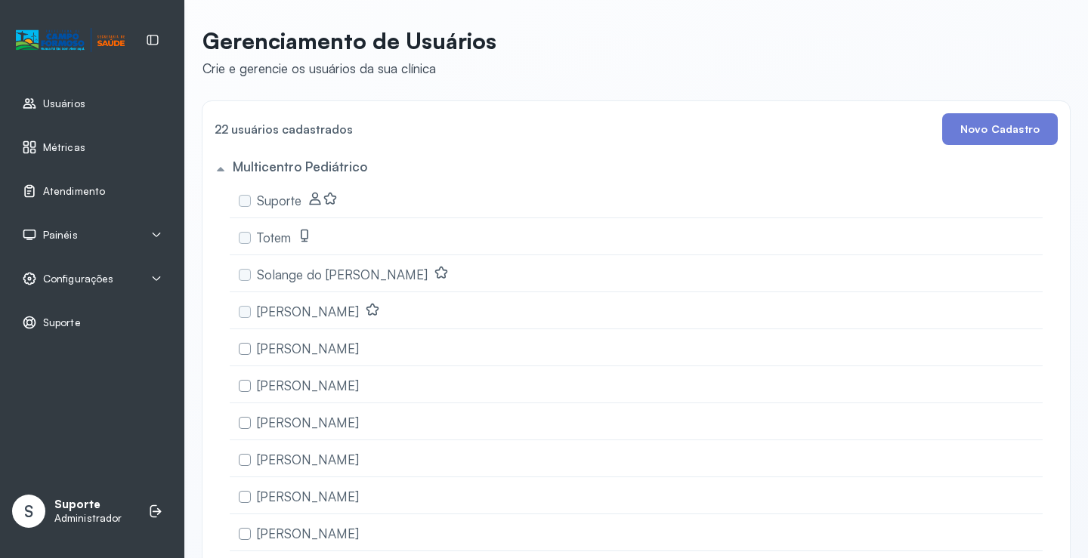
click at [60, 185] on span "Atendimento" at bounding box center [74, 191] width 62 height 13
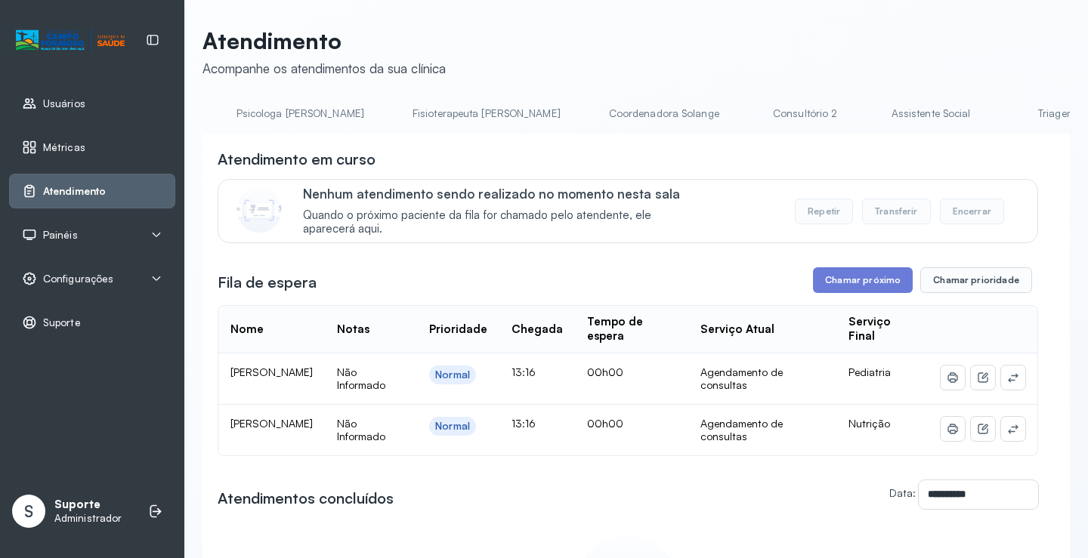
scroll to position [0, 792]
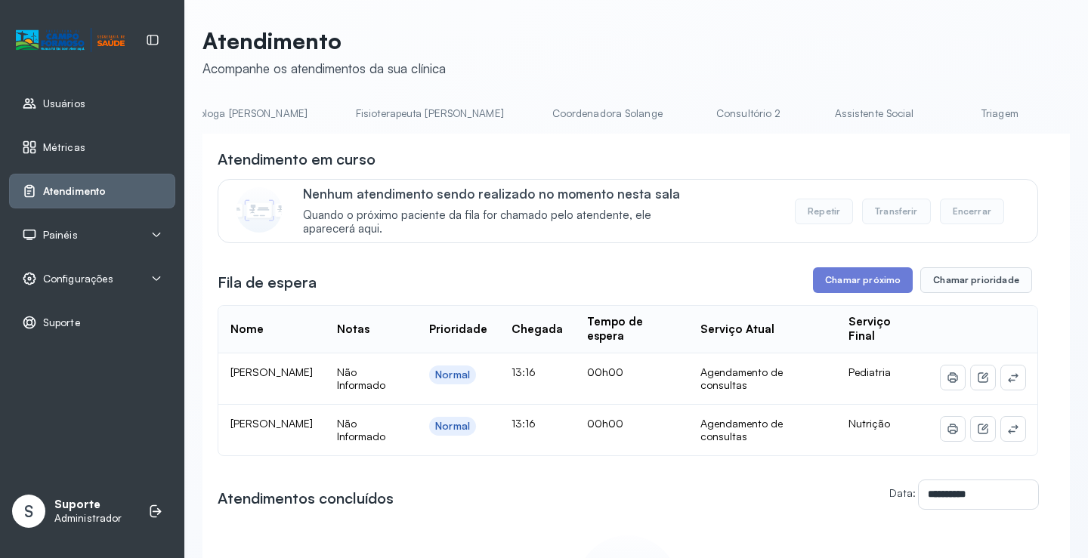
click at [947, 108] on link "Triagem" at bounding box center [1000, 113] width 106 height 25
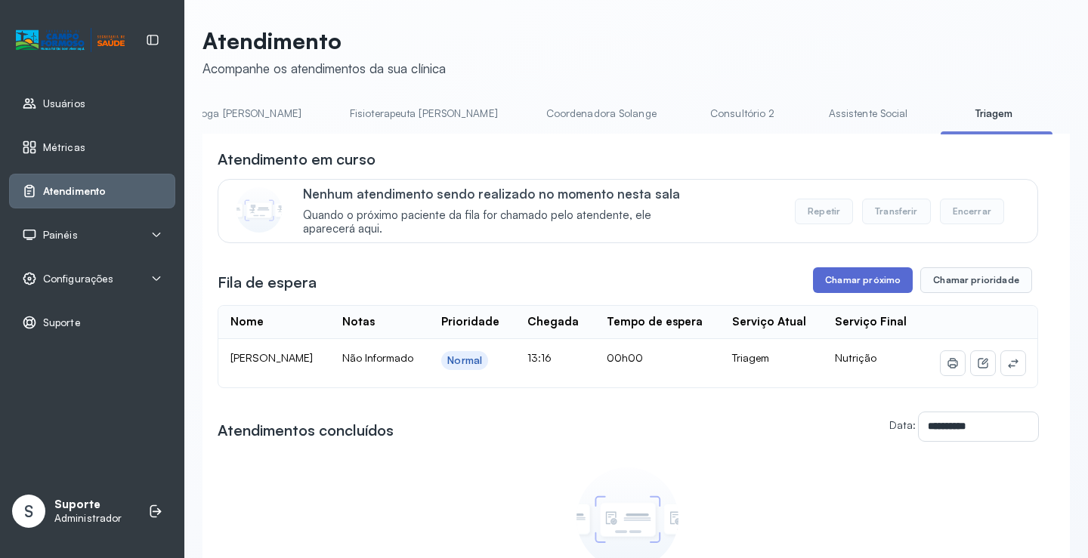
click at [857, 274] on button "Chamar próximo" at bounding box center [863, 280] width 100 height 26
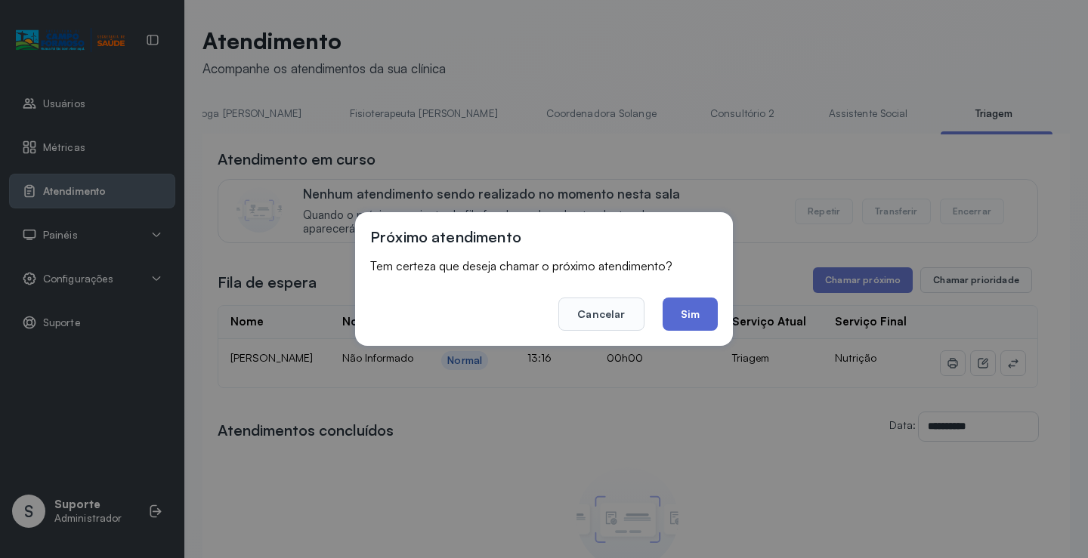
click at [694, 314] on button "Sim" at bounding box center [690, 314] width 55 height 33
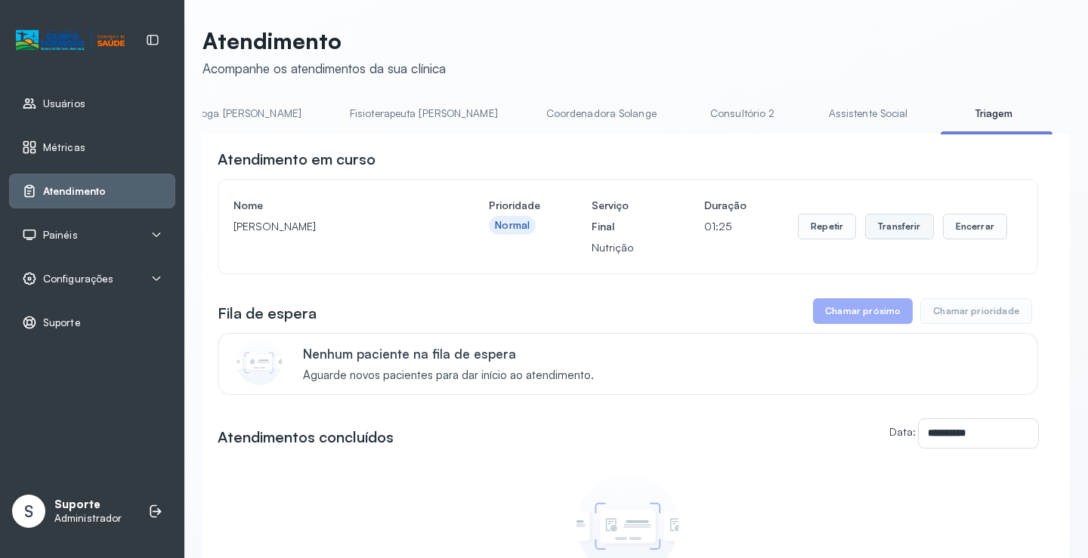
click at [888, 220] on button "Transferir" at bounding box center [899, 227] width 69 height 26
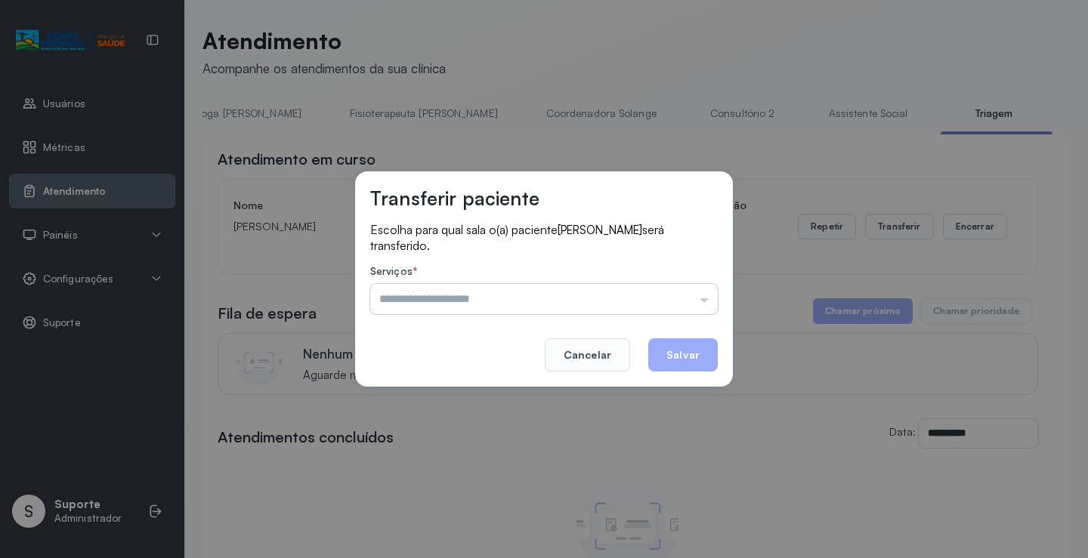
click at [468, 296] on input "text" at bounding box center [544, 299] width 348 height 30
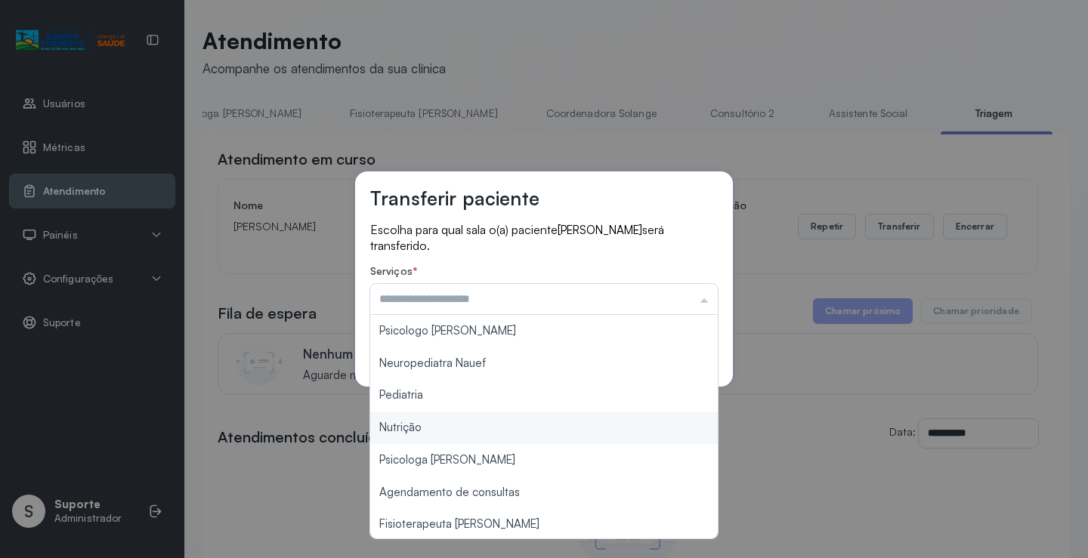
type input "********"
click at [403, 423] on div "Transferir paciente Escolha para qual sala o(a) paciente [PERSON_NAME] será tra…" at bounding box center [544, 279] width 1088 height 558
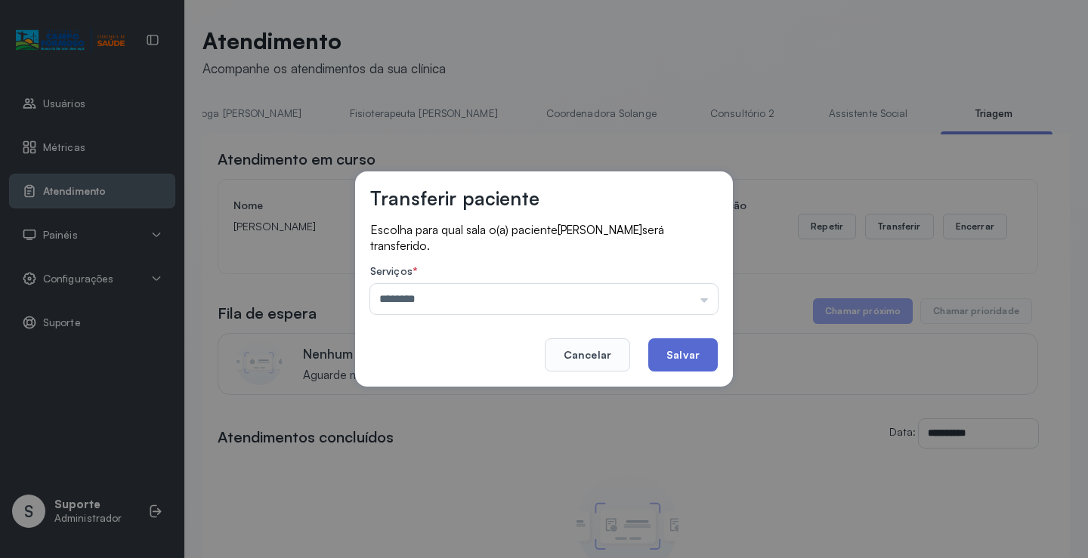
click at [684, 354] on button "Salvar" at bounding box center [683, 354] width 70 height 33
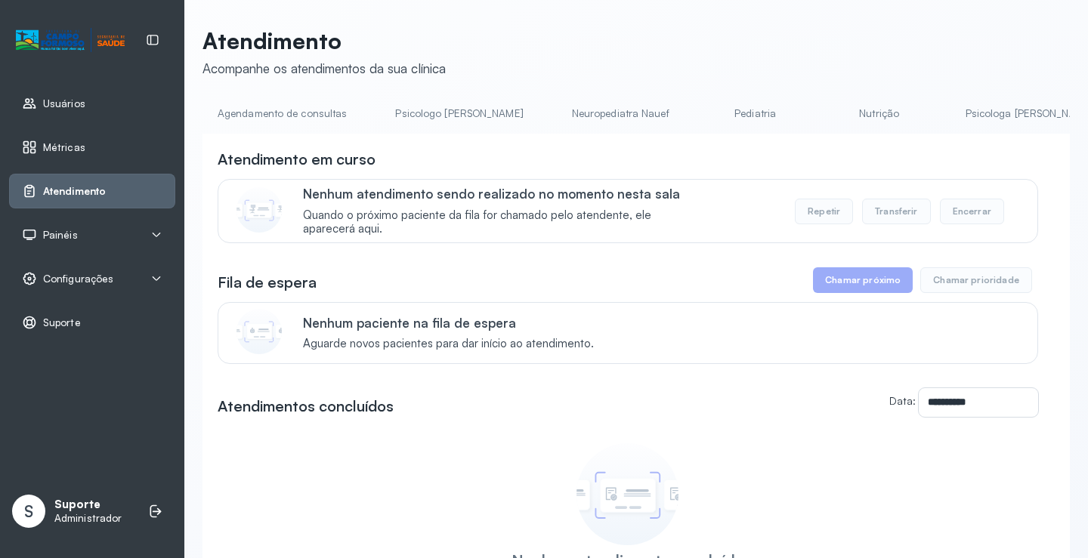
click at [703, 132] on li "Neuropediatra Nauef" at bounding box center [759, 118] width 112 height 34
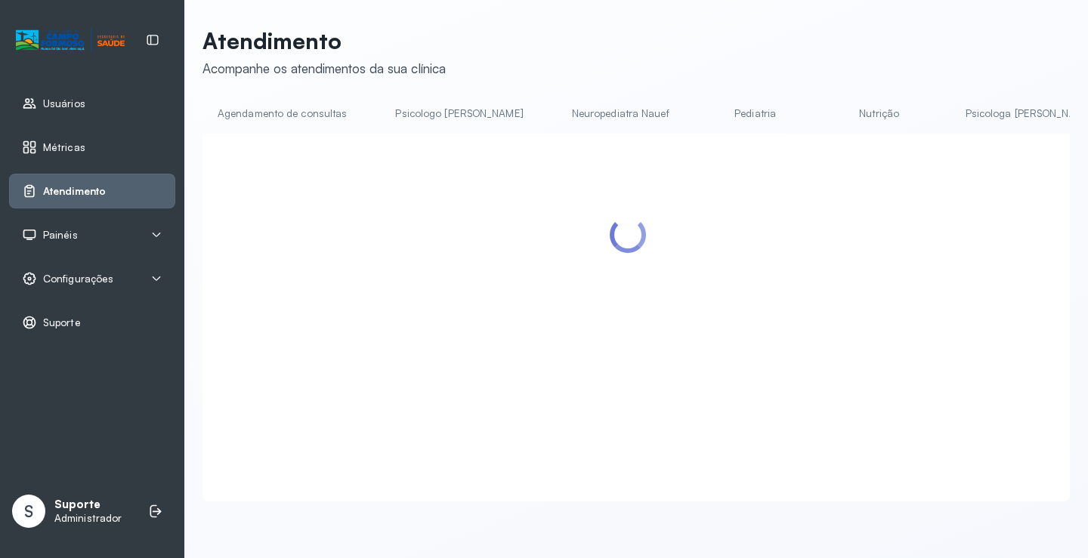
click at [539, 147] on div at bounding box center [635, 318] width 867 height 368
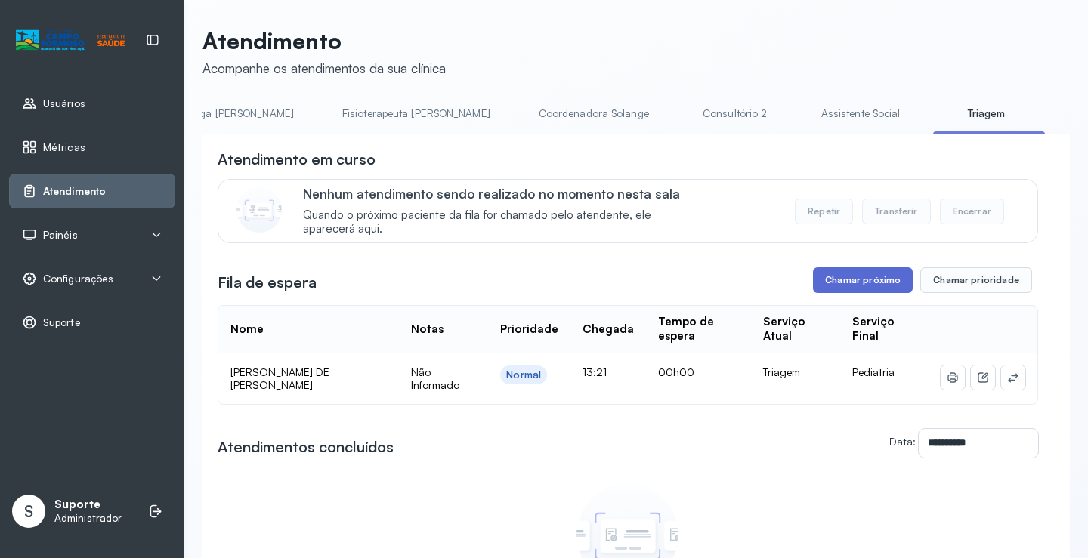
click at [865, 279] on button "Chamar próximo" at bounding box center [863, 280] width 100 height 26
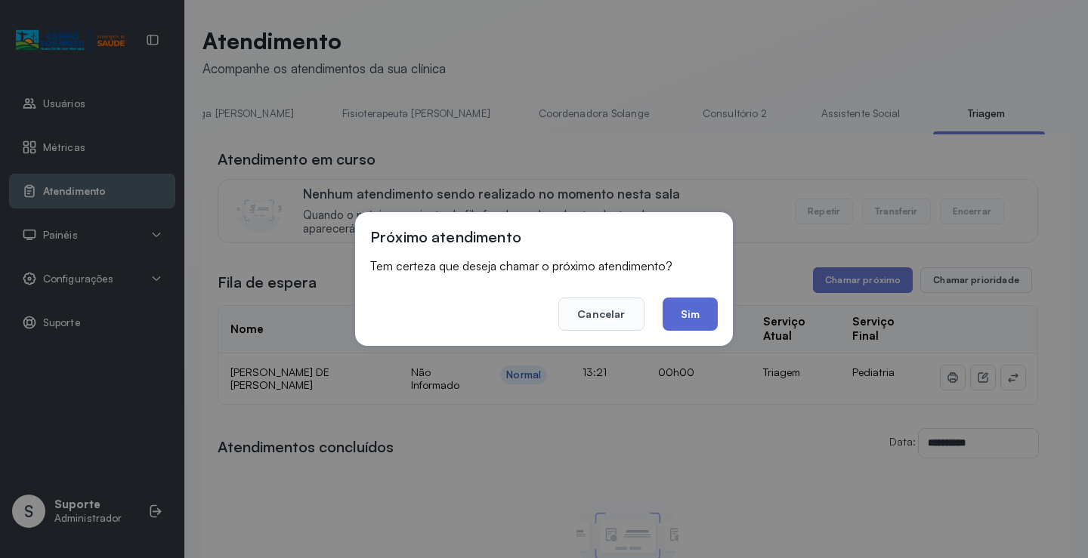
click at [693, 307] on button "Sim" at bounding box center [690, 314] width 55 height 33
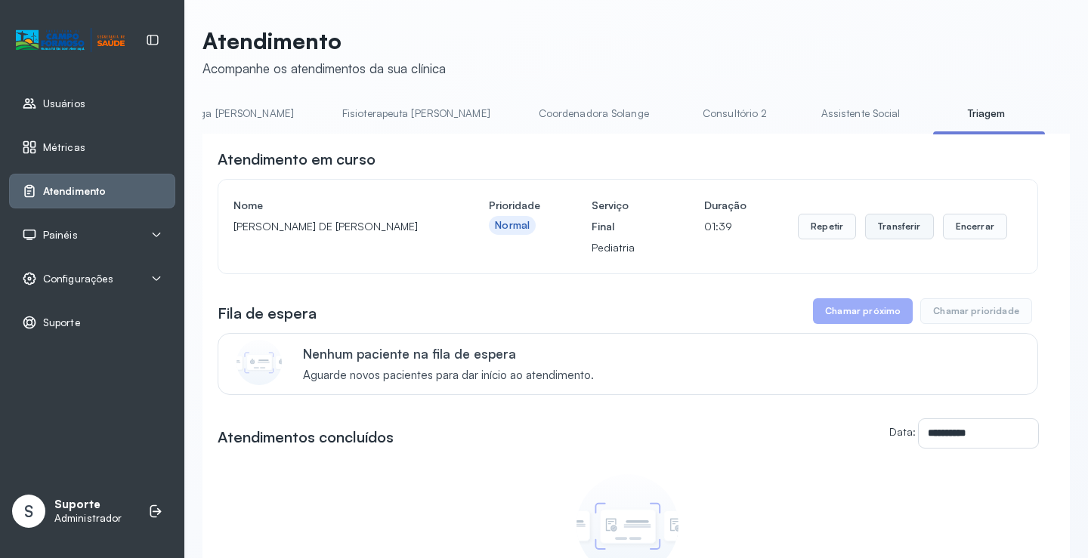
click at [890, 233] on button "Transferir" at bounding box center [899, 227] width 69 height 26
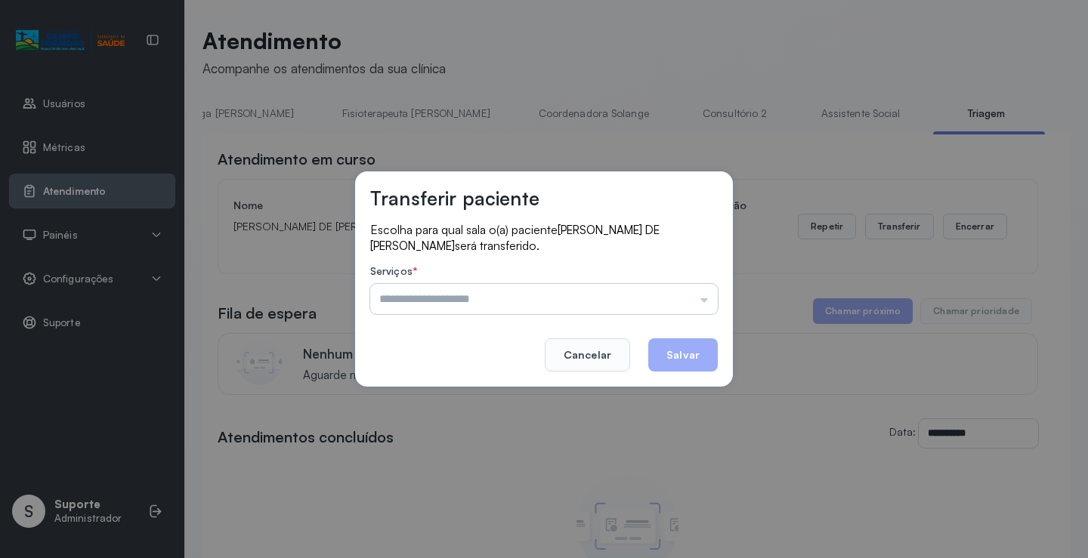
click at [490, 289] on input "text" at bounding box center [544, 299] width 348 height 30
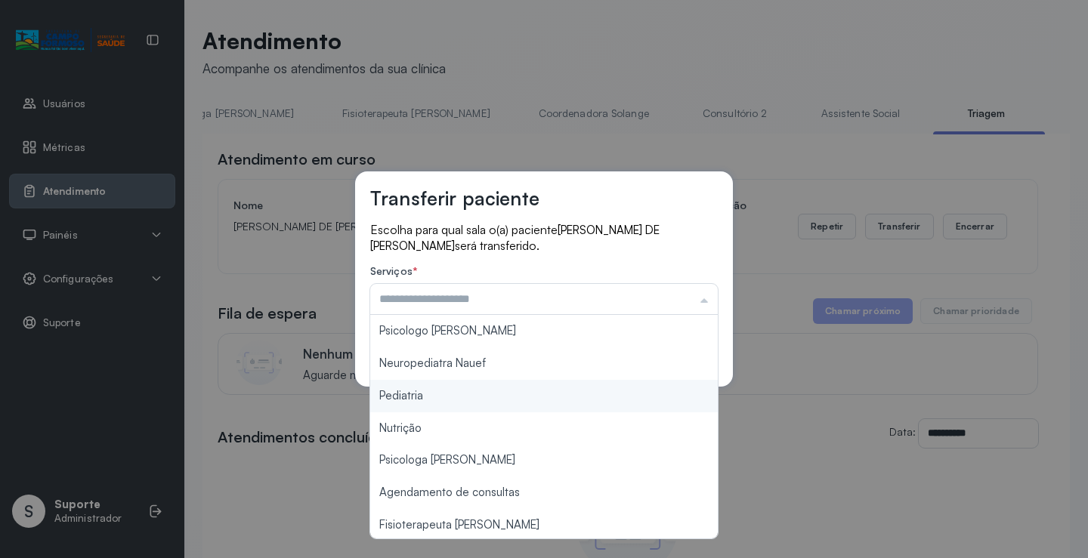
type input "*********"
drag, startPoint x: 422, startPoint y: 391, endPoint x: 452, endPoint y: 381, distance: 31.3
click at [423, 391] on div "Transferir paciente Escolha para qual sala o(a) paciente AURORA VIANA DE SANTAN…" at bounding box center [544, 279] width 1088 height 558
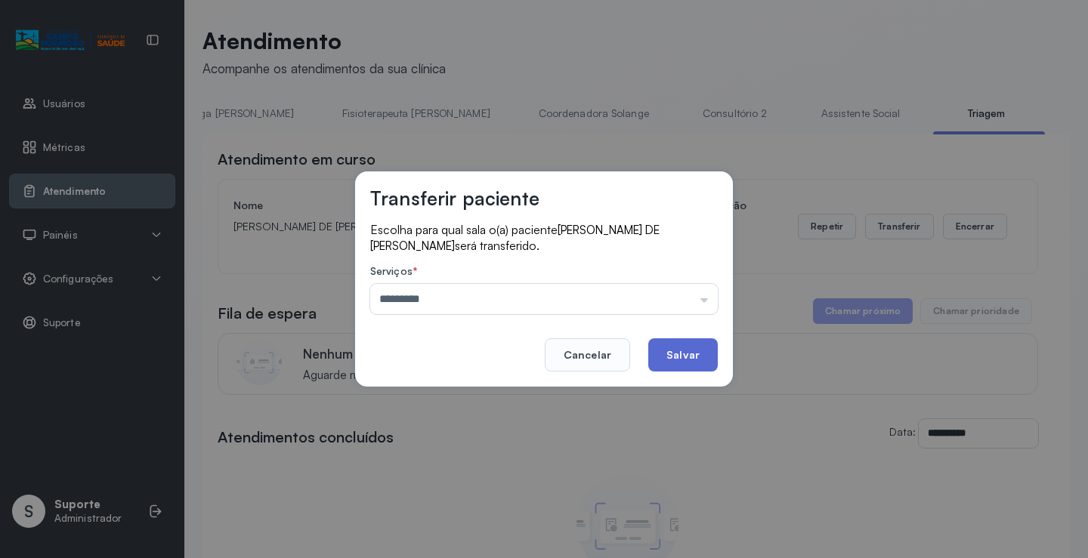
click at [671, 354] on button "Salvar" at bounding box center [683, 354] width 70 height 33
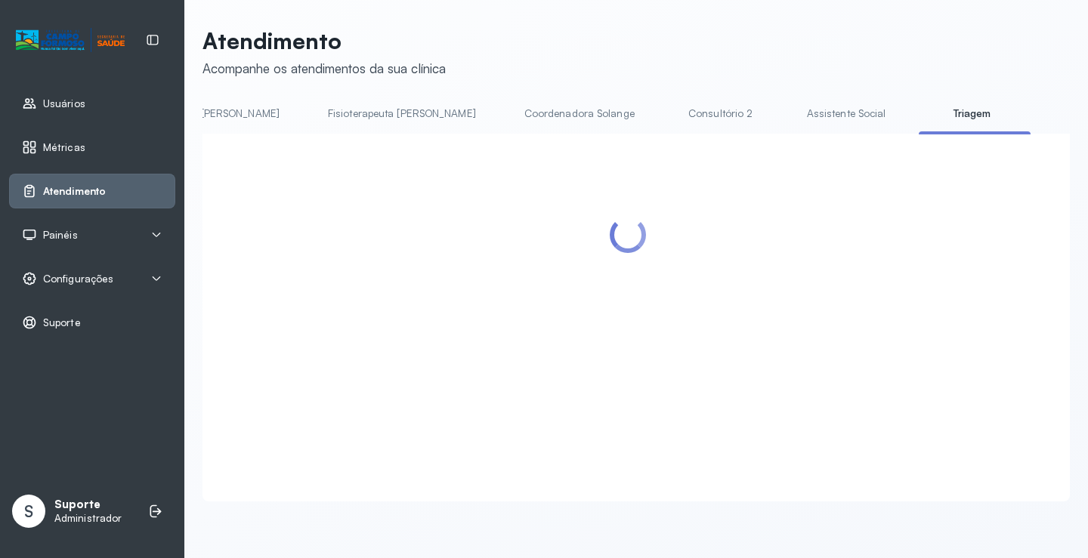
scroll to position [0, 819]
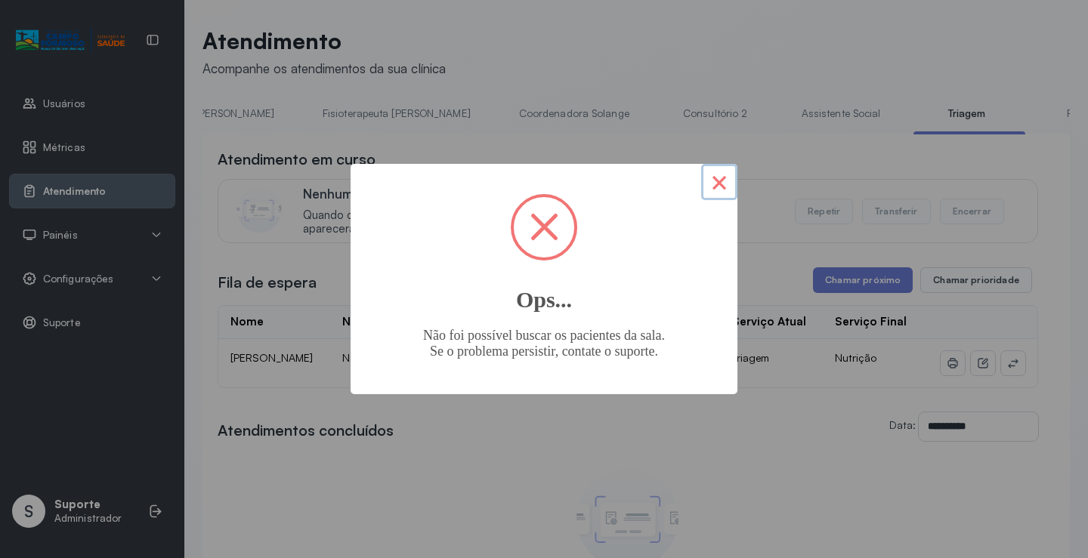
click at [712, 181] on button "×" at bounding box center [719, 182] width 36 height 36
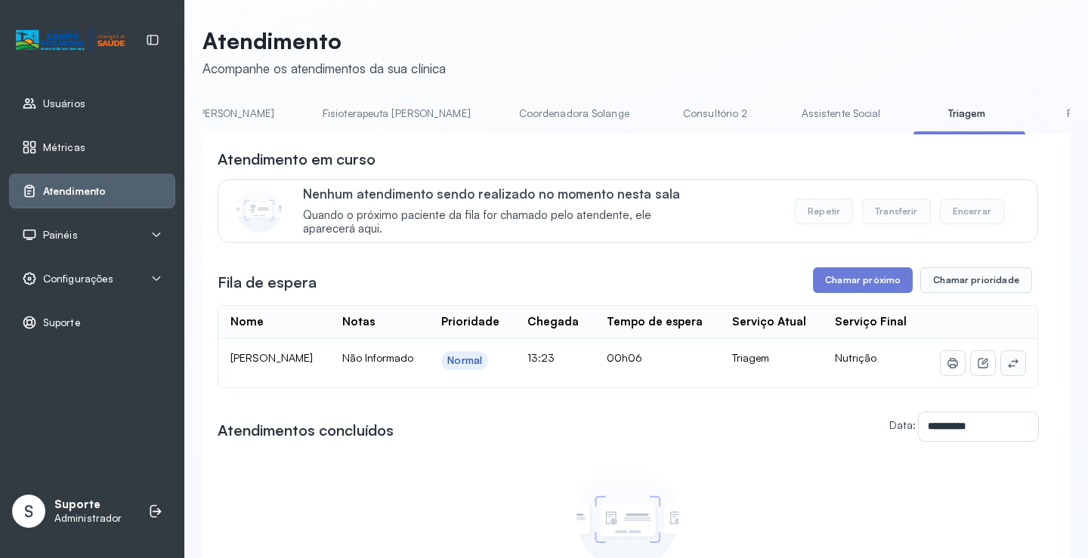
click at [1008, 365] on icon at bounding box center [1013, 363] width 10 height 9
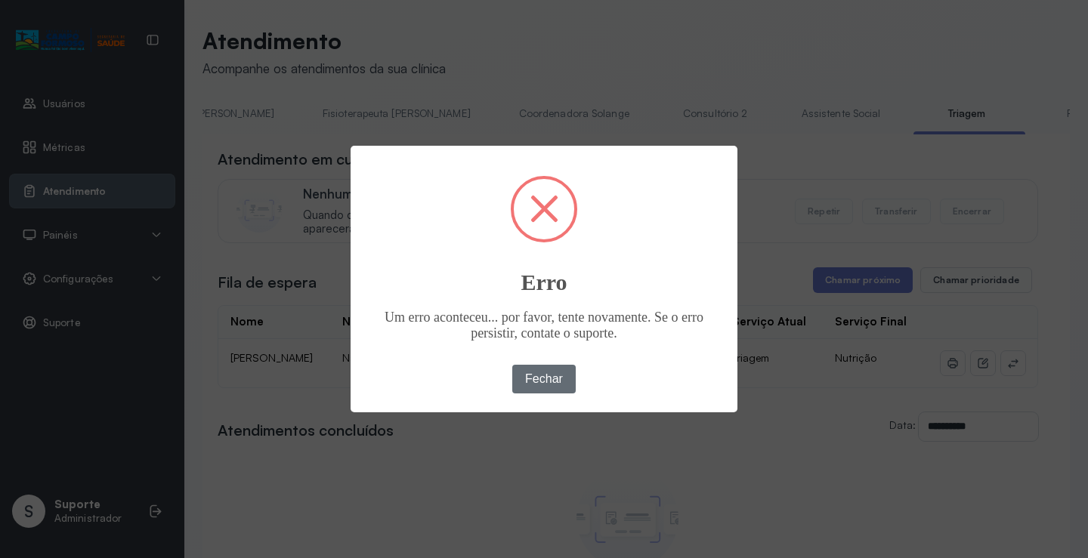
click at [549, 374] on button "Fechar" at bounding box center [544, 379] width 64 height 29
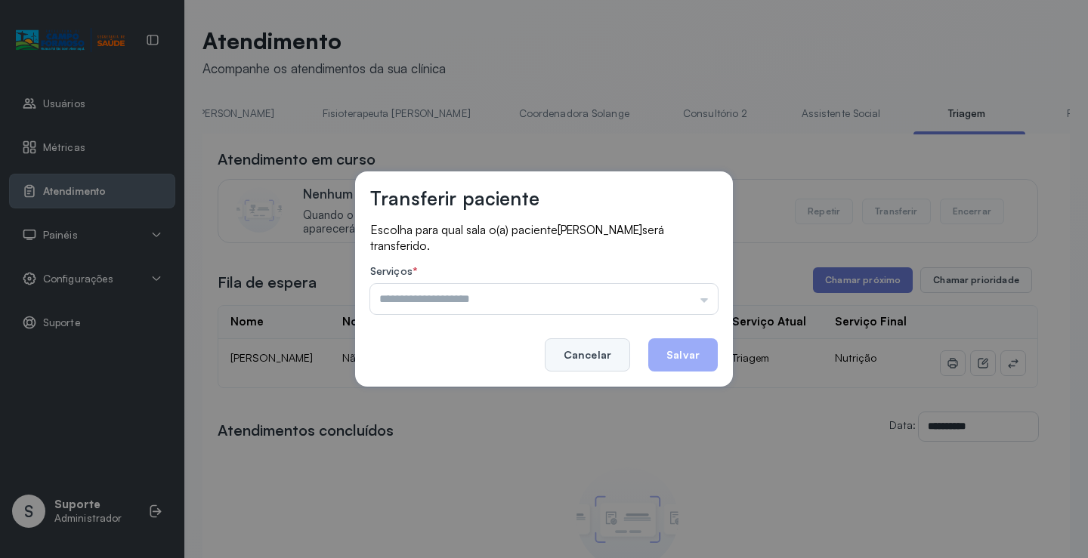
click at [599, 354] on button "Cancelar" at bounding box center [587, 354] width 85 height 33
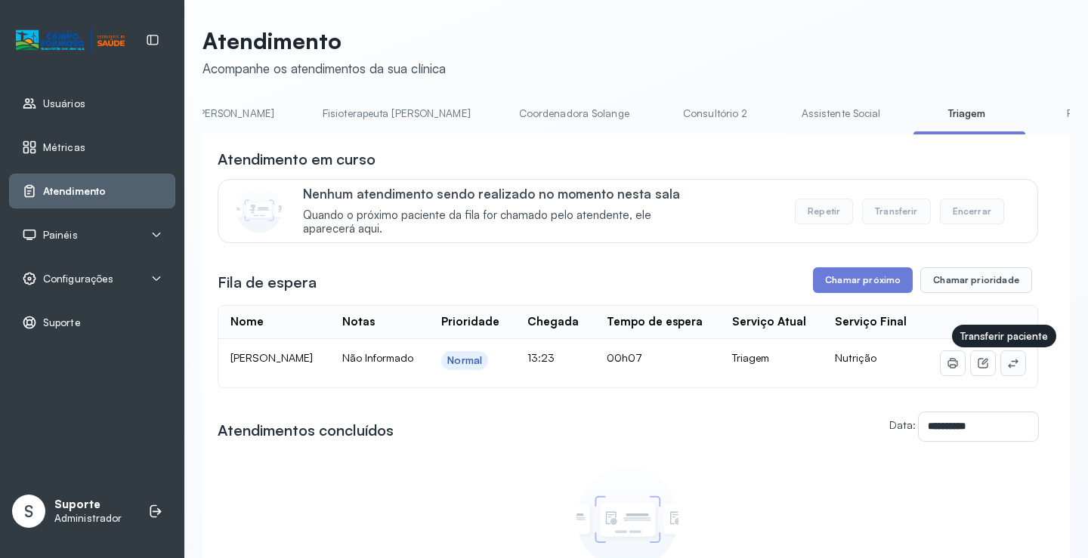
click at [1007, 362] on icon at bounding box center [1013, 363] width 12 height 12
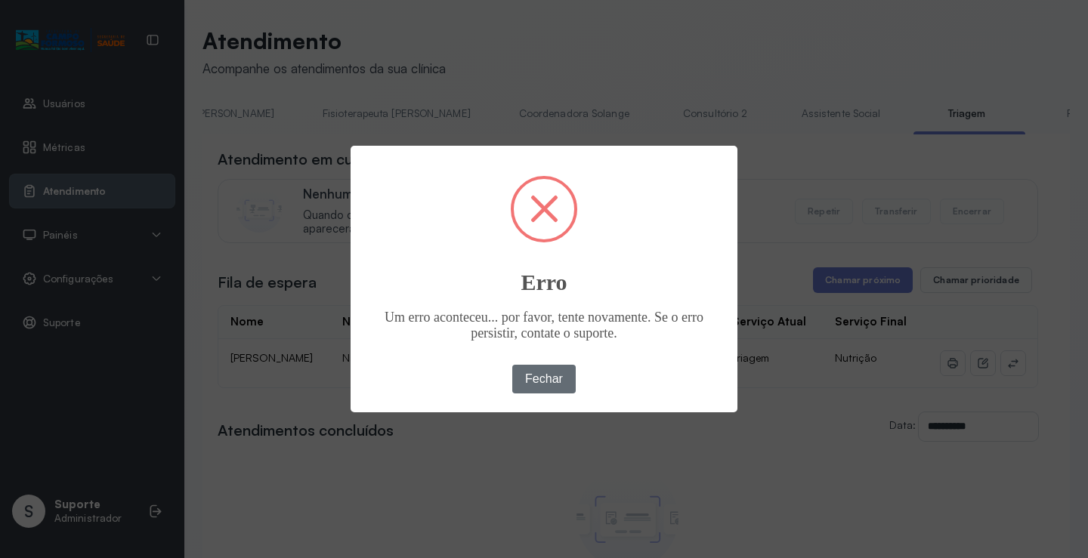
click at [546, 375] on button "Fechar" at bounding box center [544, 379] width 64 height 29
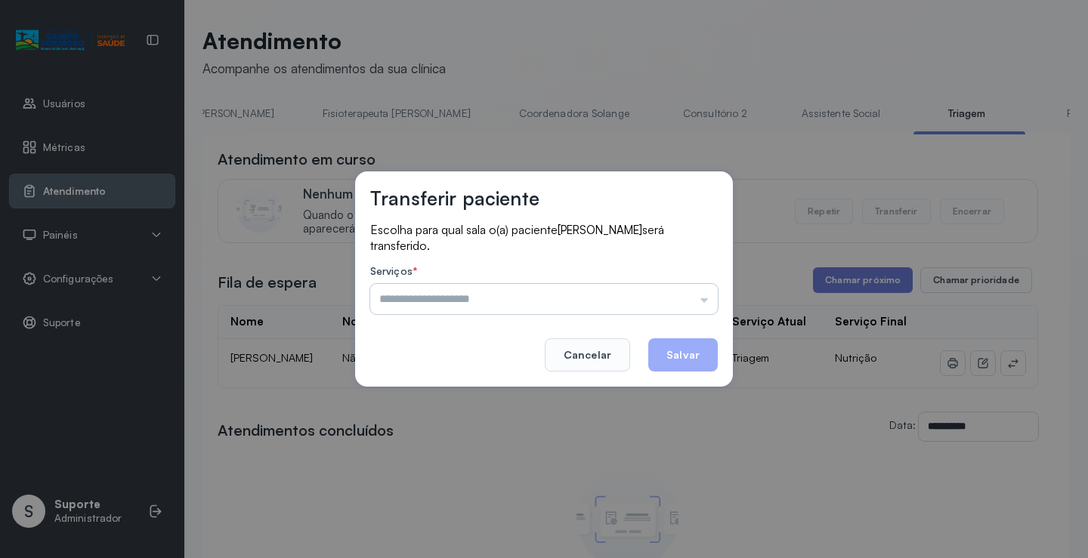
click at [436, 298] on input "text" at bounding box center [544, 299] width 348 height 30
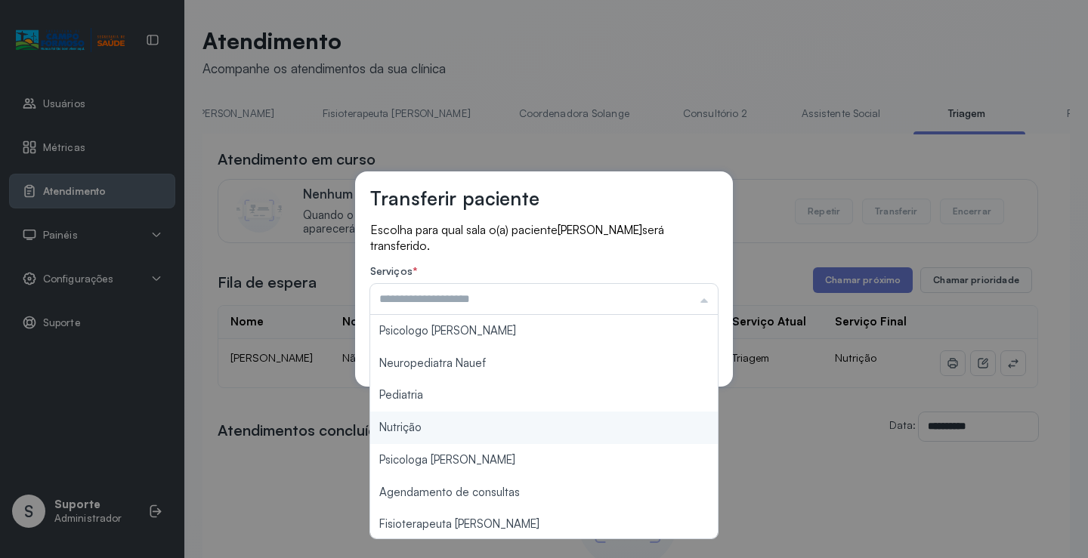
type input "********"
drag, startPoint x: 407, startPoint y: 423, endPoint x: 416, endPoint y: 422, distance: 8.3
click at [410, 423] on div "Transferir paciente Escolha para qual sala o(a) paciente Leandro Jesus Silva Fi…" at bounding box center [544, 279] width 1088 height 558
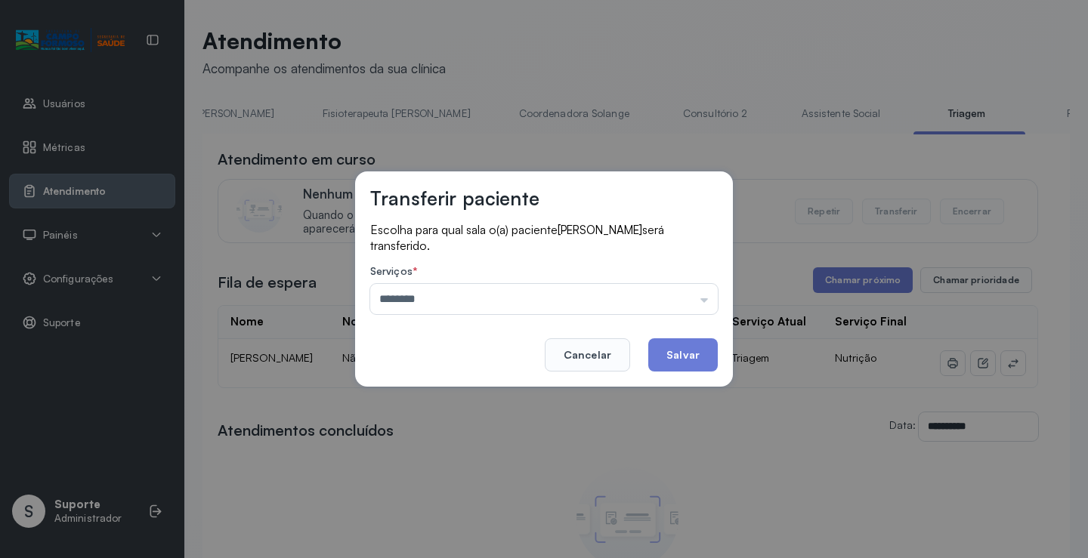
drag, startPoint x: 666, startPoint y: 358, endPoint x: 641, endPoint y: 359, distance: 24.9
click at [666, 356] on button "Salvar" at bounding box center [683, 354] width 70 height 33
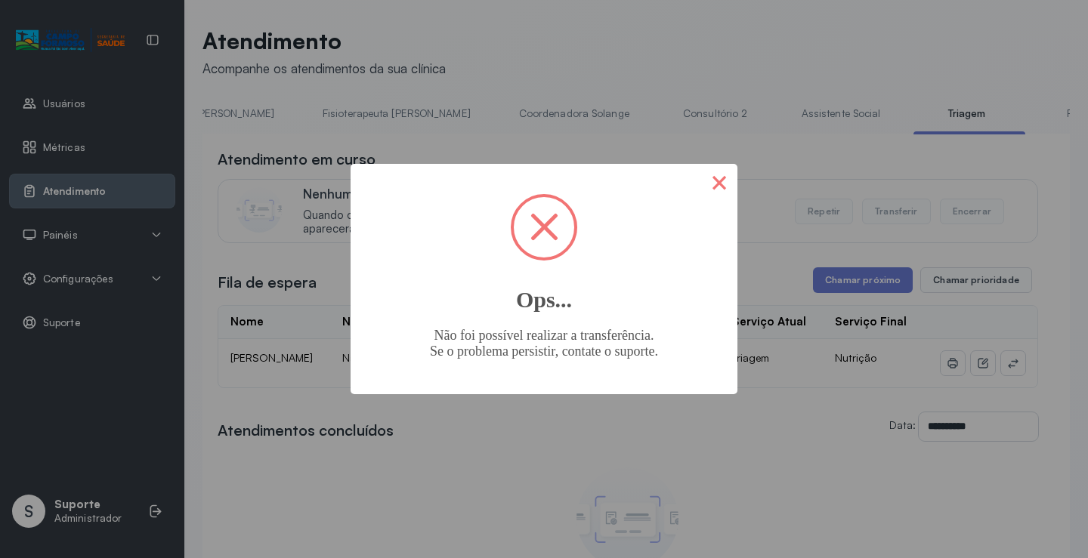
click at [713, 180] on button "×" at bounding box center [719, 182] width 36 height 36
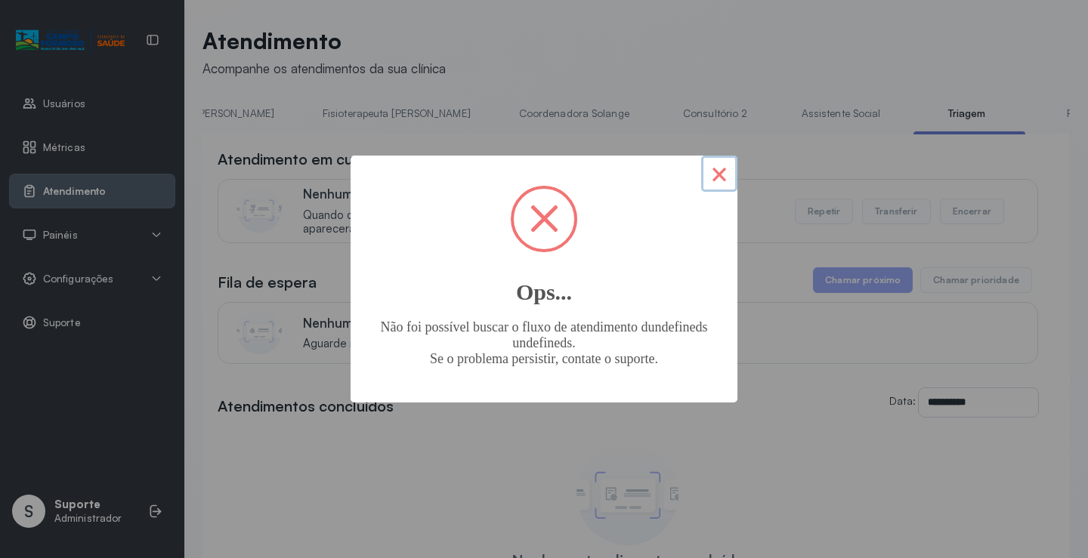
click at [724, 175] on button "×" at bounding box center [719, 174] width 36 height 36
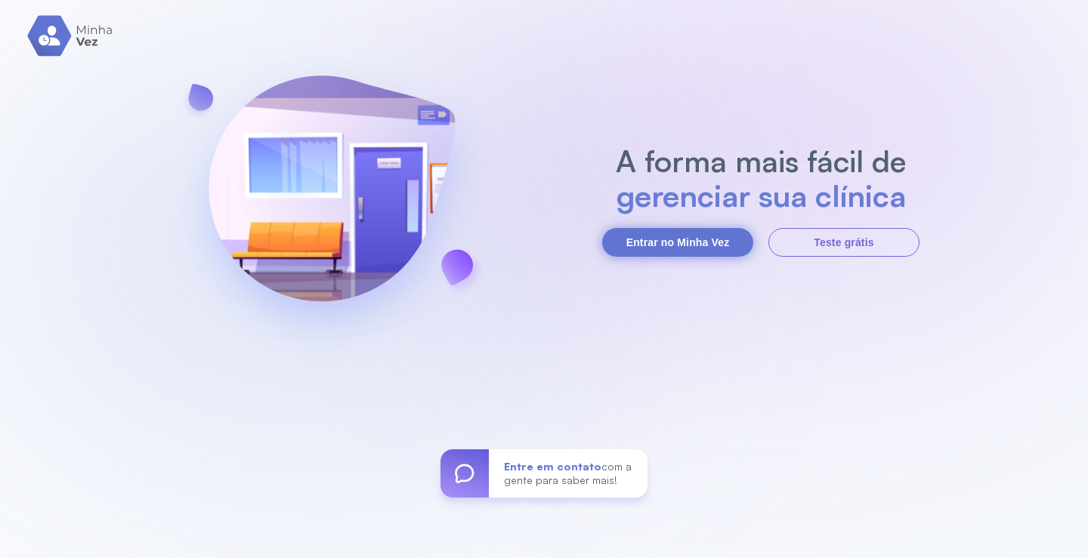
click at [694, 233] on button "Entrar no Minha Vez" at bounding box center [677, 242] width 151 height 29
click at [690, 234] on button "Entrar no Minha Vez" at bounding box center [677, 242] width 151 height 29
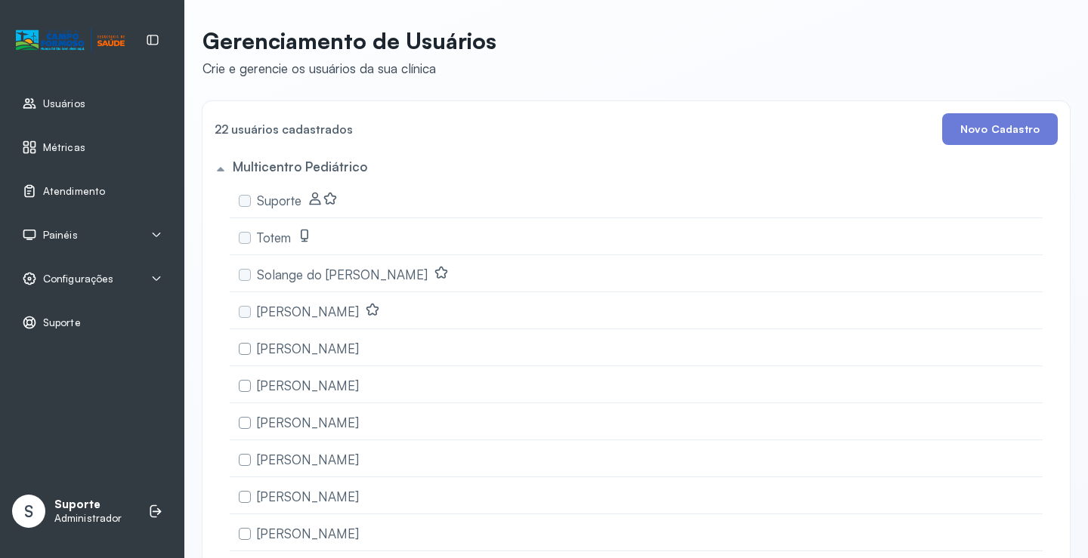
click at [70, 179] on div "Atendimento" at bounding box center [92, 191] width 166 height 35
click at [100, 181] on div "Atendimento" at bounding box center [92, 191] width 166 height 35
click at [118, 187] on link "Atendimento" at bounding box center [92, 191] width 141 height 15
